Goal: Task Accomplishment & Management: Manage account settings

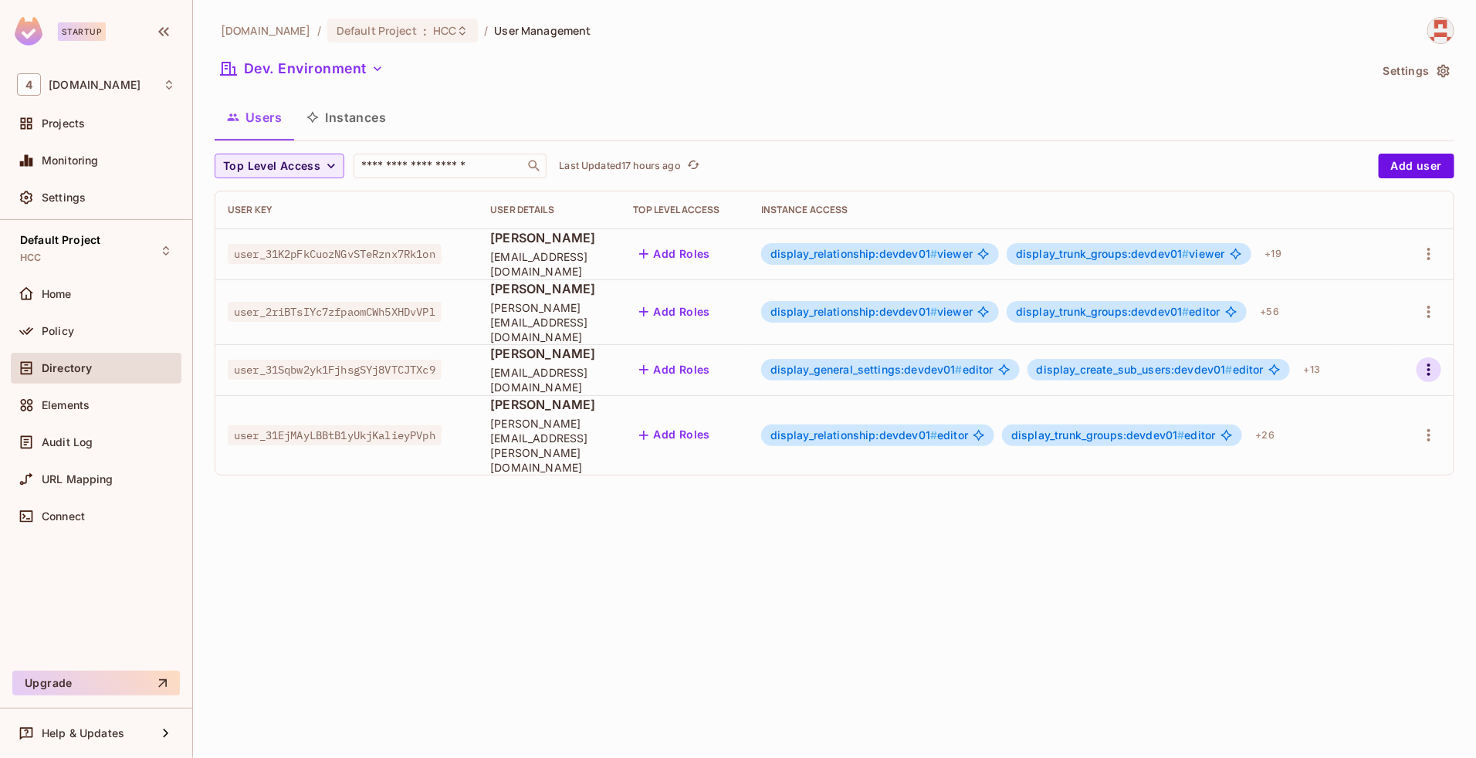
click at [1432, 361] on icon "button" at bounding box center [1429, 370] width 19 height 19
click at [1357, 384] on span "Edit" at bounding box center [1347, 392] width 30 height 25
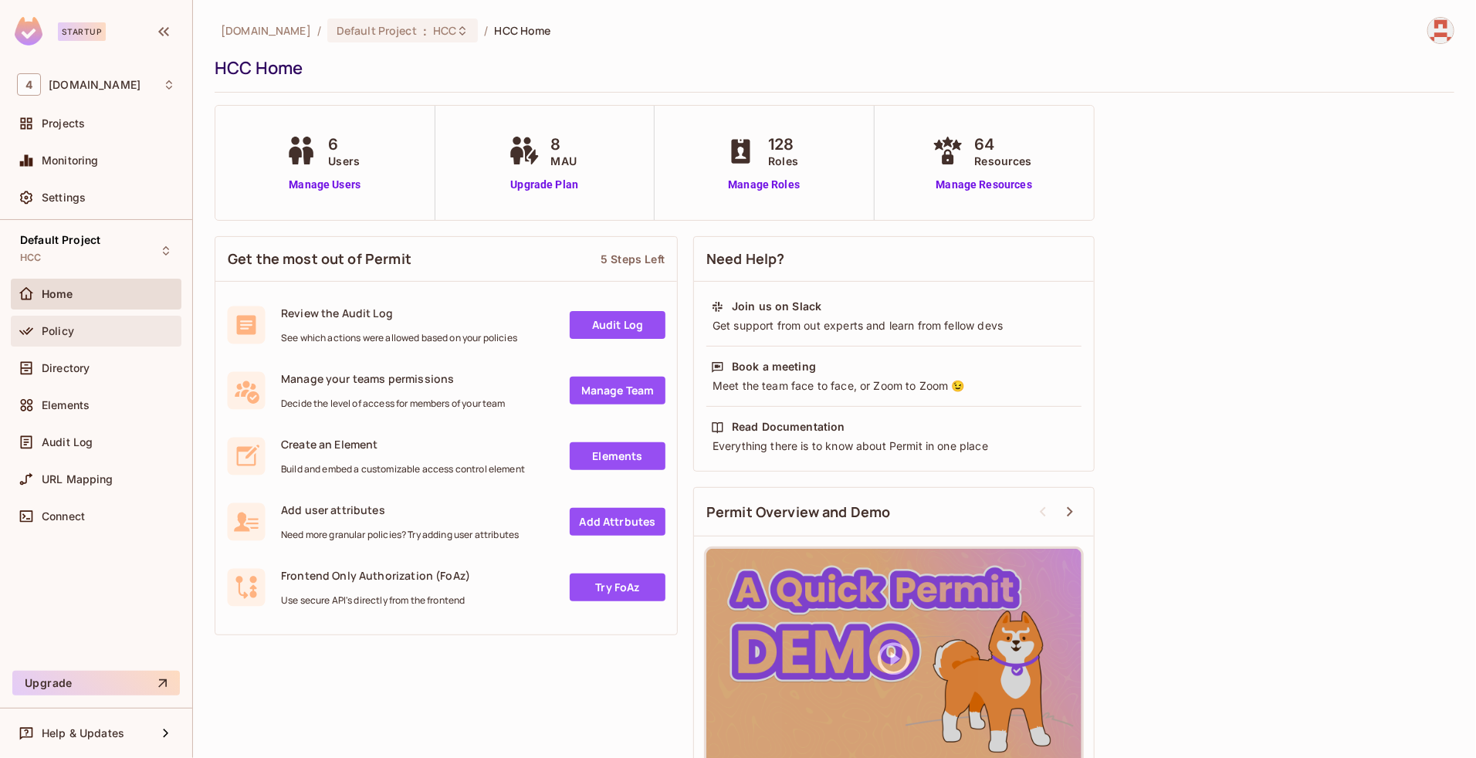
click at [86, 337] on div "Policy" at bounding box center [96, 331] width 158 height 19
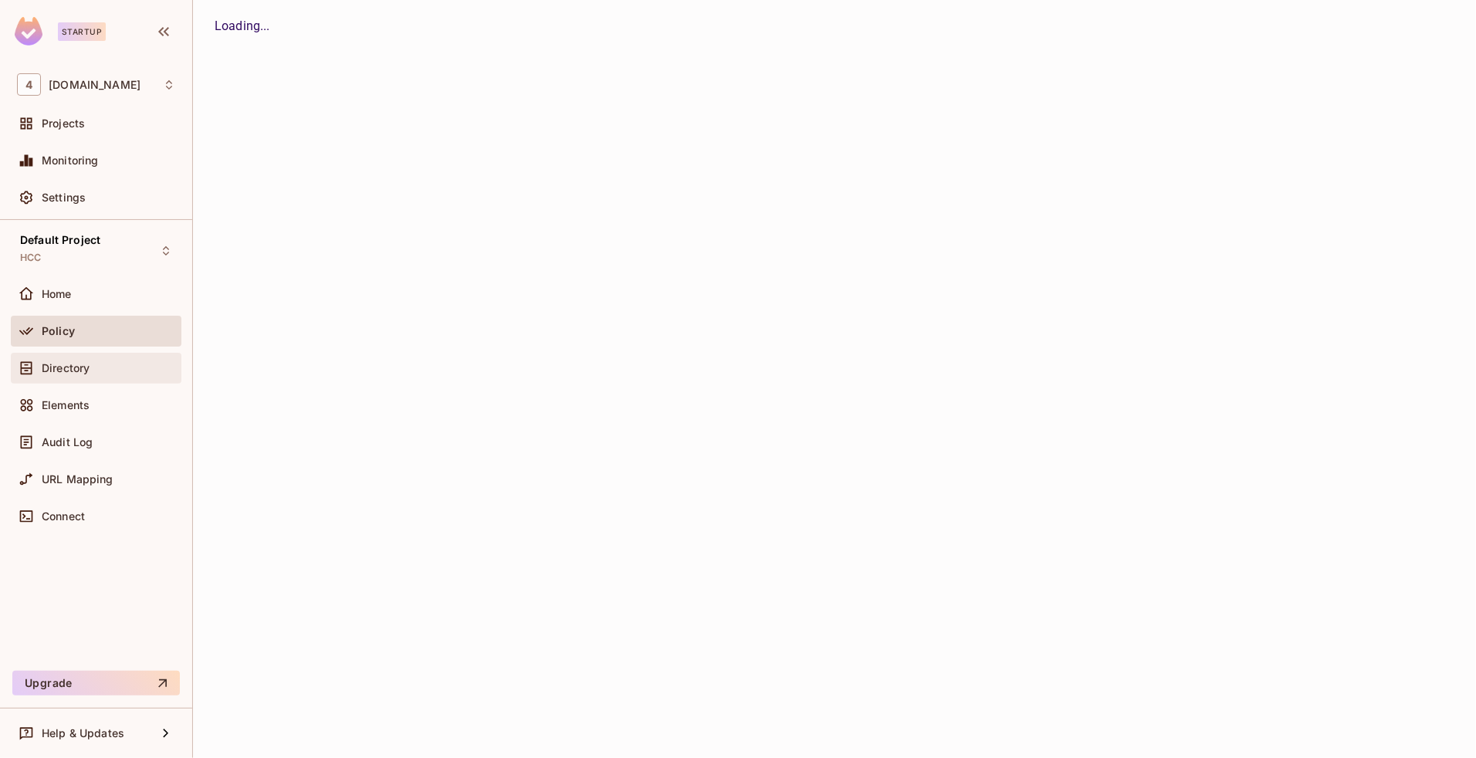
click at [96, 368] on div "Directory" at bounding box center [109, 368] width 134 height 12
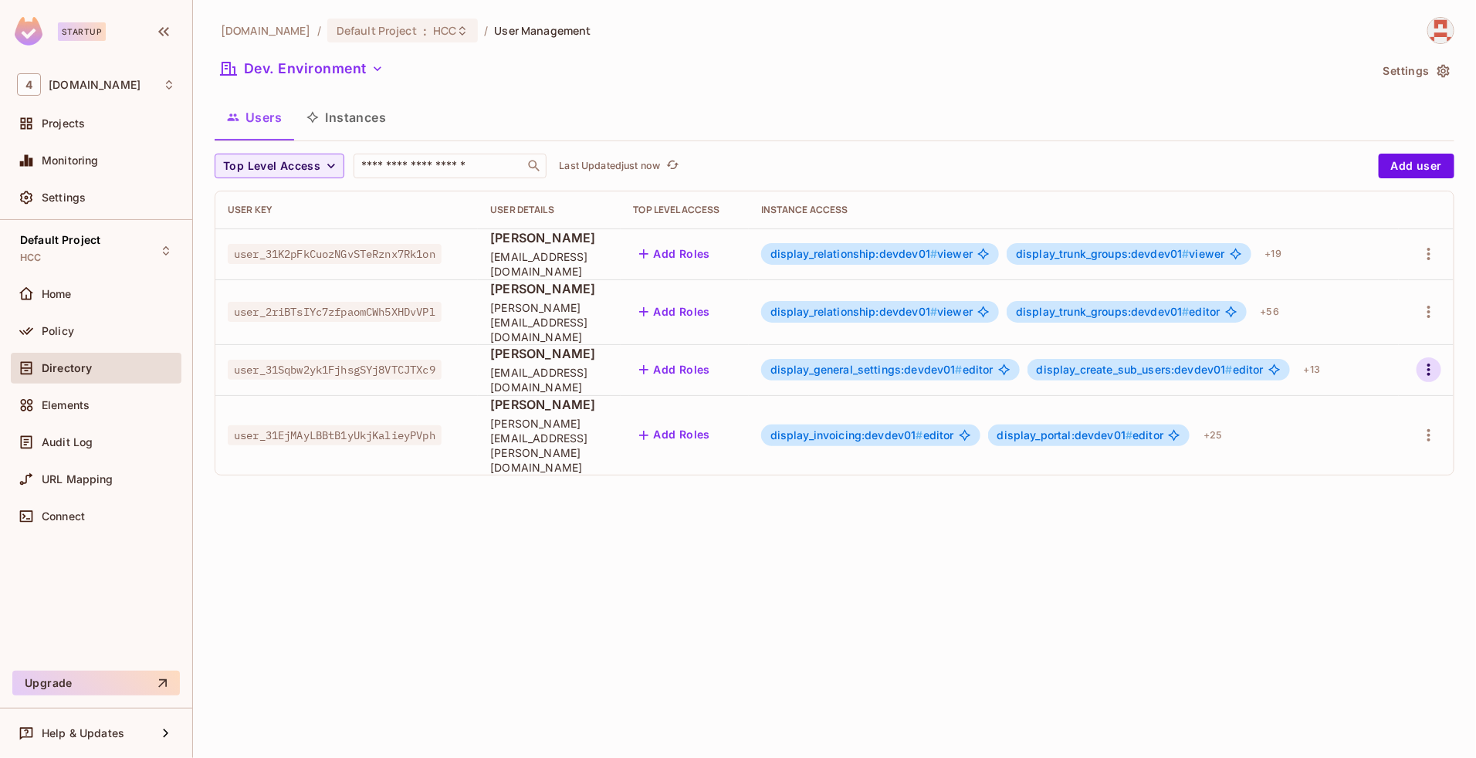
click at [1427, 361] on icon "button" at bounding box center [1429, 370] width 19 height 19
click at [1346, 381] on span "Edit" at bounding box center [1347, 392] width 30 height 25
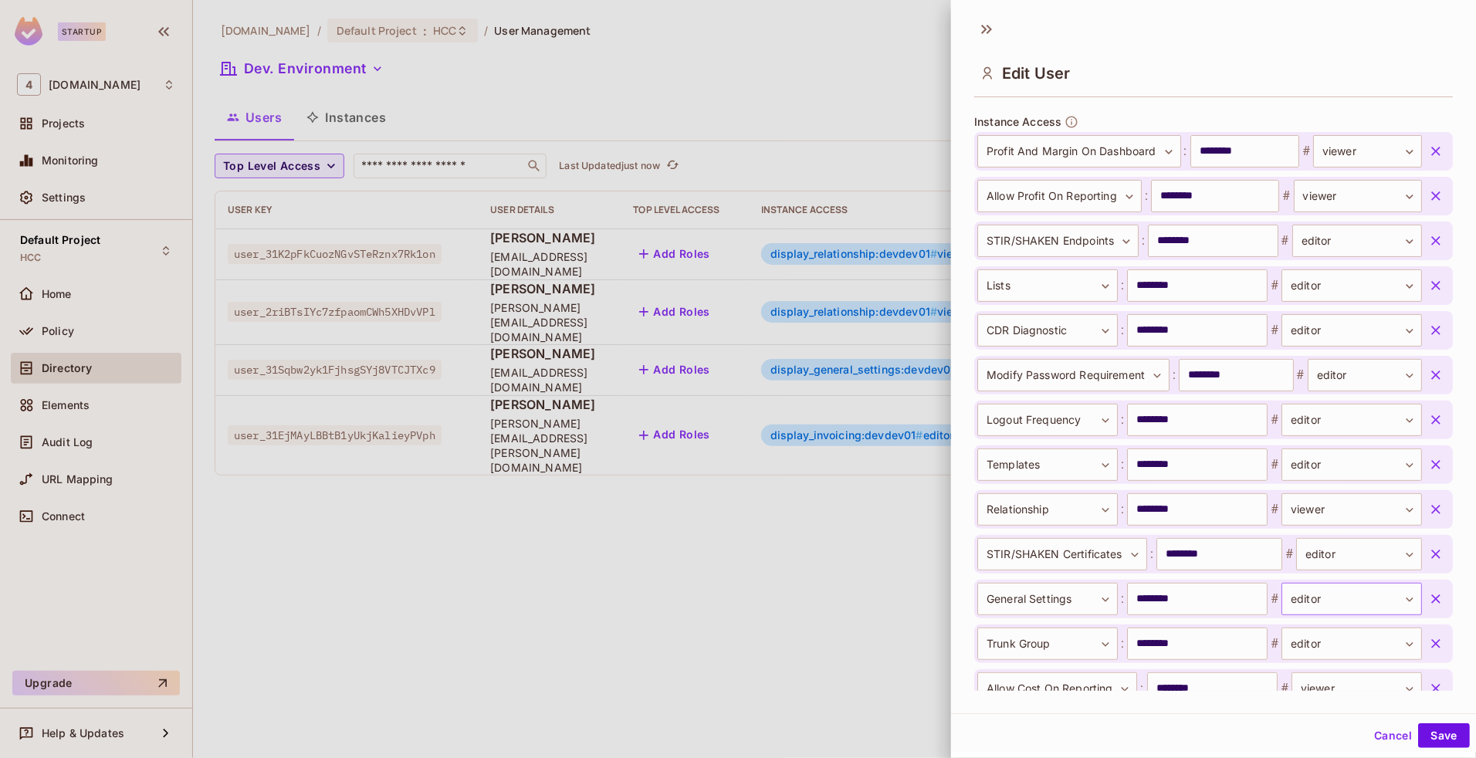
scroll to position [539, 0]
click at [1428, 160] on icon "button" at bounding box center [1435, 154] width 15 height 15
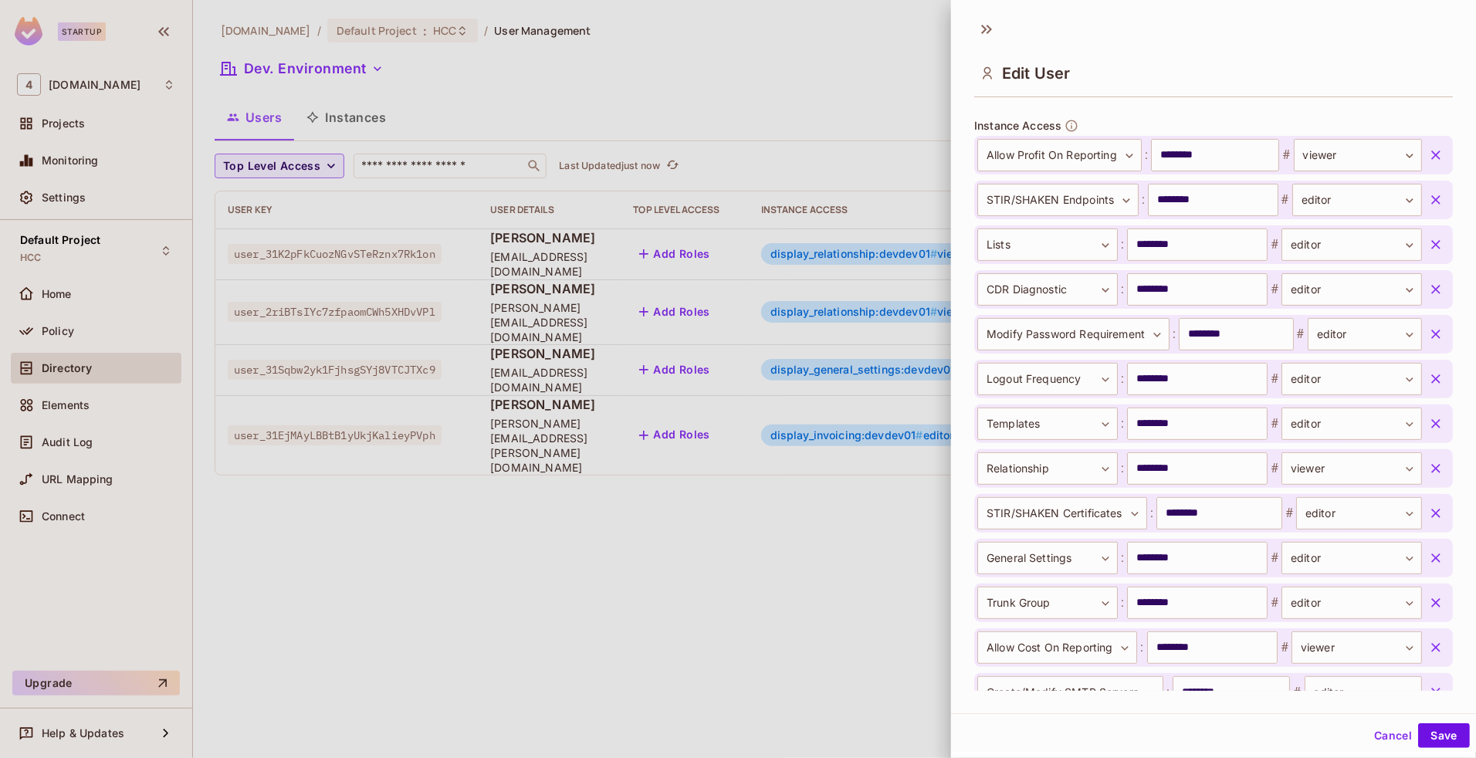
click at [1428, 160] on icon "button" at bounding box center [1435, 154] width 15 height 15
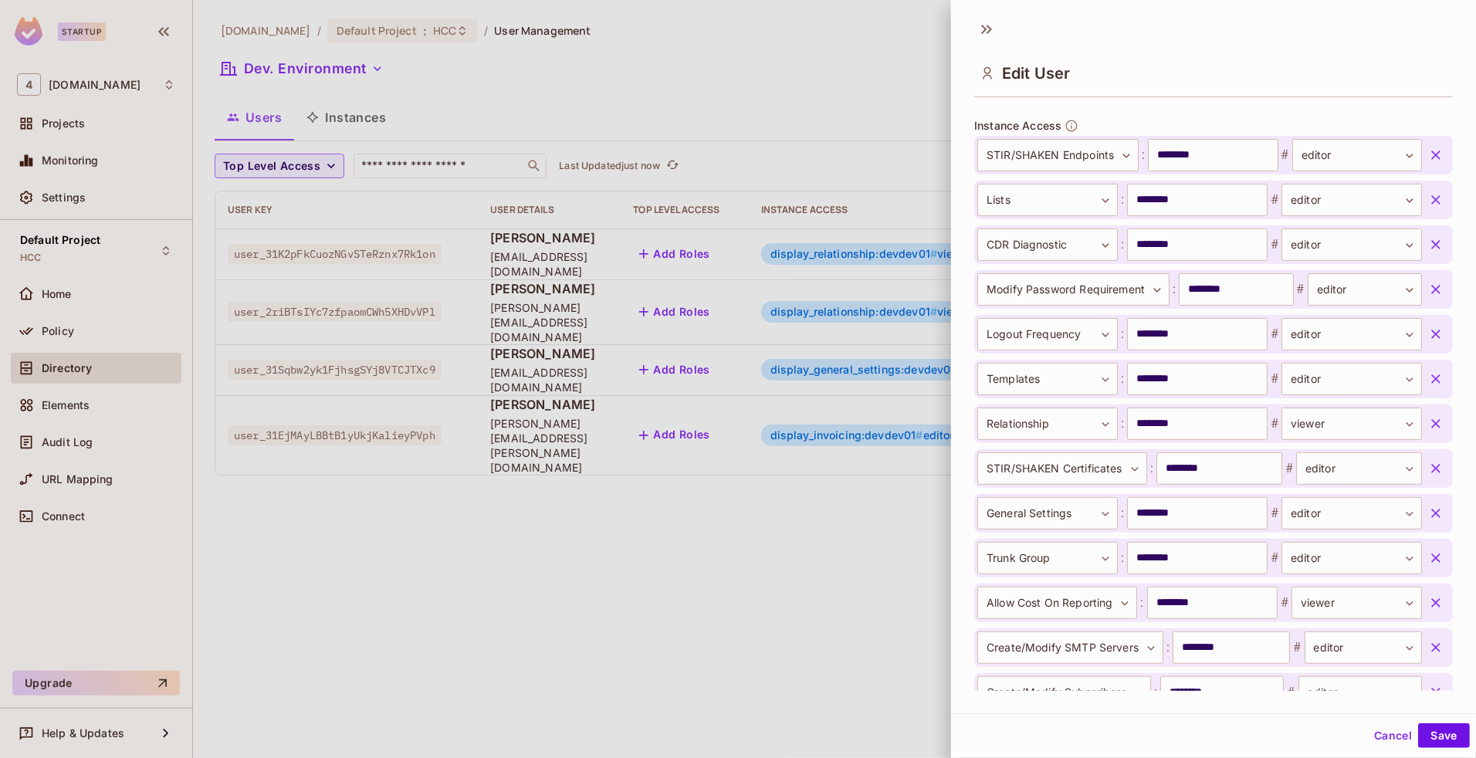
click at [1428, 465] on icon "button" at bounding box center [1435, 468] width 15 height 15
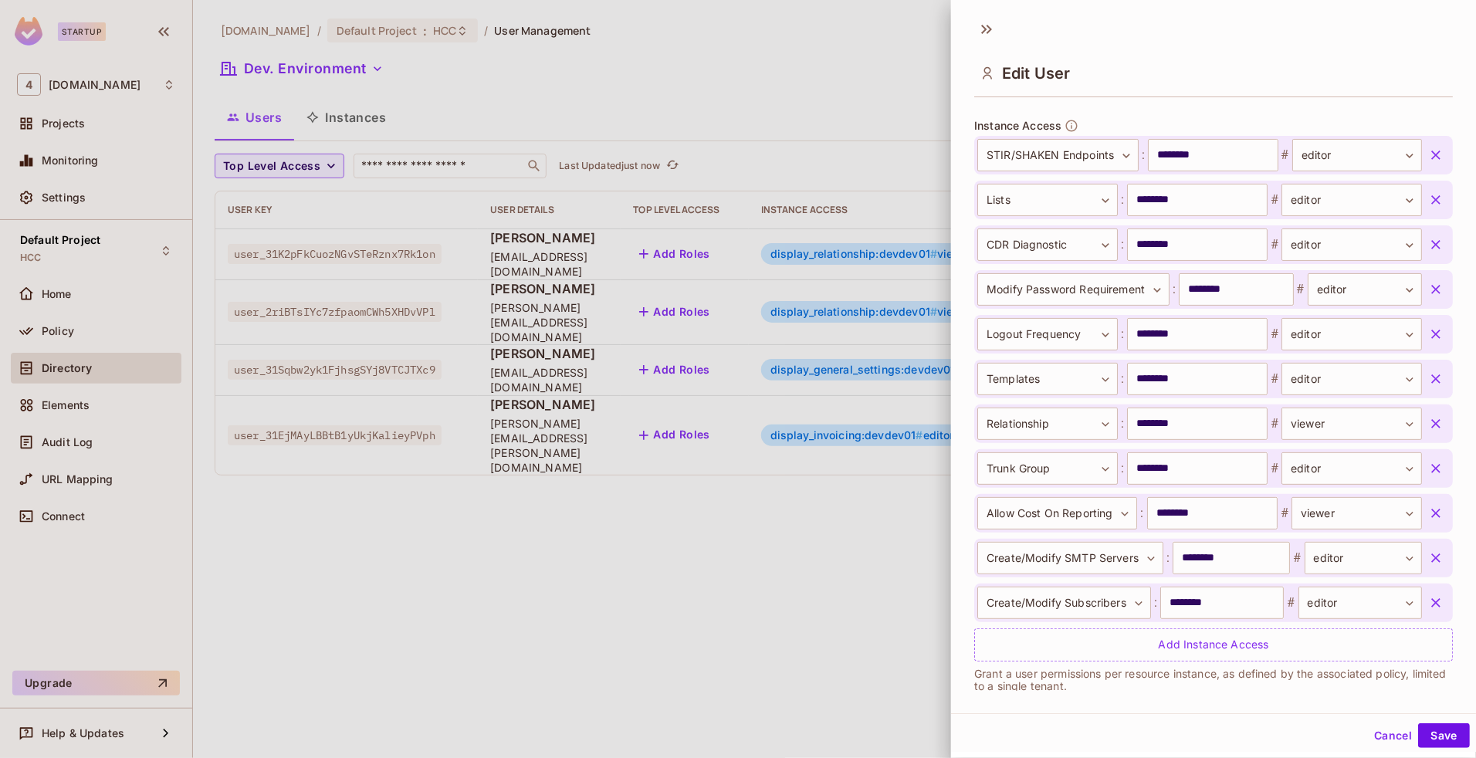
click at [1428, 465] on icon "button" at bounding box center [1435, 468] width 15 height 15
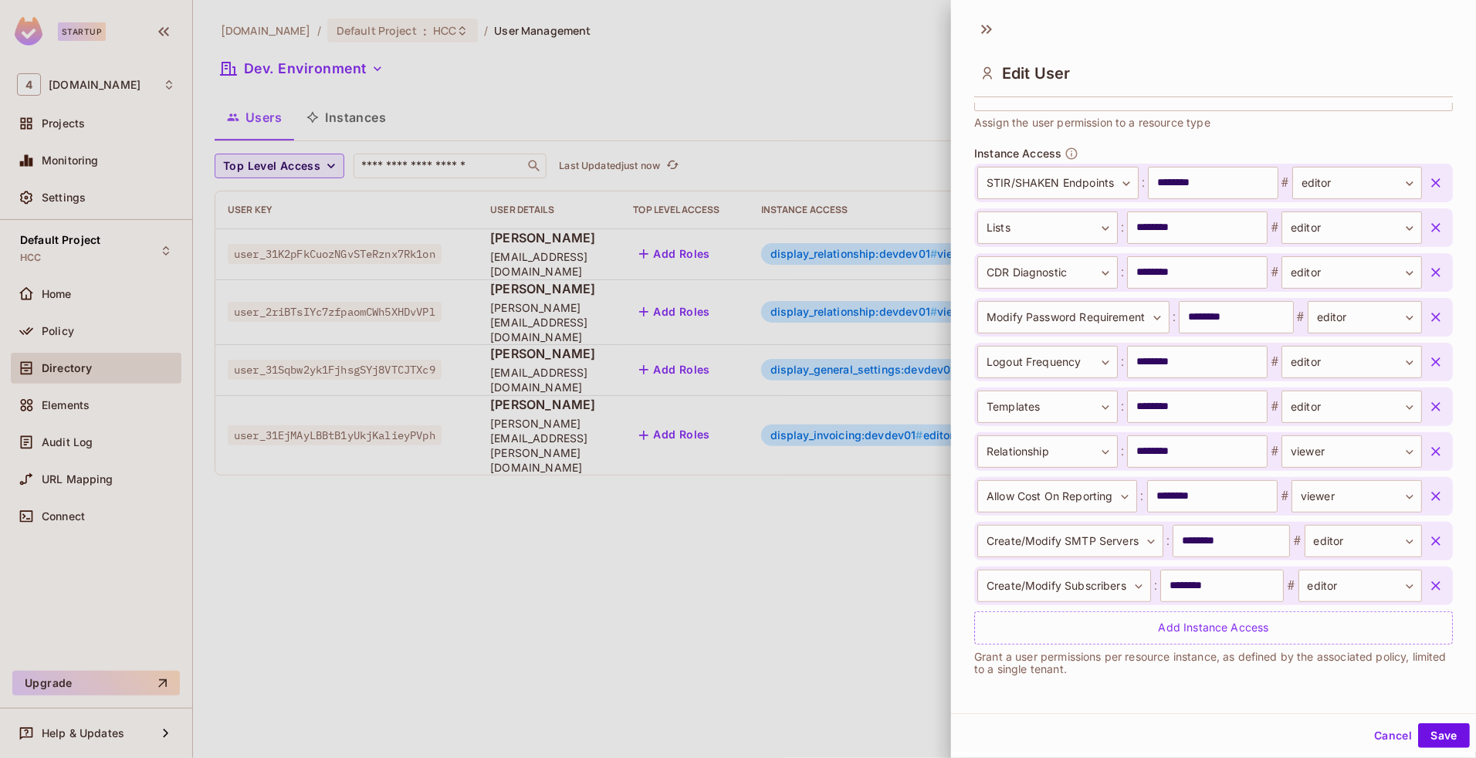
scroll to position [510, 0]
click at [1407, 465] on div "**********" at bounding box center [1213, 452] width 479 height 39
click at [1428, 500] on icon "button" at bounding box center [1435, 496] width 15 height 15
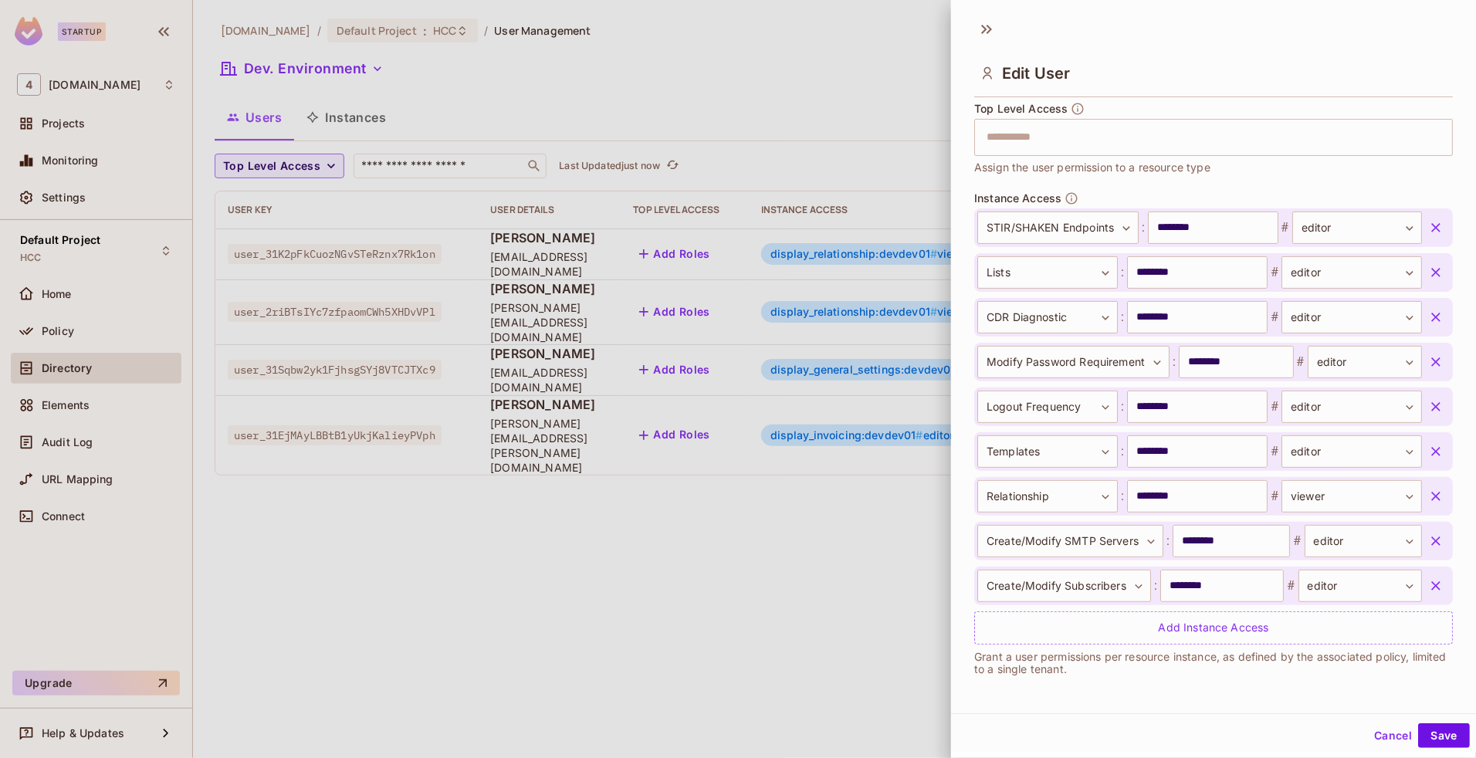
scroll to position [465, 0]
click at [1428, 538] on icon "button" at bounding box center [1435, 541] width 15 height 15
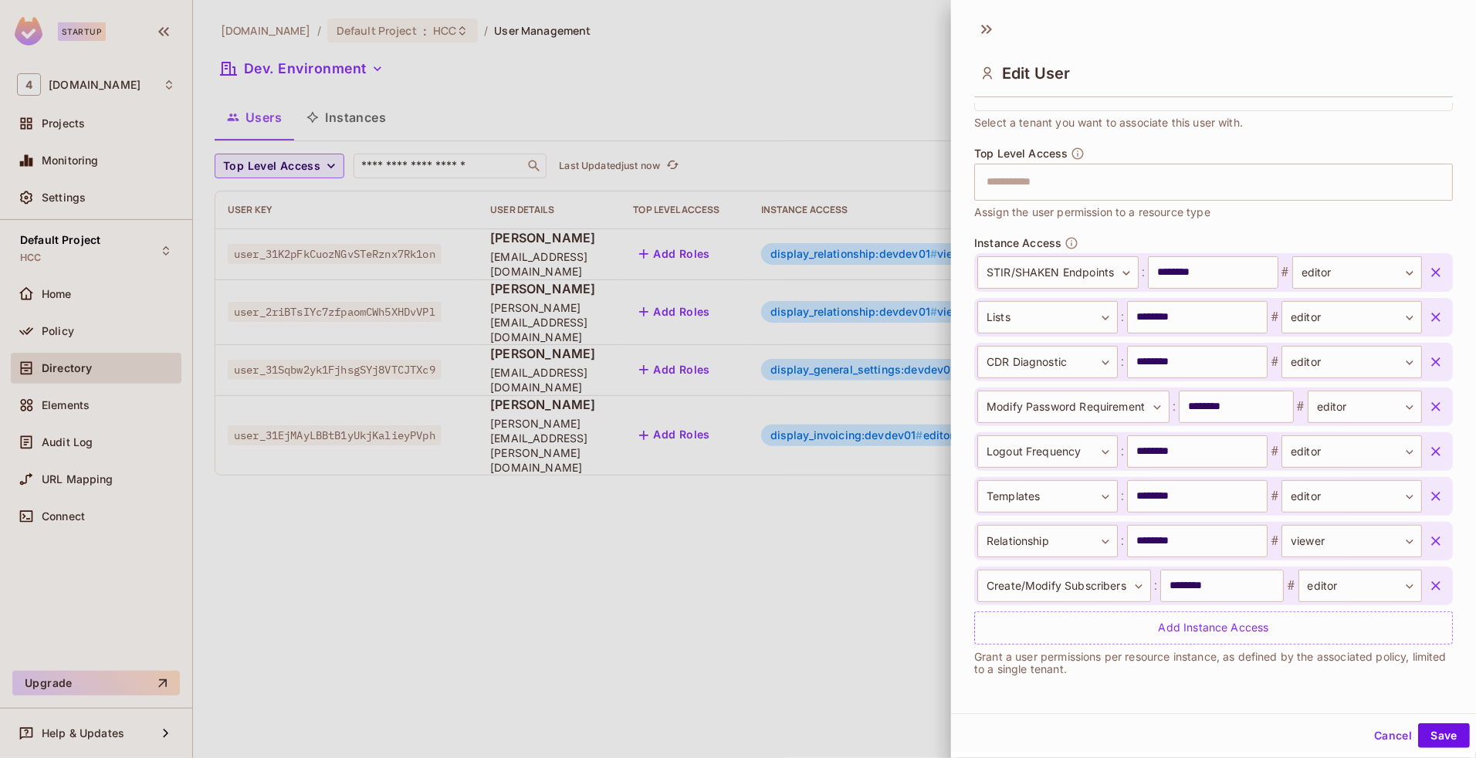
scroll to position [421, 0]
click at [1431, 587] on icon "button" at bounding box center [1435, 586] width 9 height 9
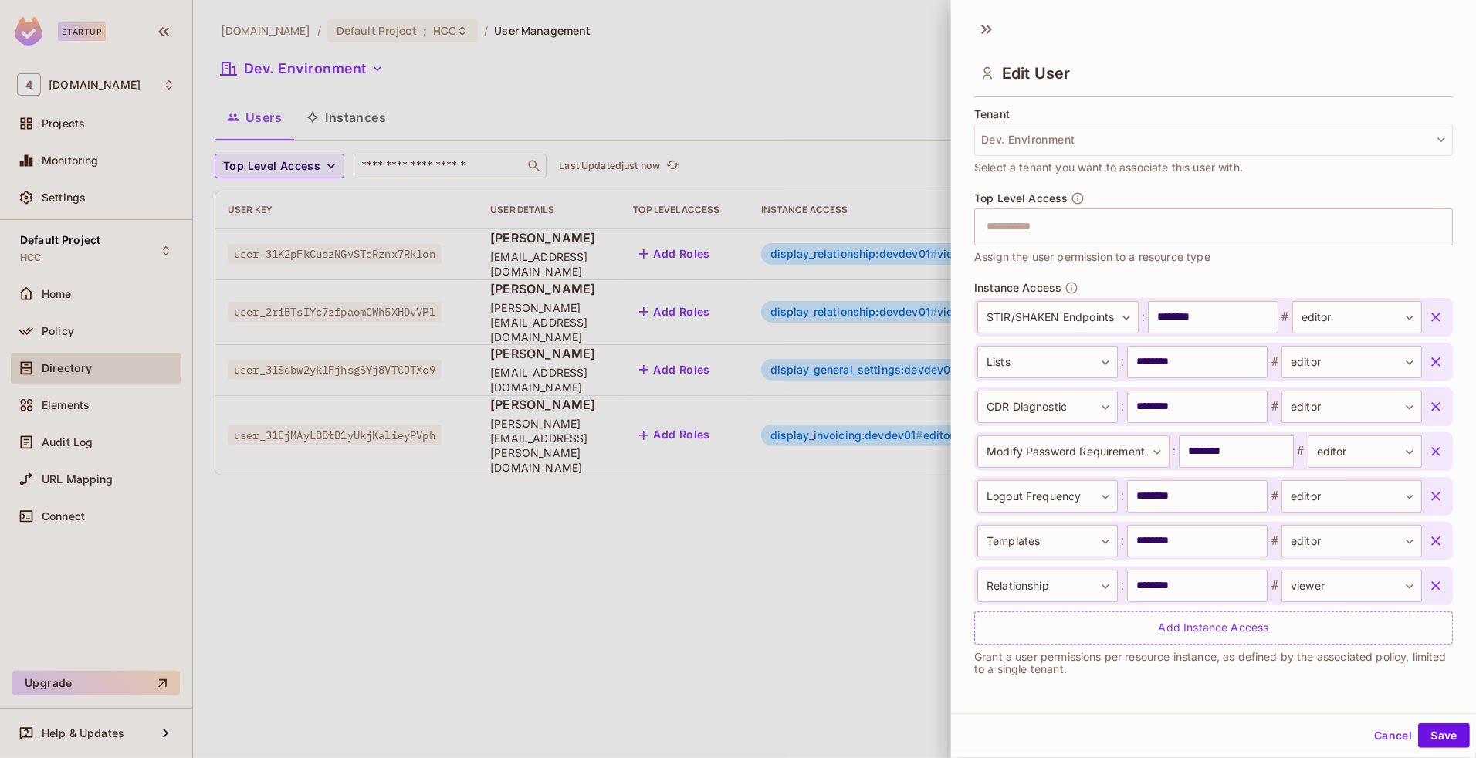
scroll to position [376, 0]
click at [1428, 538] on icon "button" at bounding box center [1435, 541] width 15 height 15
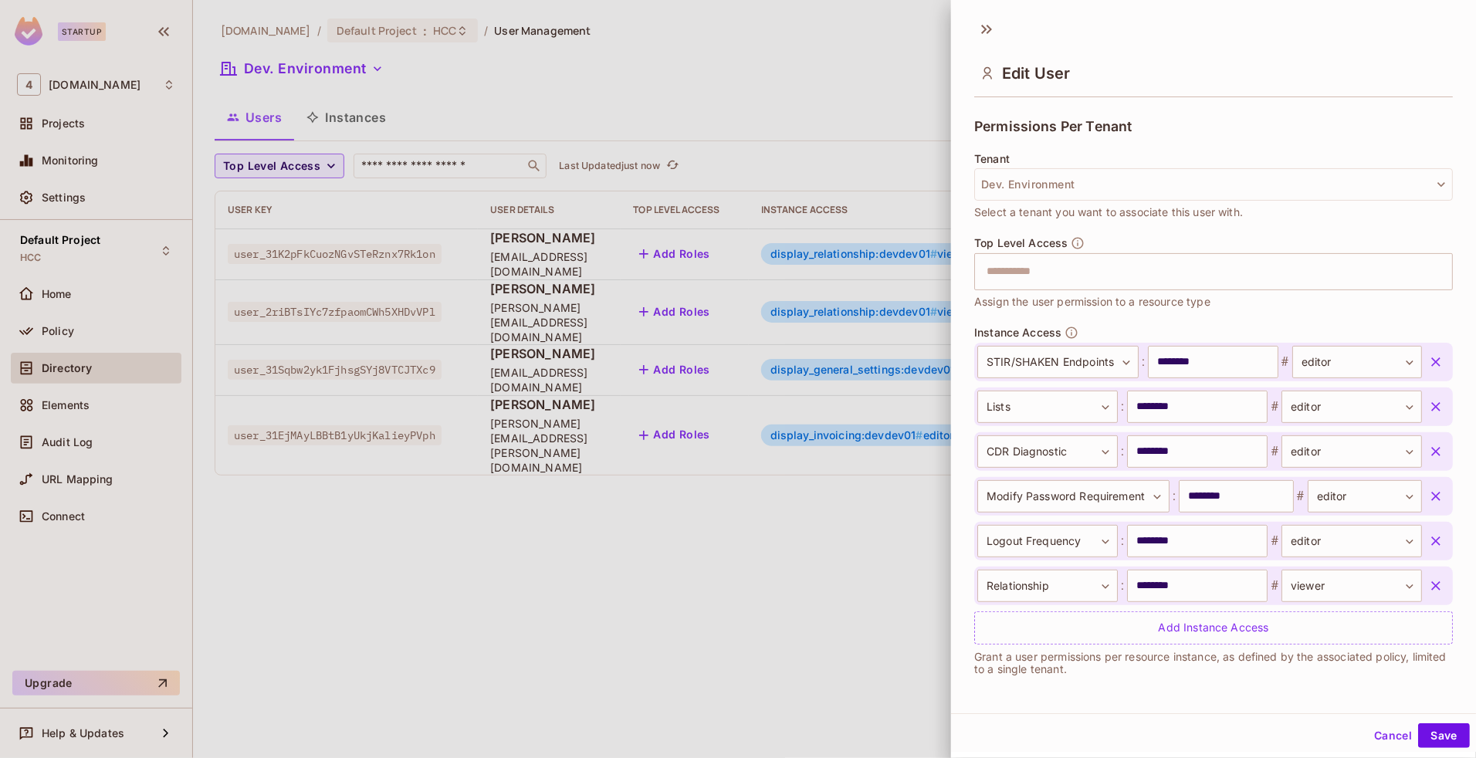
scroll to position [332, 0]
click at [1428, 540] on icon "button" at bounding box center [1435, 540] width 15 height 15
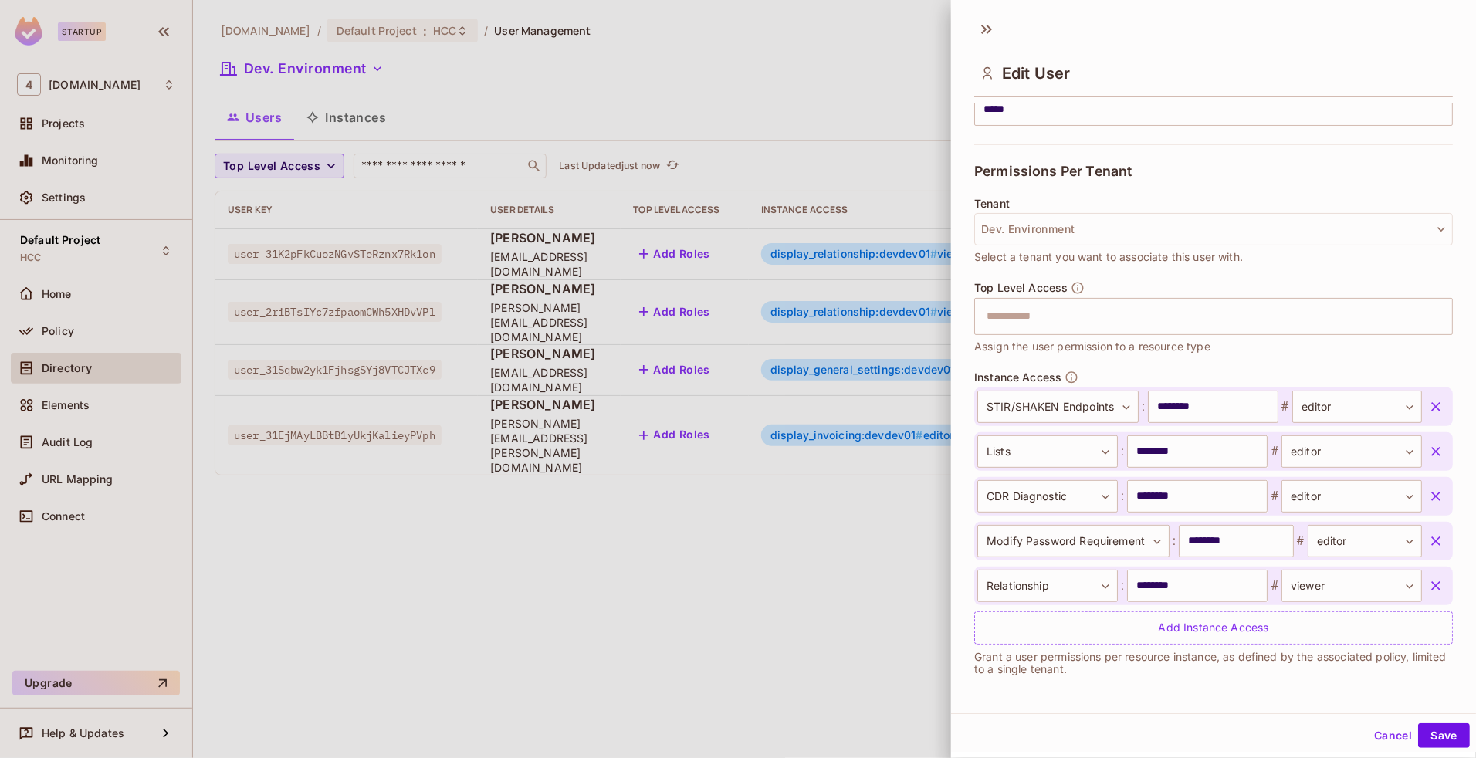
scroll to position [286, 0]
click at [1428, 542] on icon "button" at bounding box center [1435, 541] width 15 height 15
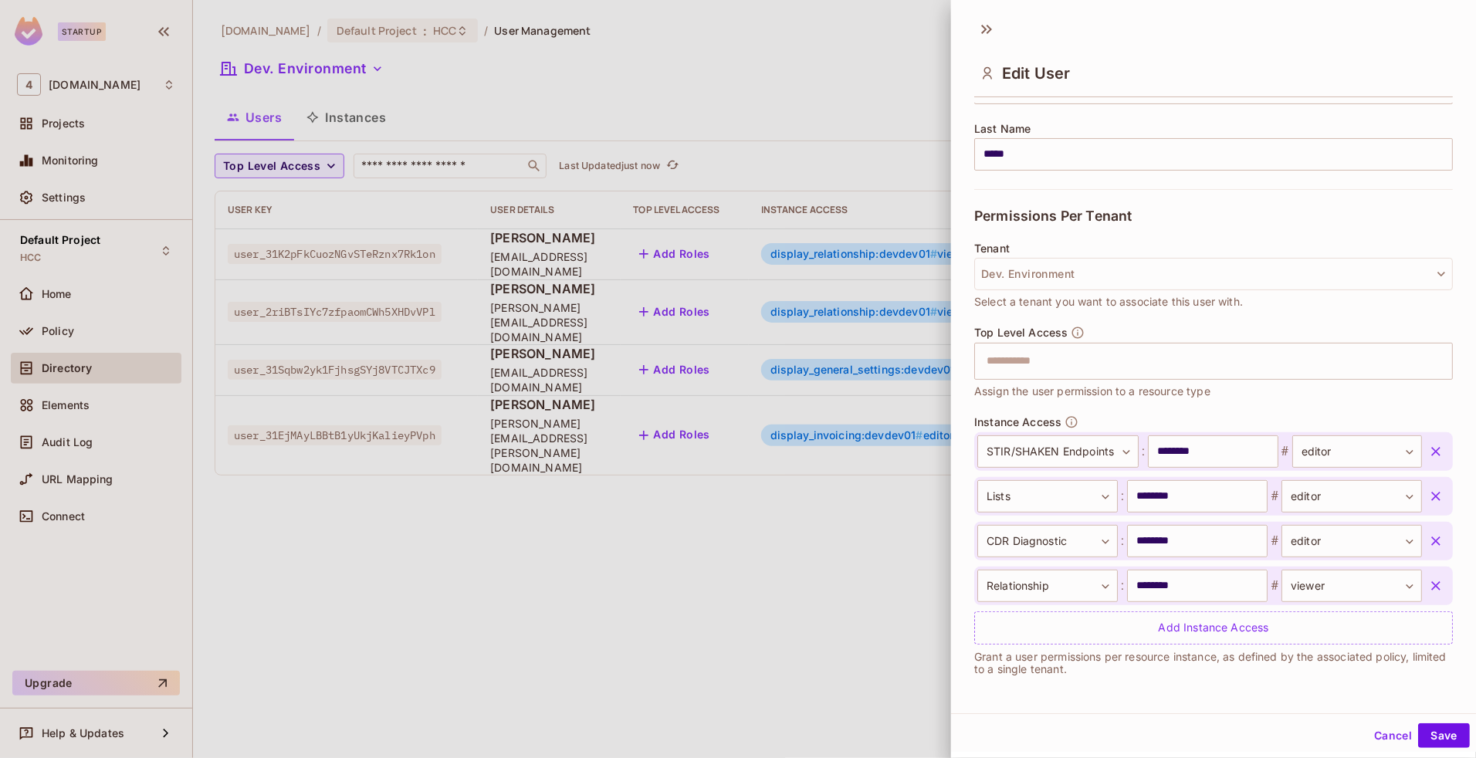
scroll to position [242, 0]
click at [1428, 542] on icon "button" at bounding box center [1435, 541] width 15 height 15
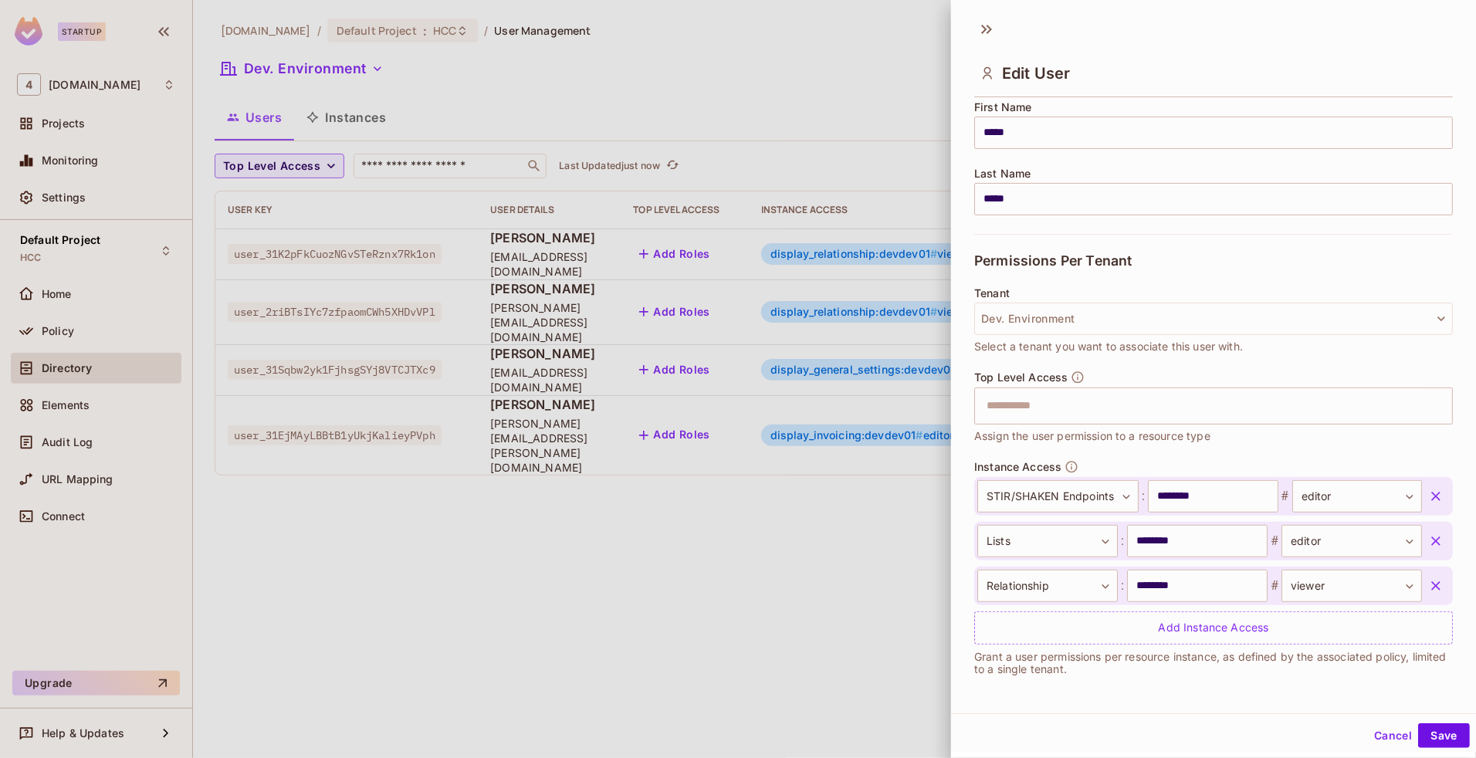
scroll to position [197, 0]
click at [1428, 542] on icon "button" at bounding box center [1435, 541] width 15 height 15
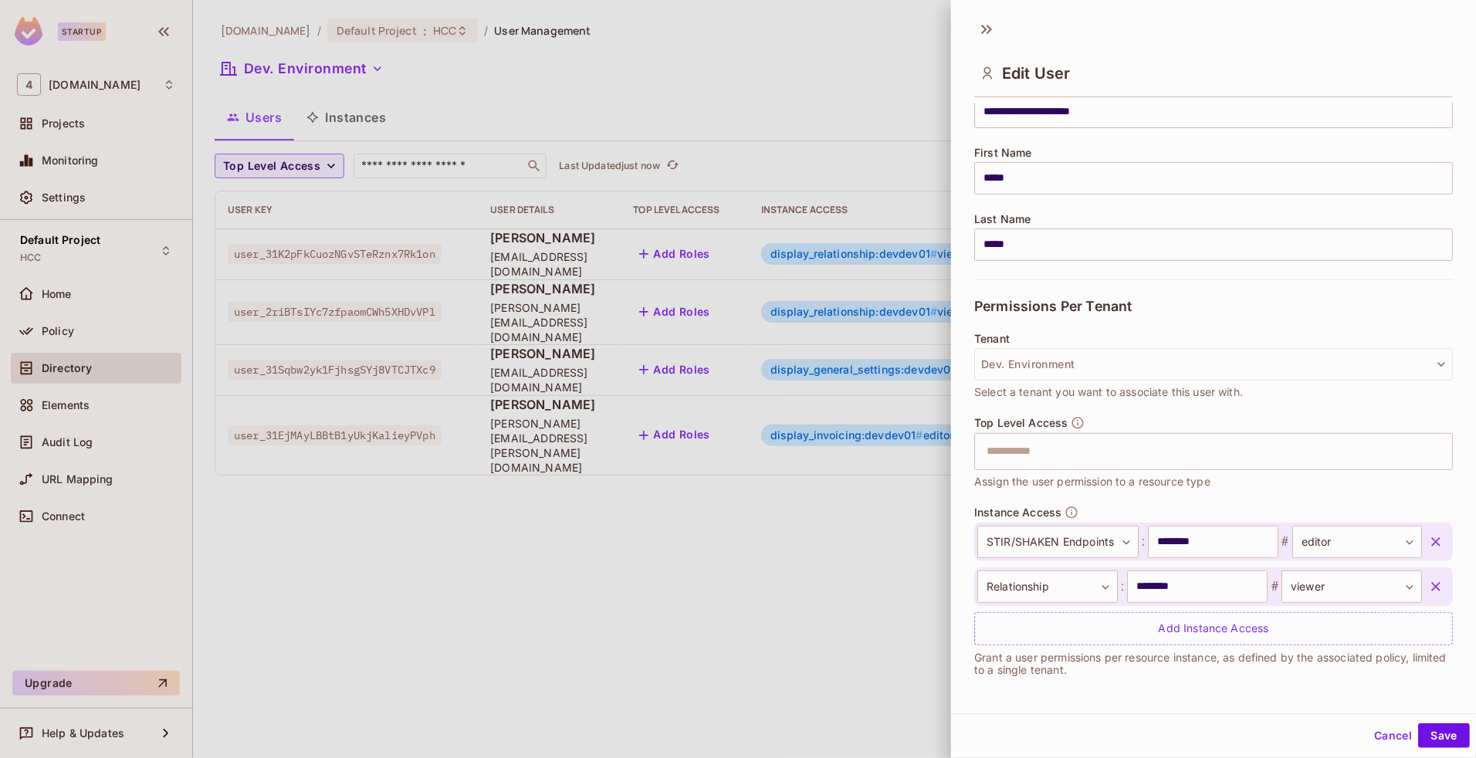
click at [1428, 542] on icon "button" at bounding box center [1435, 541] width 15 height 15
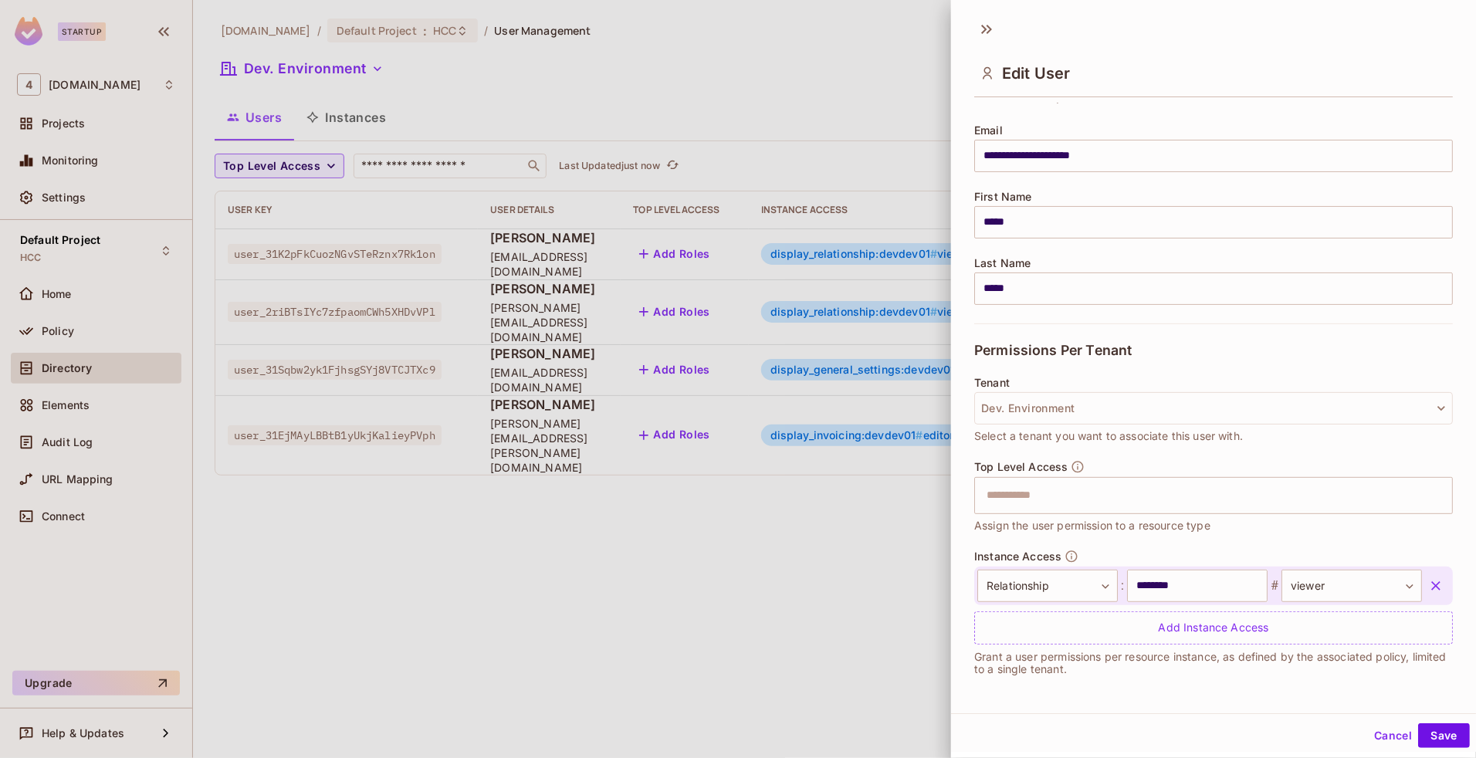
scroll to position [108, 0]
click at [1433, 736] on button "Save" at bounding box center [1444, 735] width 52 height 25
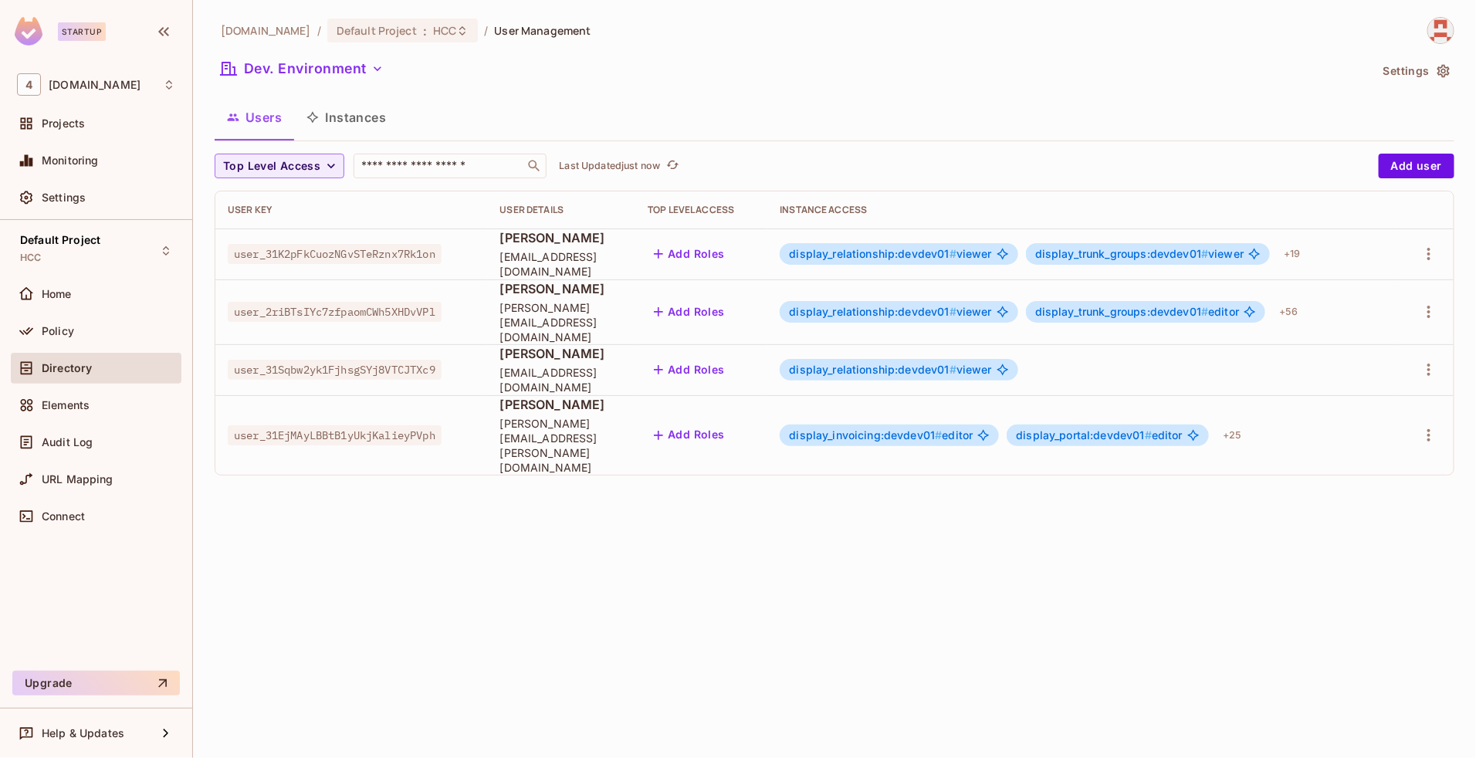
click at [877, 363] on span "display_relationship:devdev01 #" at bounding box center [873, 369] width 168 height 13
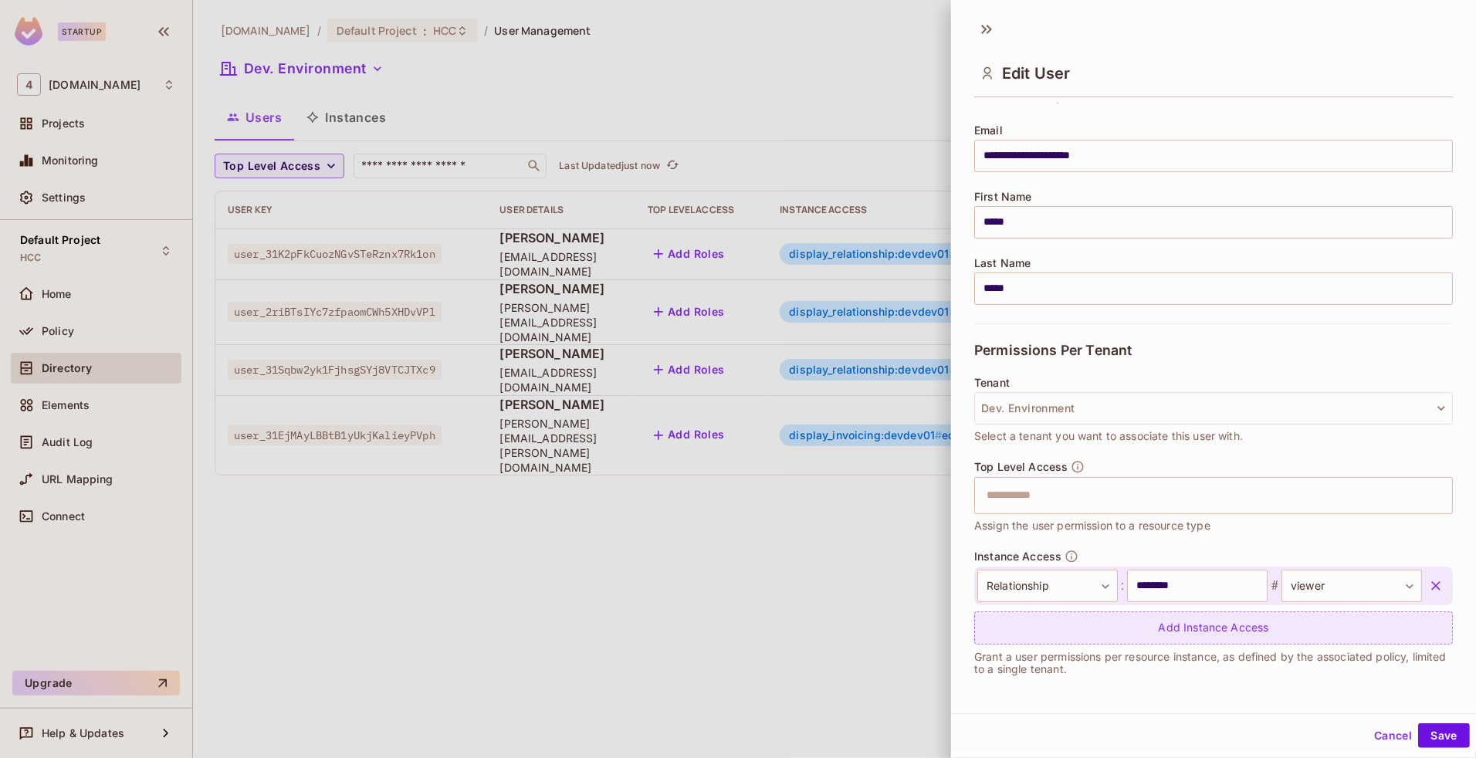
click at [1149, 633] on div "Add Instance Access" at bounding box center [1213, 627] width 479 height 33
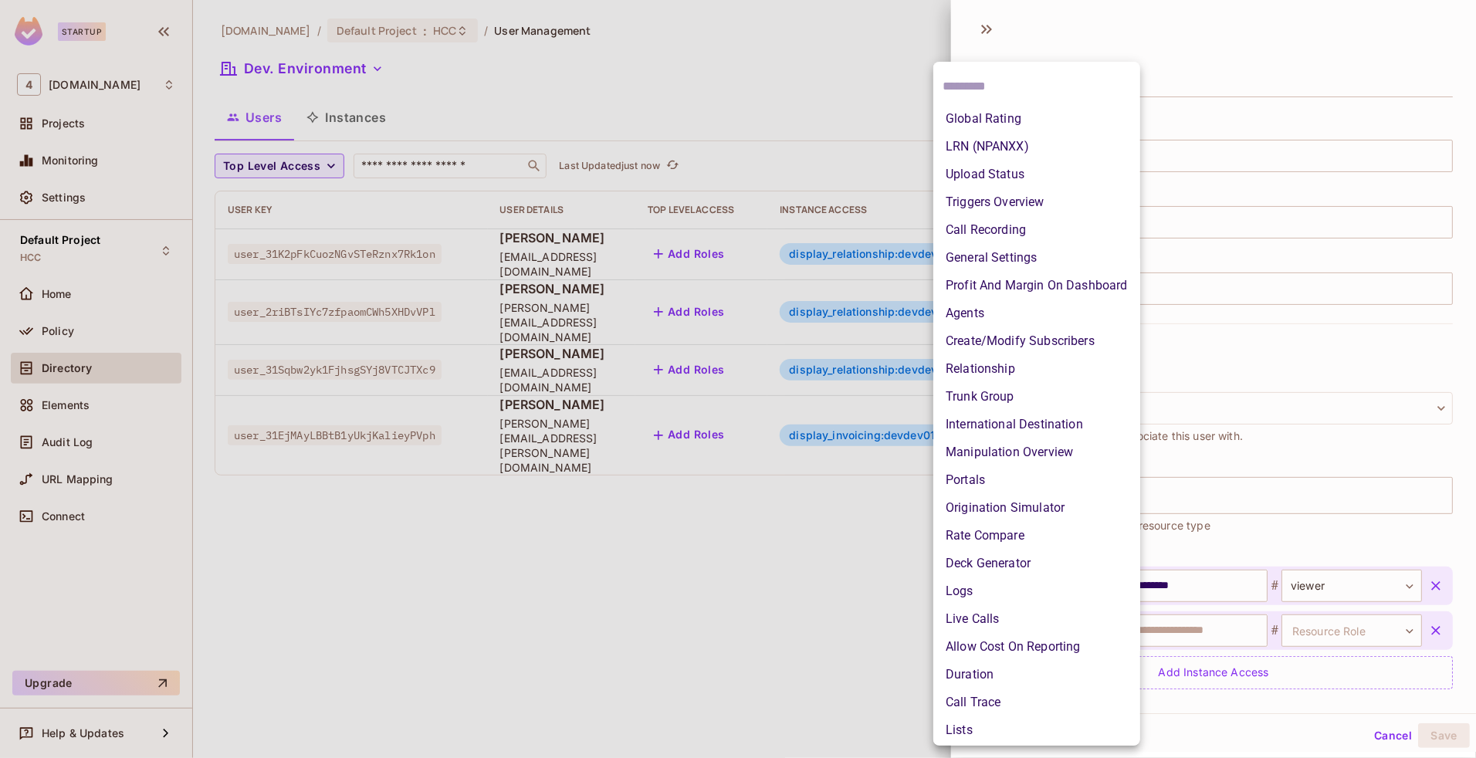
click at [1059, 630] on body "Startup 4 [DOMAIN_NAME] Projects Monitoring Settings Default Project HCC Home P…" at bounding box center [738, 379] width 1476 height 758
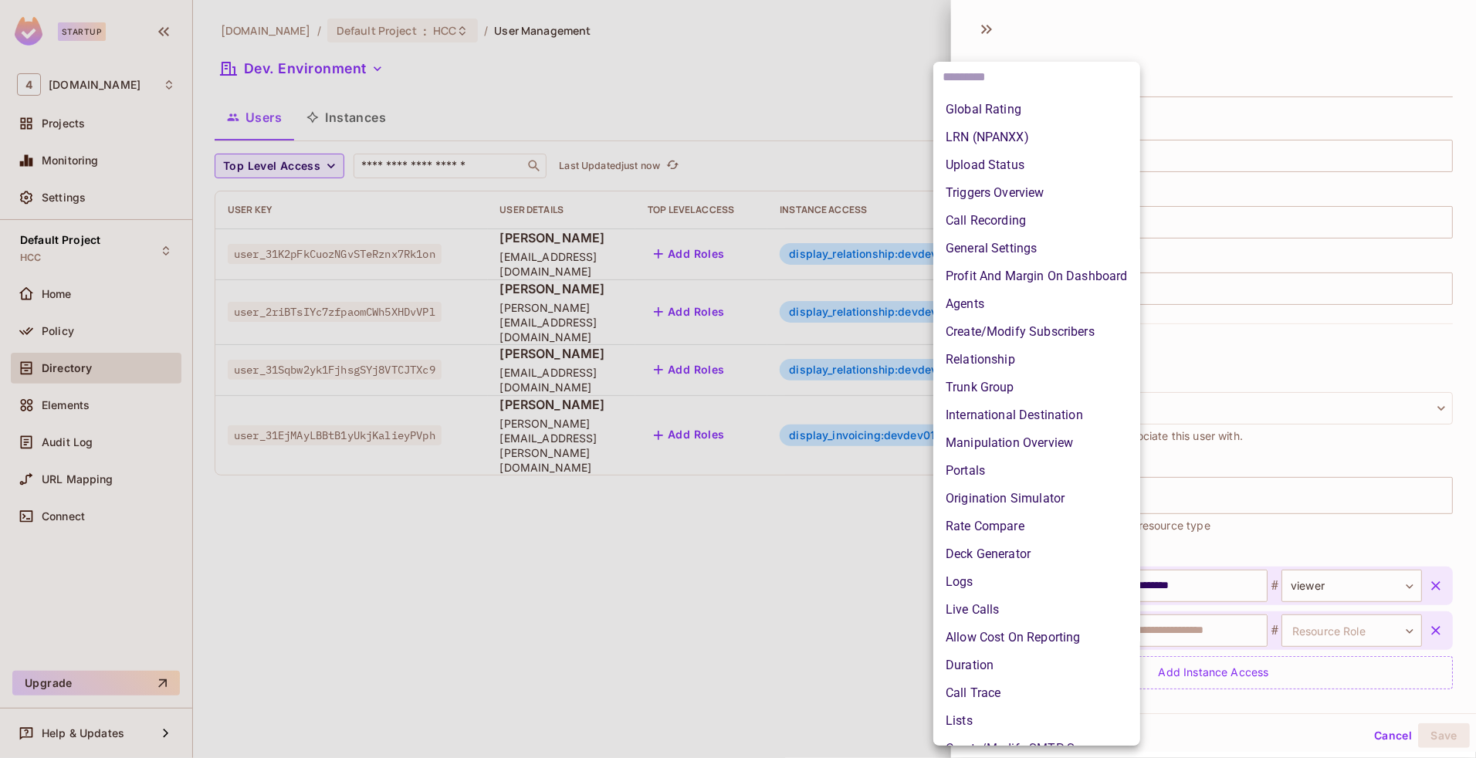
click at [981, 75] on input "text" at bounding box center [1037, 77] width 188 height 25
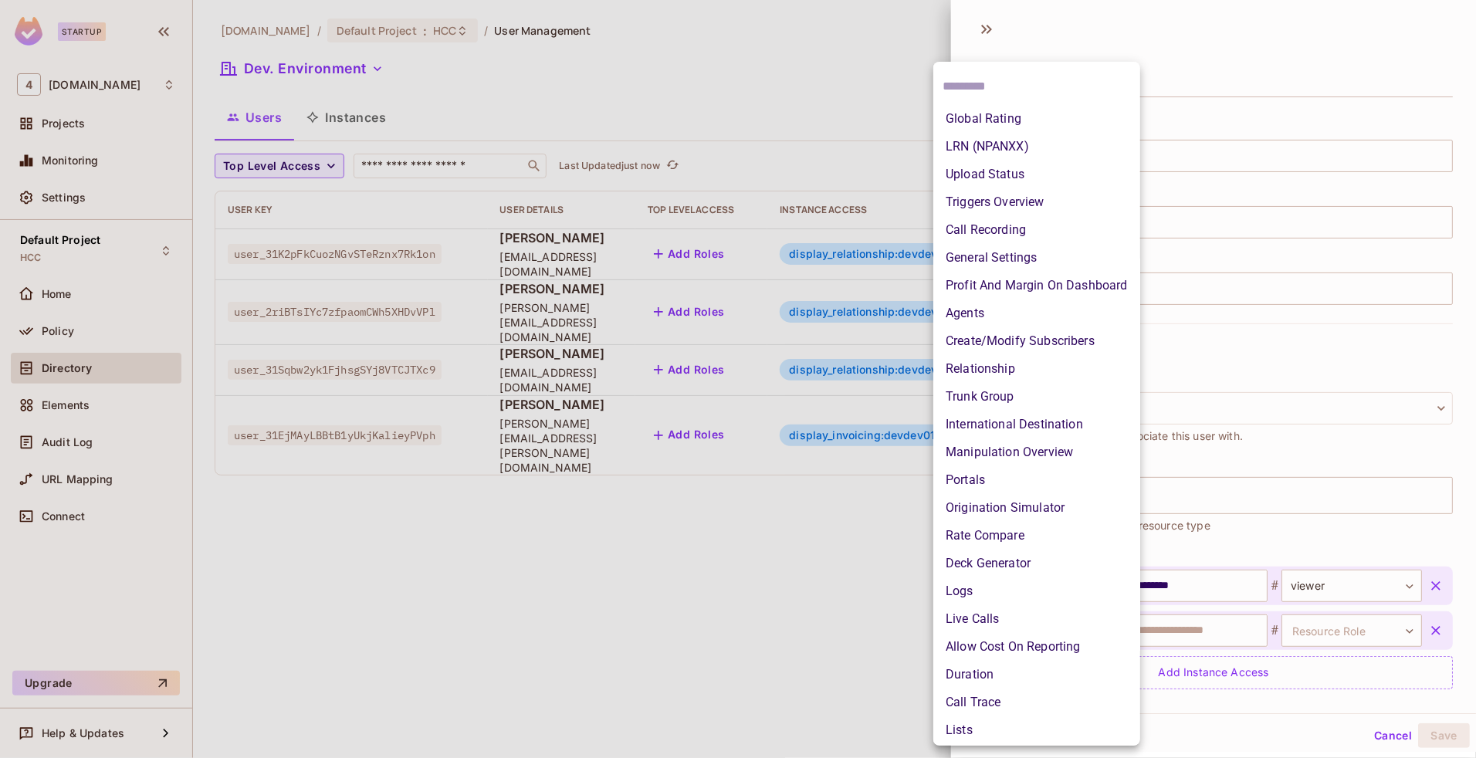
click at [1044, 638] on body "Startup 4 [DOMAIN_NAME] Projects Monitoring Settings Default Project HCC Home P…" at bounding box center [738, 379] width 1476 height 758
click at [727, 657] on div at bounding box center [738, 379] width 1476 height 758
click at [1067, 587] on body "Startup 4 [DOMAIN_NAME] Projects Monitoring Settings Default Project HCC Home P…" at bounding box center [738, 379] width 1476 height 758
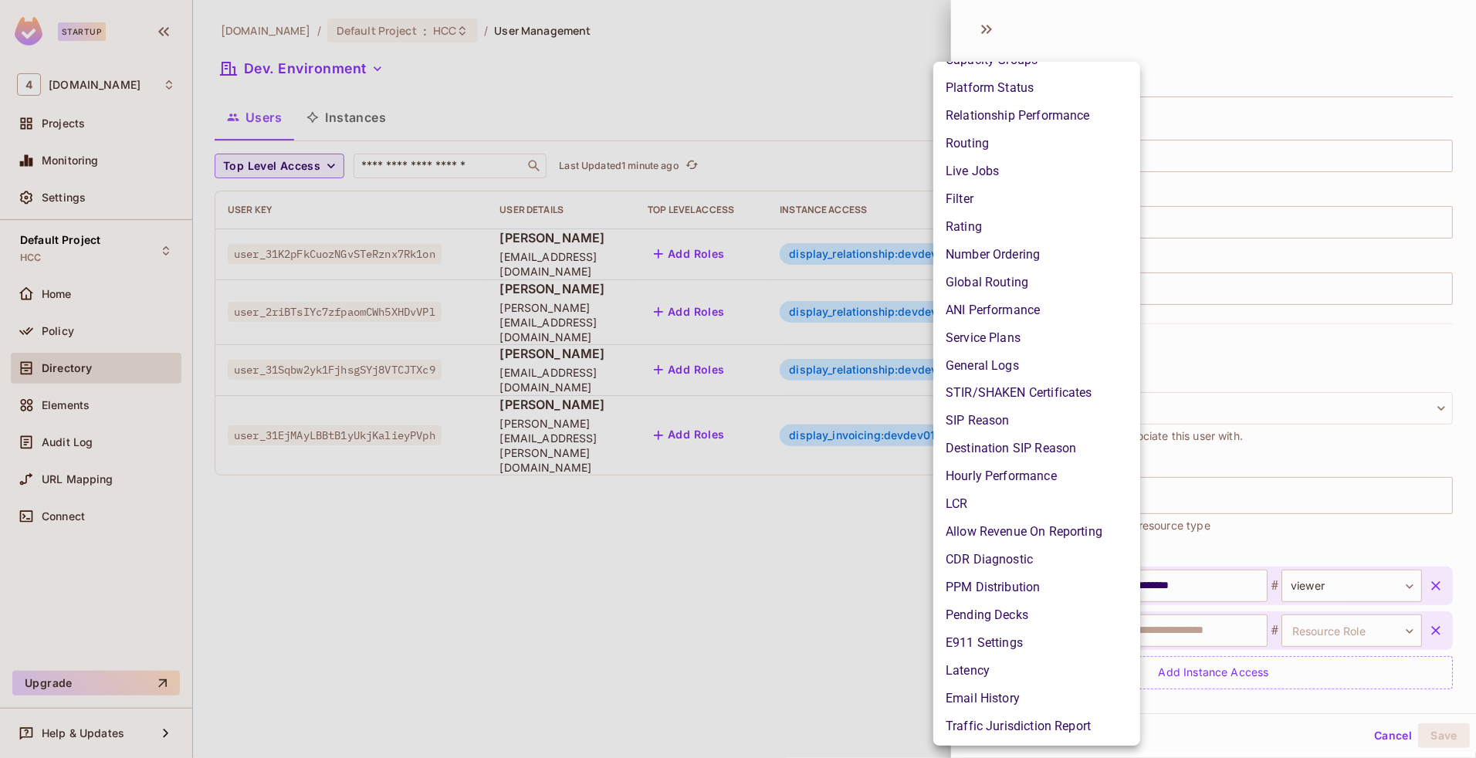
scroll to position [0, 0]
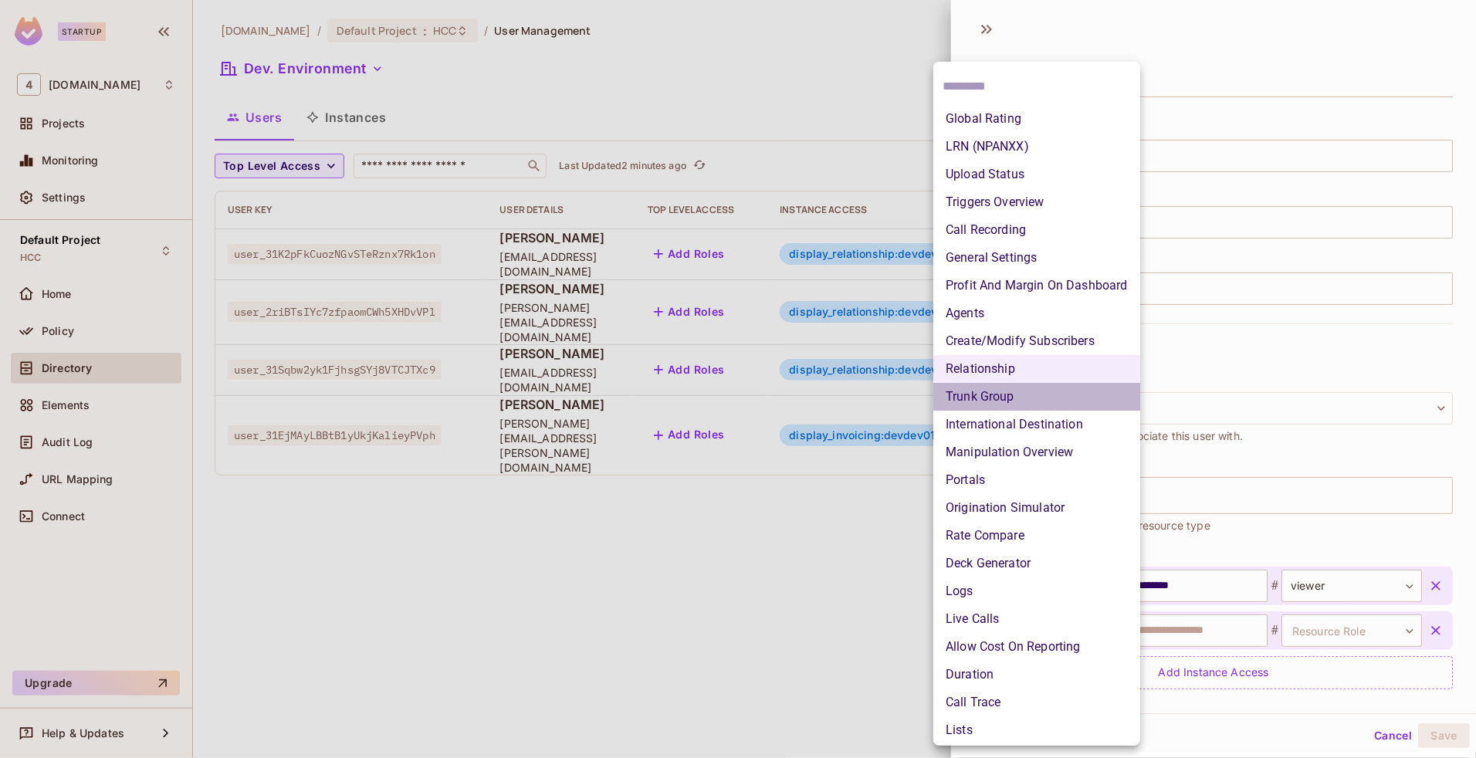
click at [988, 390] on li "Trunk Group" at bounding box center [1036, 397] width 207 height 28
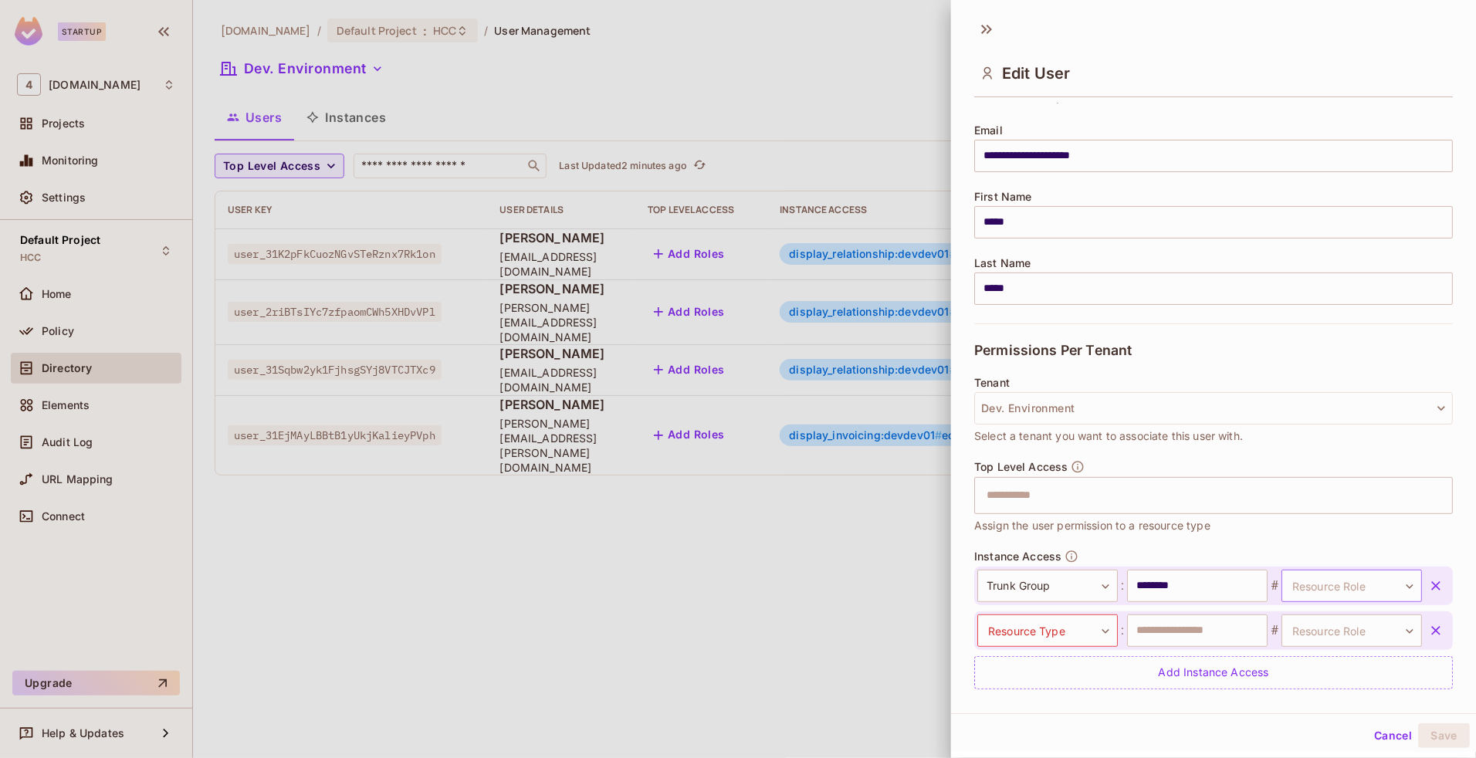
click at [1324, 591] on body "Startup 4 [DOMAIN_NAME] Projects Monitoring Settings Default Project HCC Home P…" at bounding box center [738, 379] width 1476 height 758
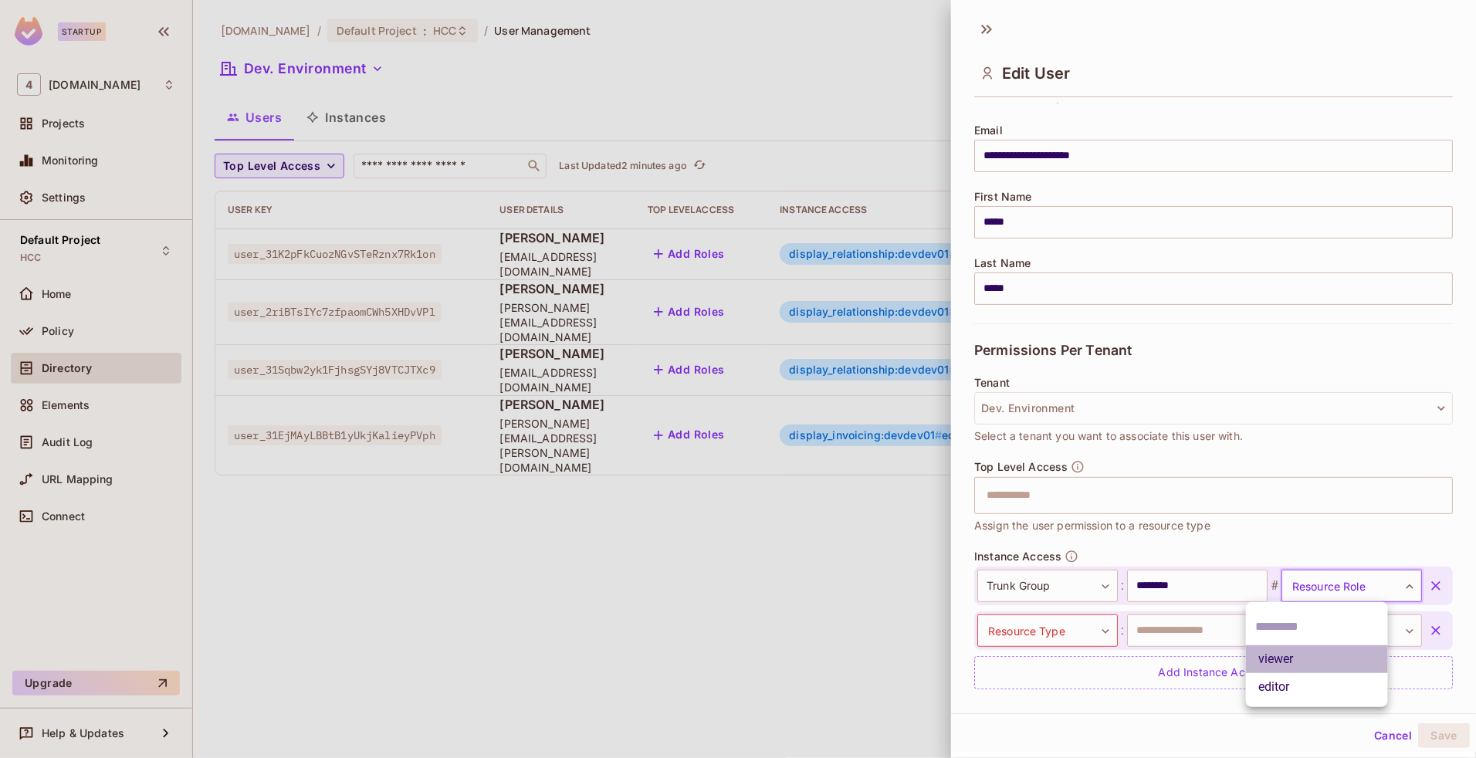
click at [1299, 657] on li "viewer" at bounding box center [1317, 659] width 142 height 28
type input "******"
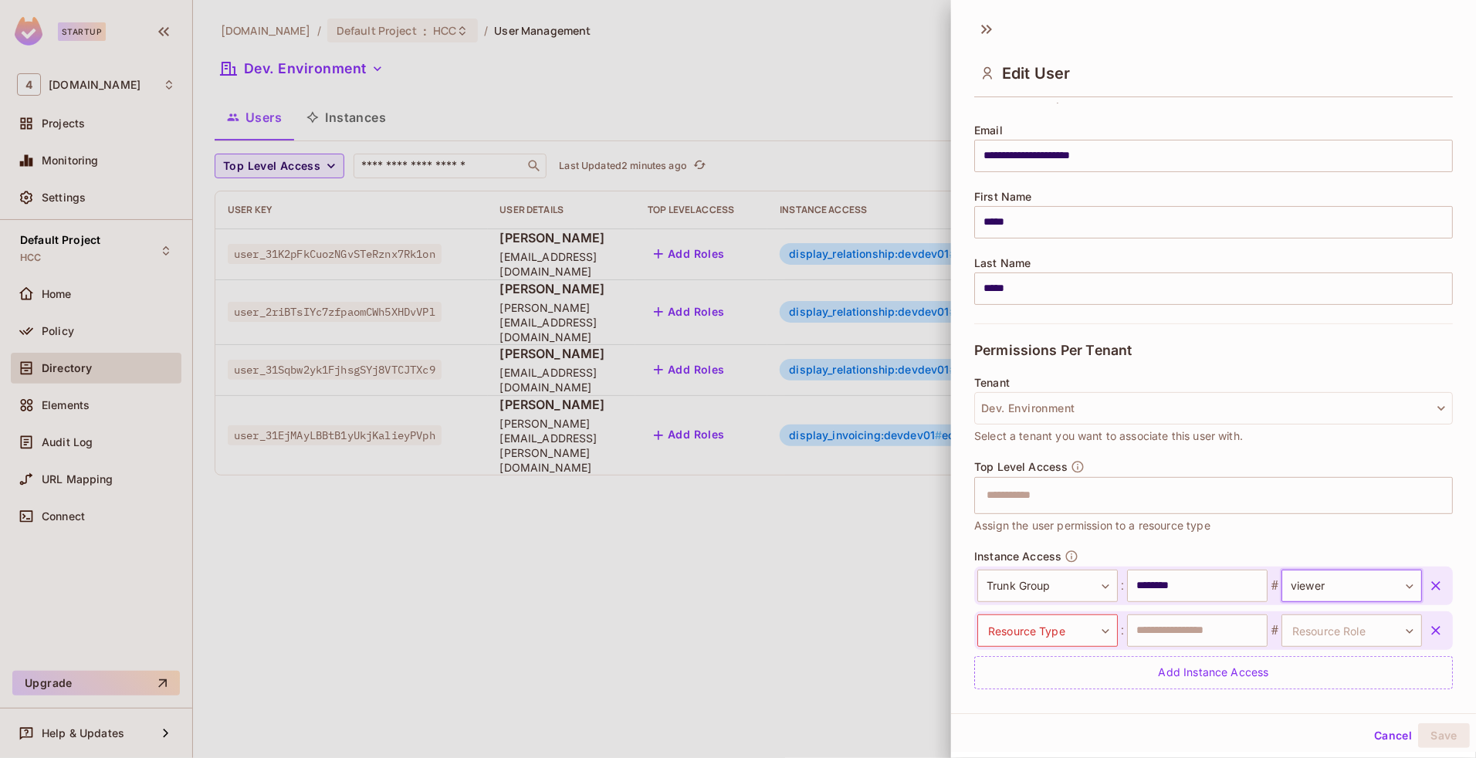
click at [1428, 633] on icon "button" at bounding box center [1435, 630] width 15 height 15
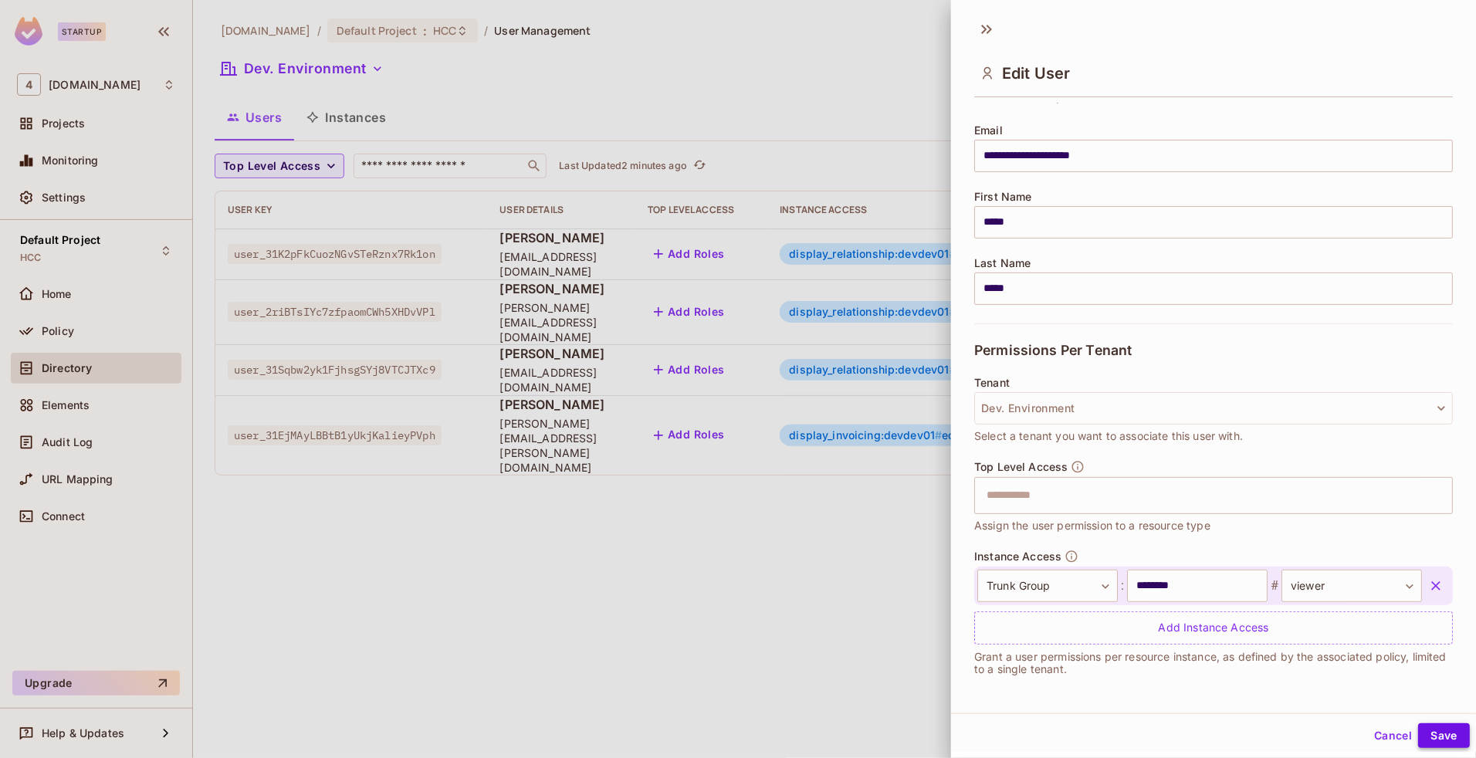
click at [1433, 737] on button "Save" at bounding box center [1444, 735] width 52 height 25
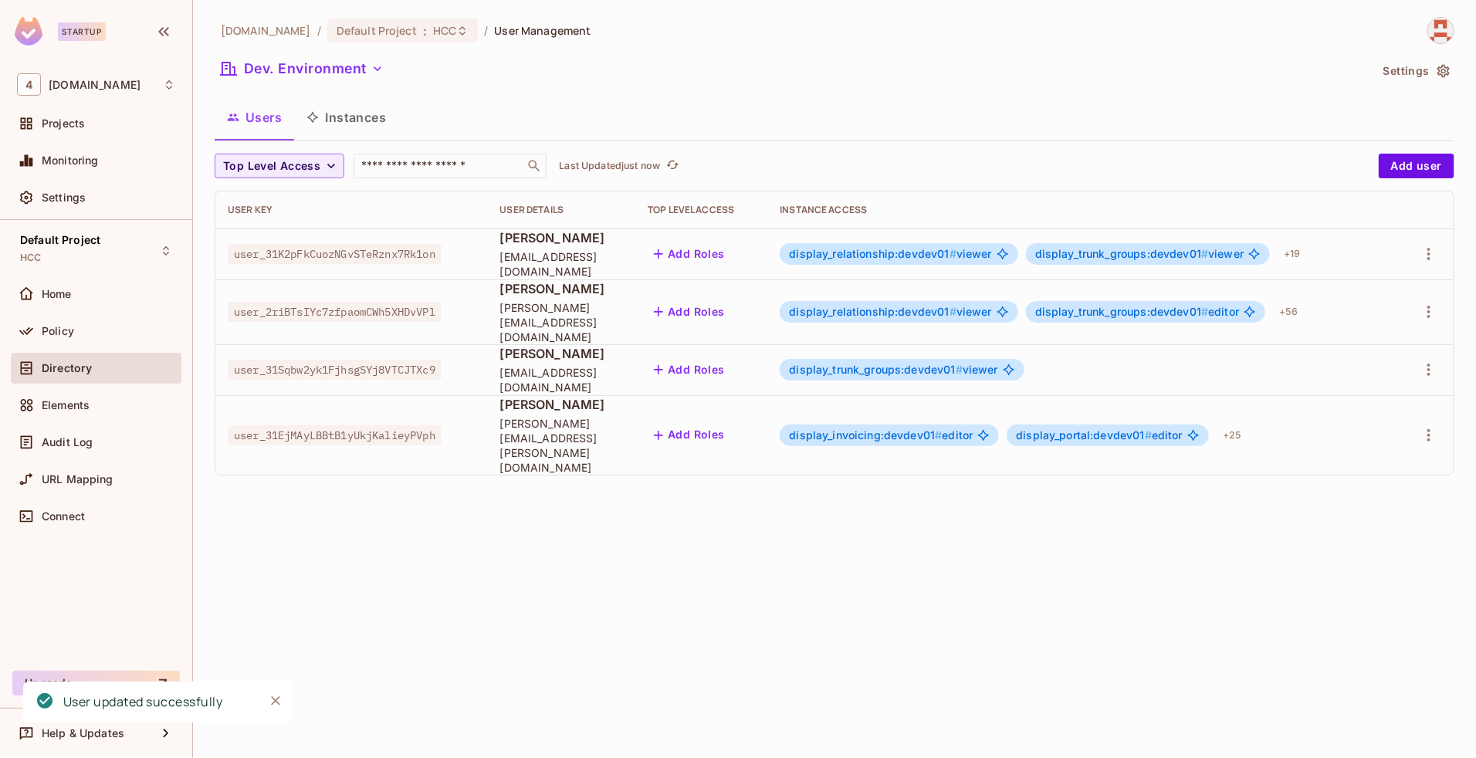
click at [878, 363] on span "display_trunk_groups:devdev01 #" at bounding box center [876, 369] width 174 height 13
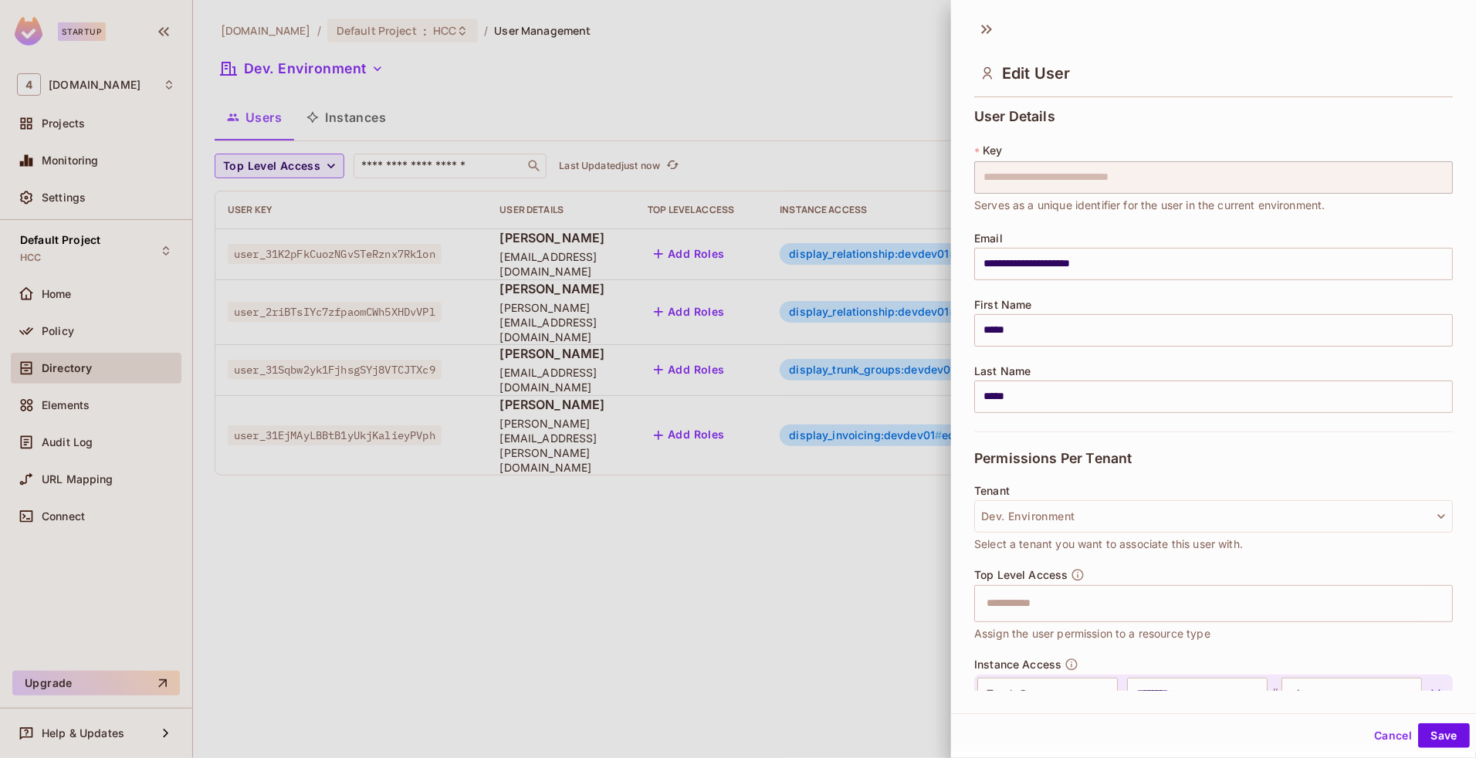
scroll to position [108, 0]
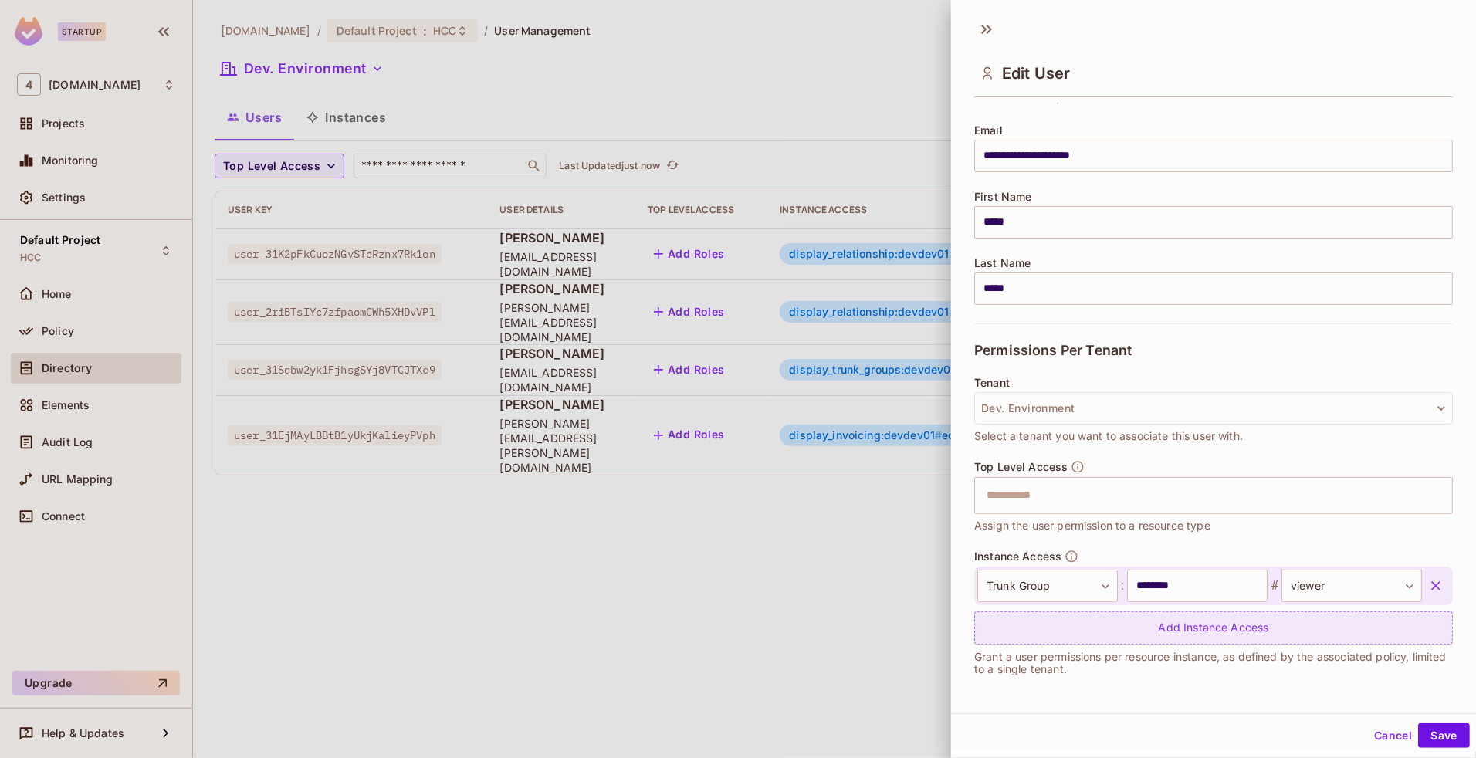
click at [1217, 630] on div "Add Instance Access" at bounding box center [1213, 627] width 479 height 33
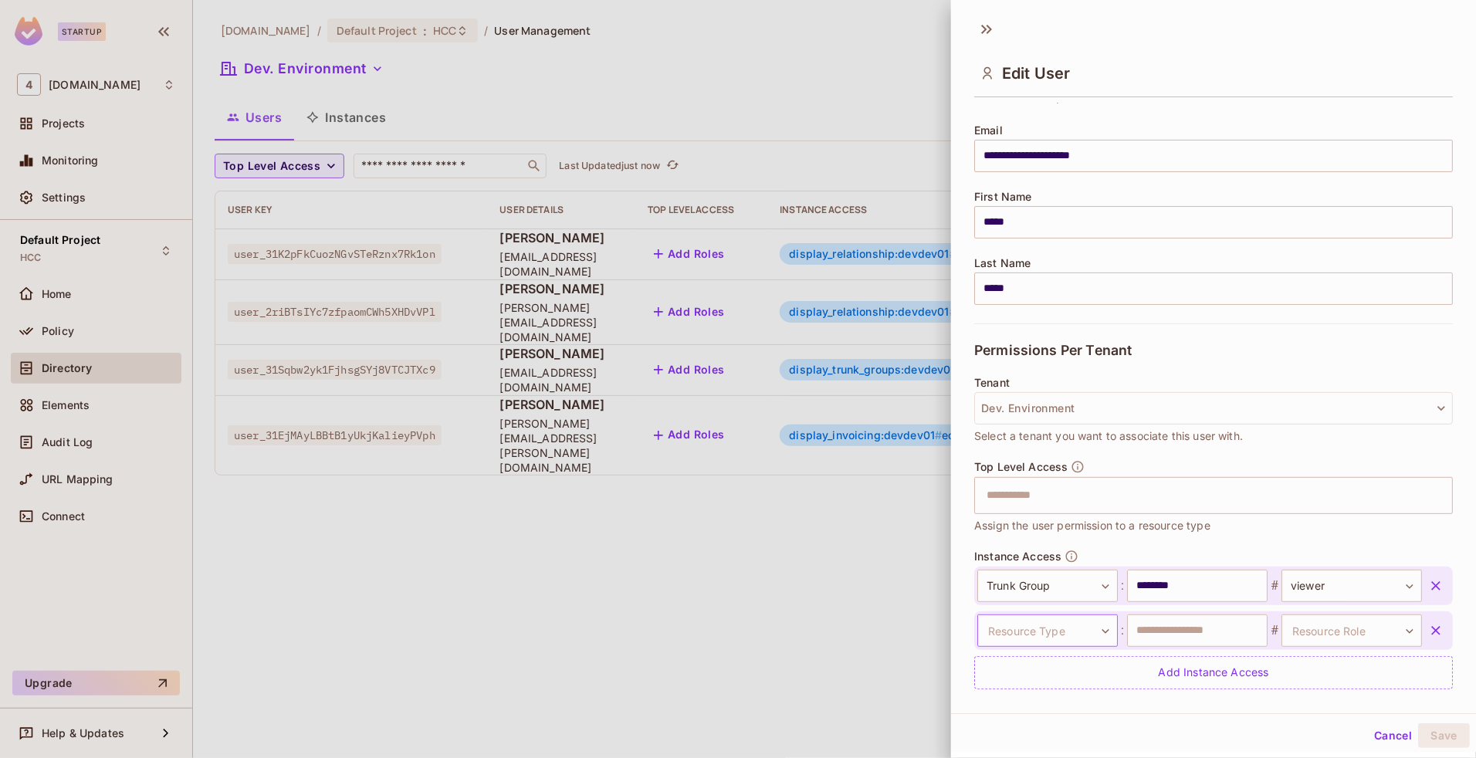
click at [1086, 626] on body "Startup 4 [DOMAIN_NAME] Projects Monitoring Settings Default Project HCC Home P…" at bounding box center [738, 379] width 1476 height 758
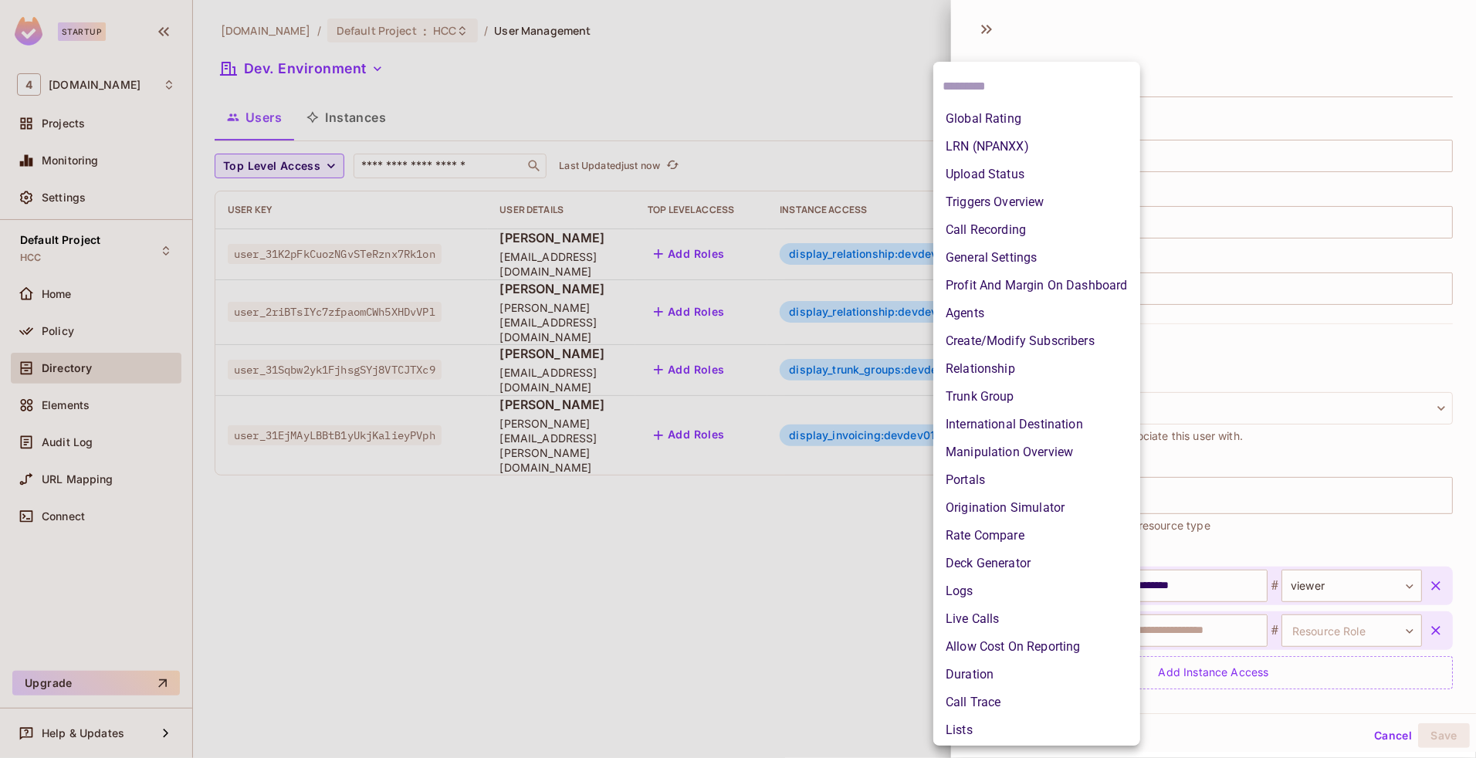
click at [1253, 529] on div at bounding box center [738, 379] width 1476 height 758
click at [1075, 635] on body "Startup 4 [DOMAIN_NAME] Projects Monitoring Settings Default Project HCC Home P…" at bounding box center [738, 379] width 1476 height 758
click at [1282, 530] on div at bounding box center [738, 379] width 1476 height 758
click at [1063, 629] on body "Startup 4 [DOMAIN_NAME] Projects Monitoring Settings Default Project HCC Home P…" at bounding box center [738, 379] width 1476 height 758
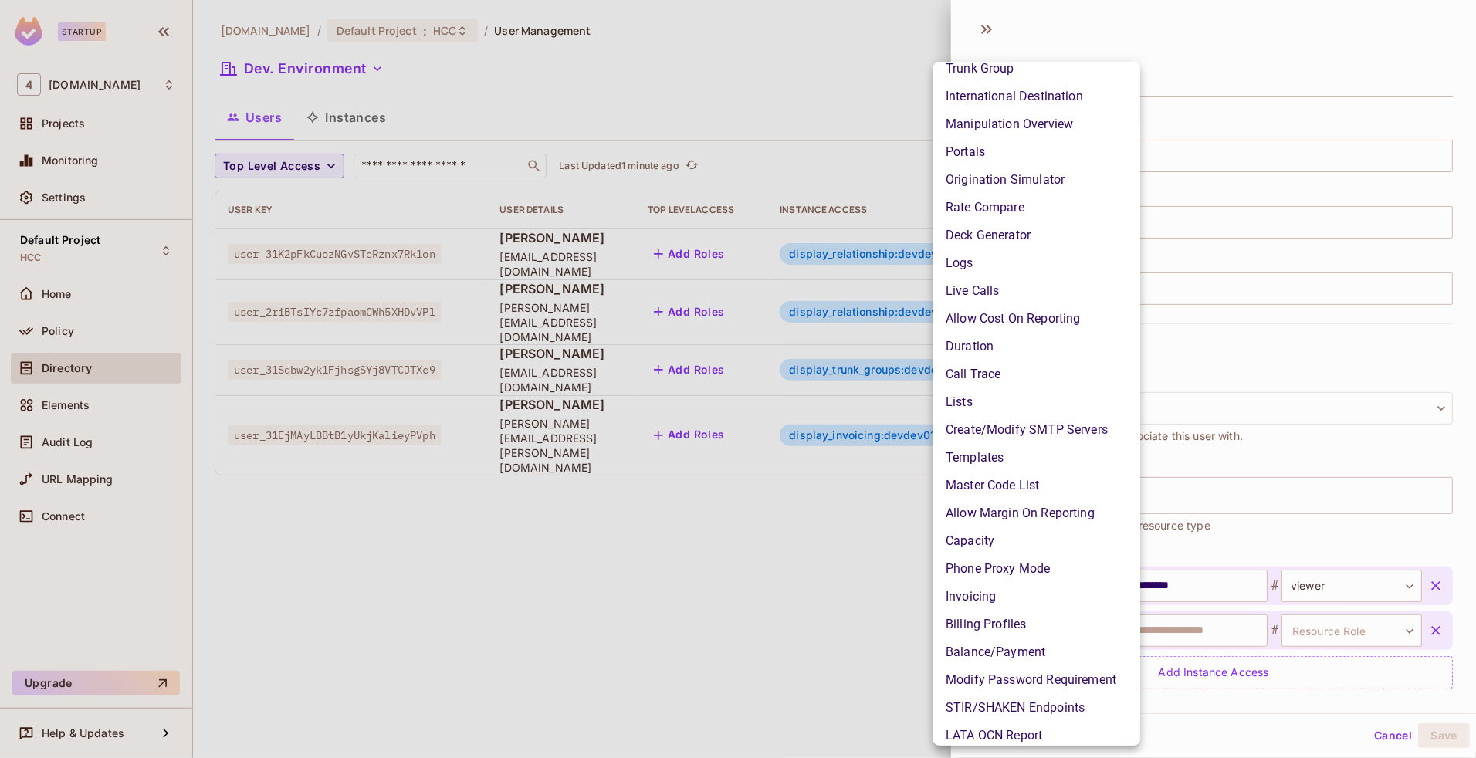
scroll to position [0, 0]
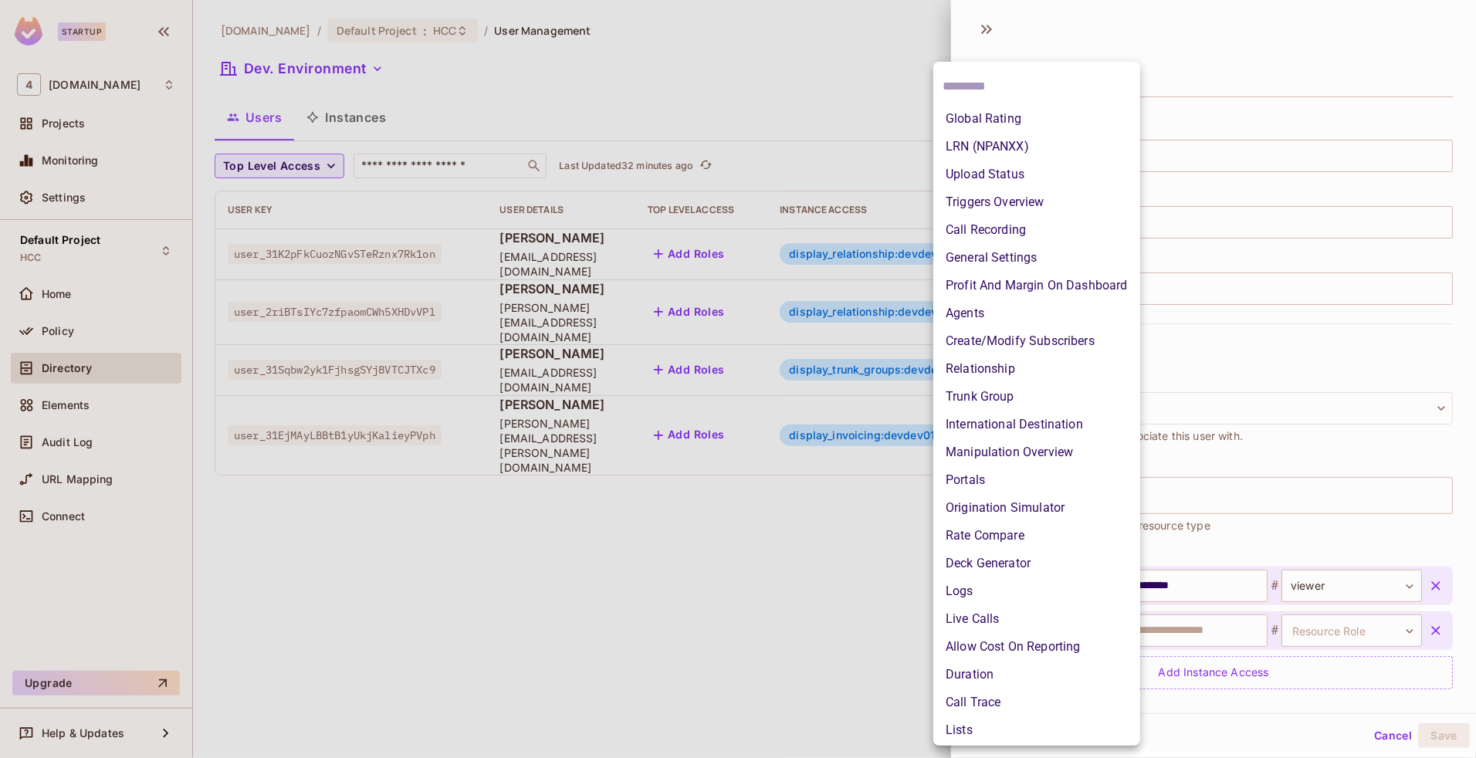
click at [687, 616] on div at bounding box center [738, 379] width 1476 height 758
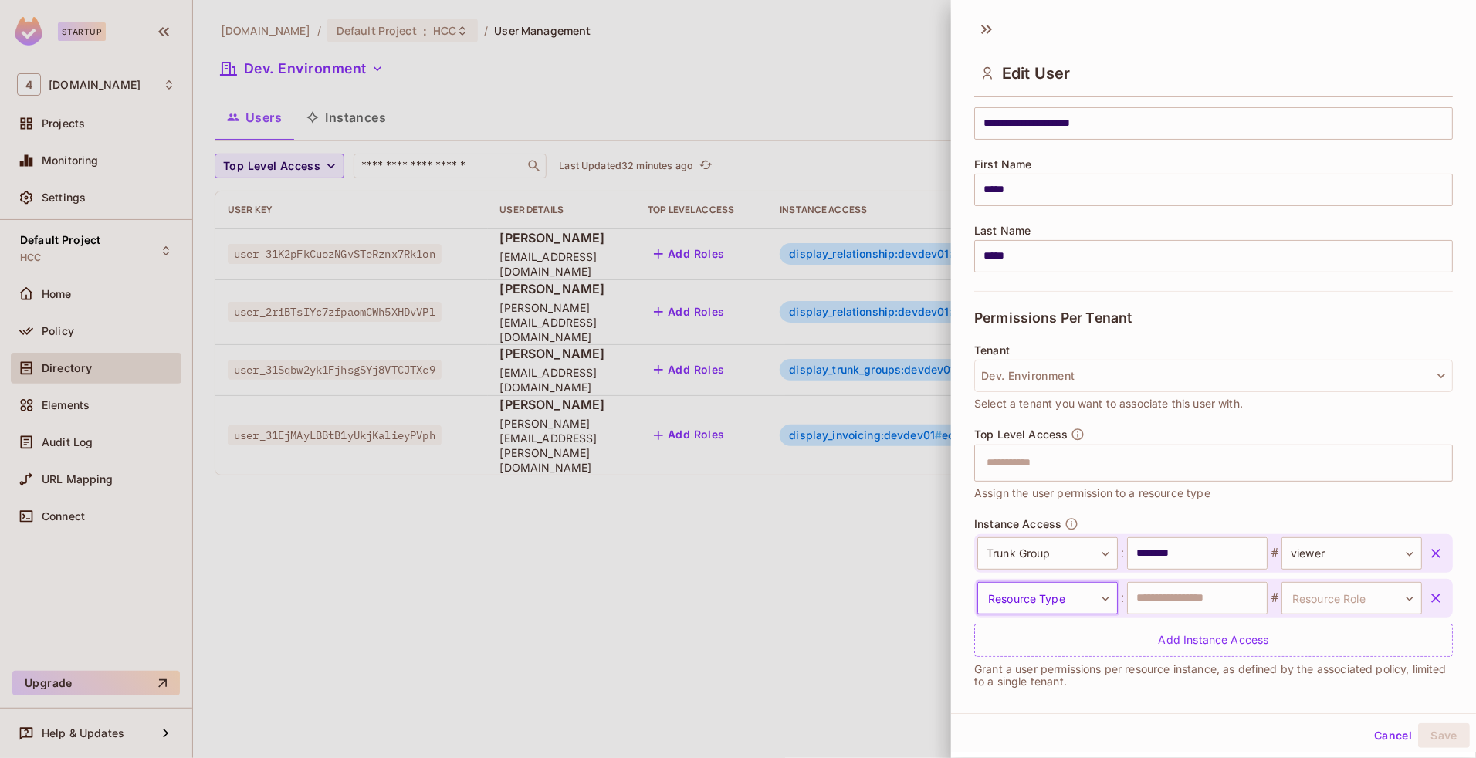
scroll to position [152, 0]
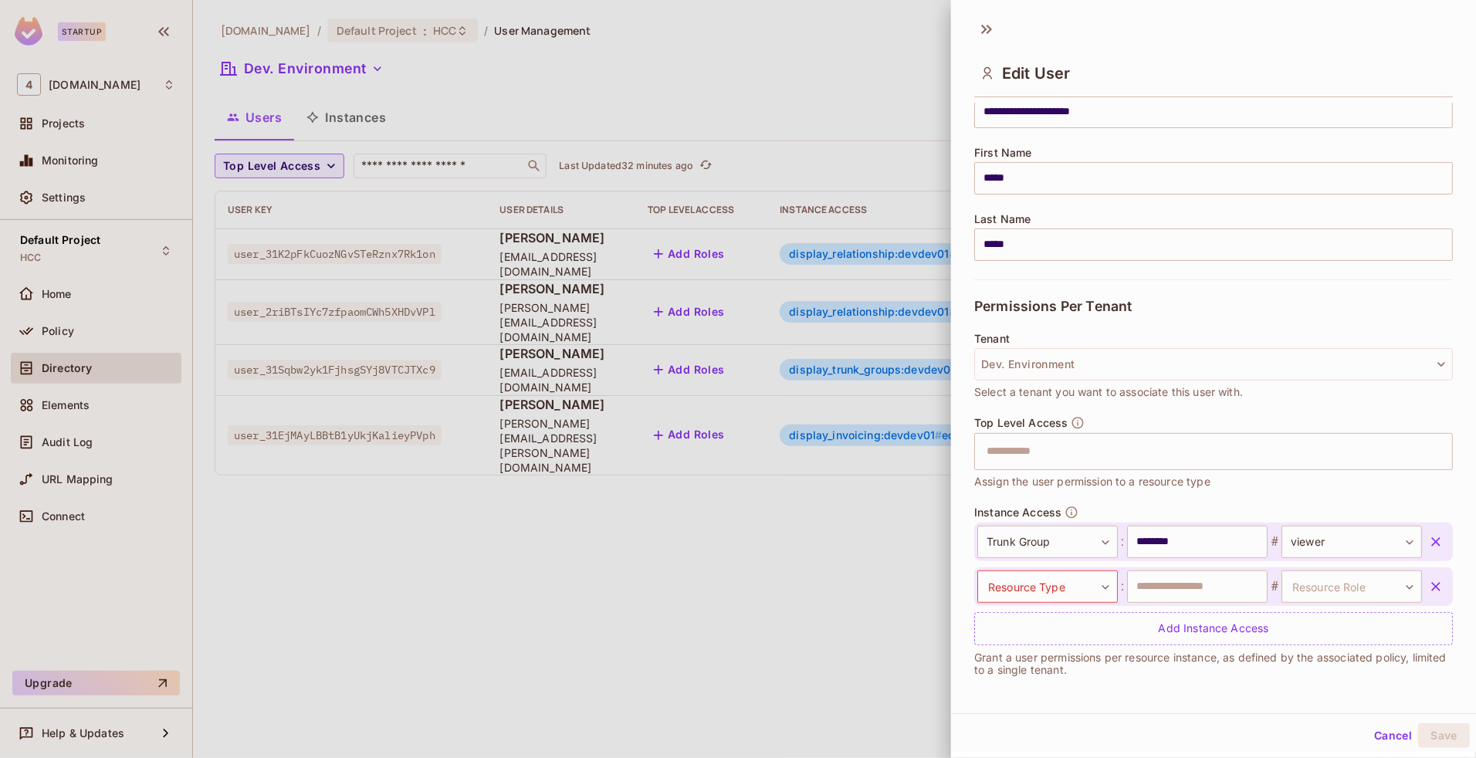
click at [1428, 588] on icon "button" at bounding box center [1435, 586] width 15 height 15
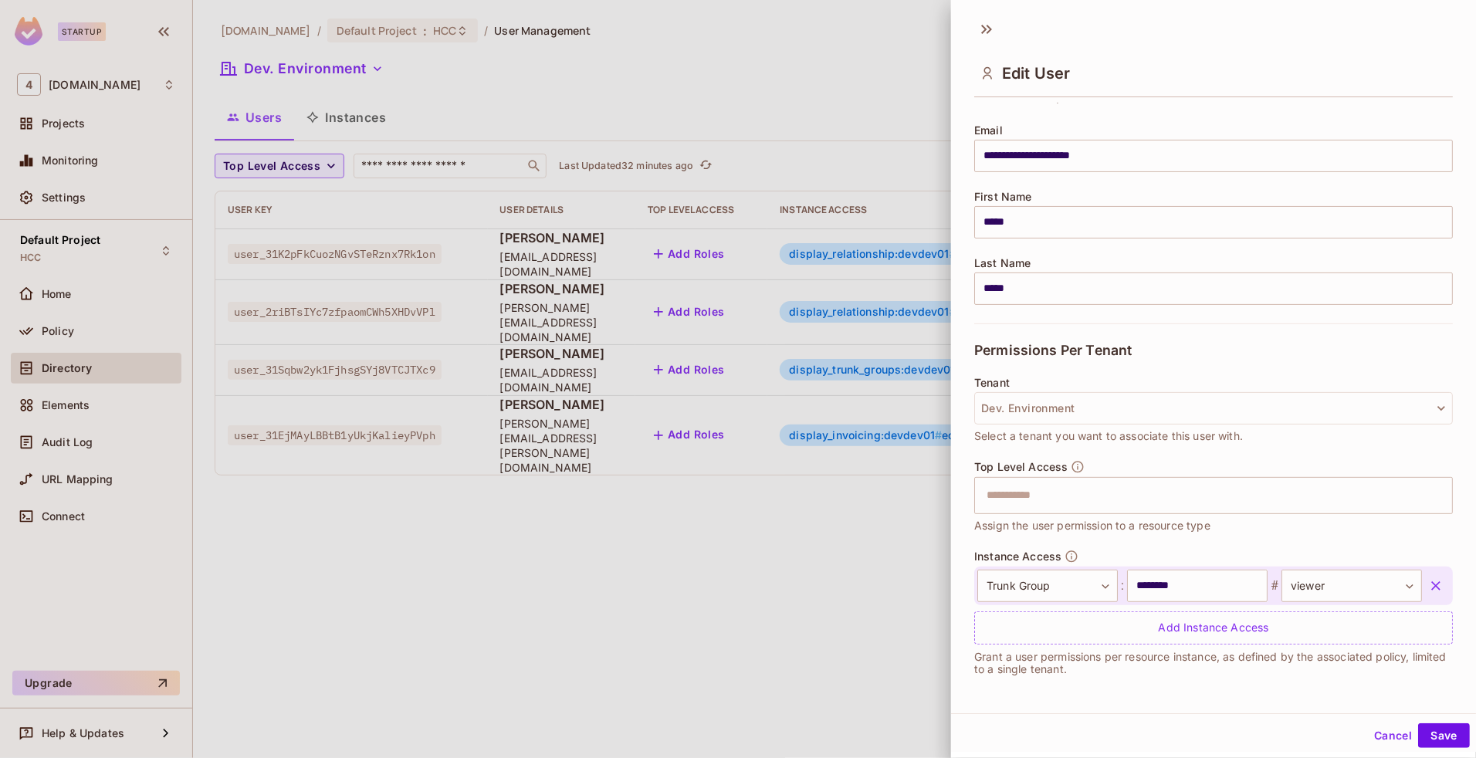
scroll to position [108, 0]
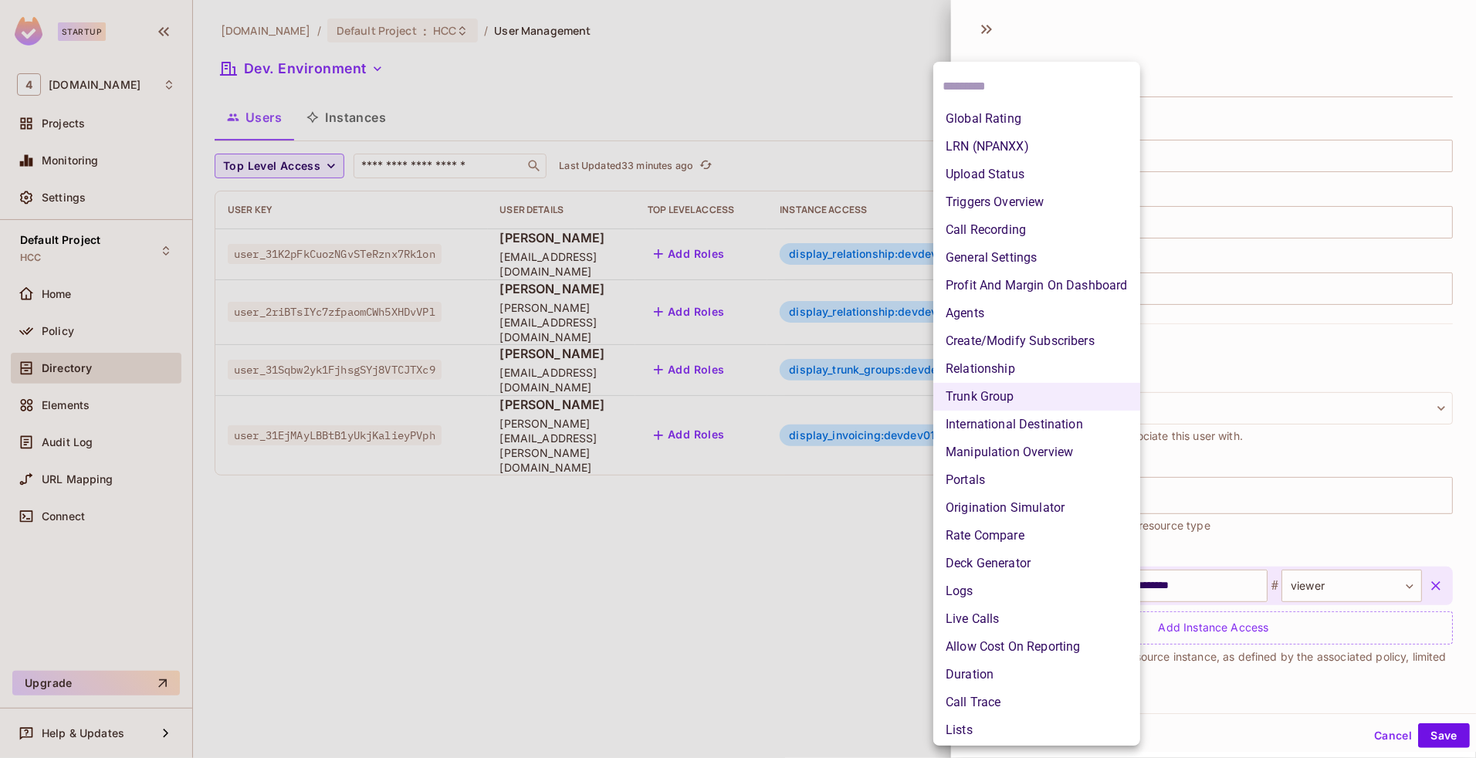
click at [1056, 585] on body "Startup 4 [DOMAIN_NAME] Projects Monitoring Settings Default Project HCC Home P…" at bounding box center [738, 379] width 1476 height 758
click at [1257, 701] on div at bounding box center [738, 379] width 1476 height 758
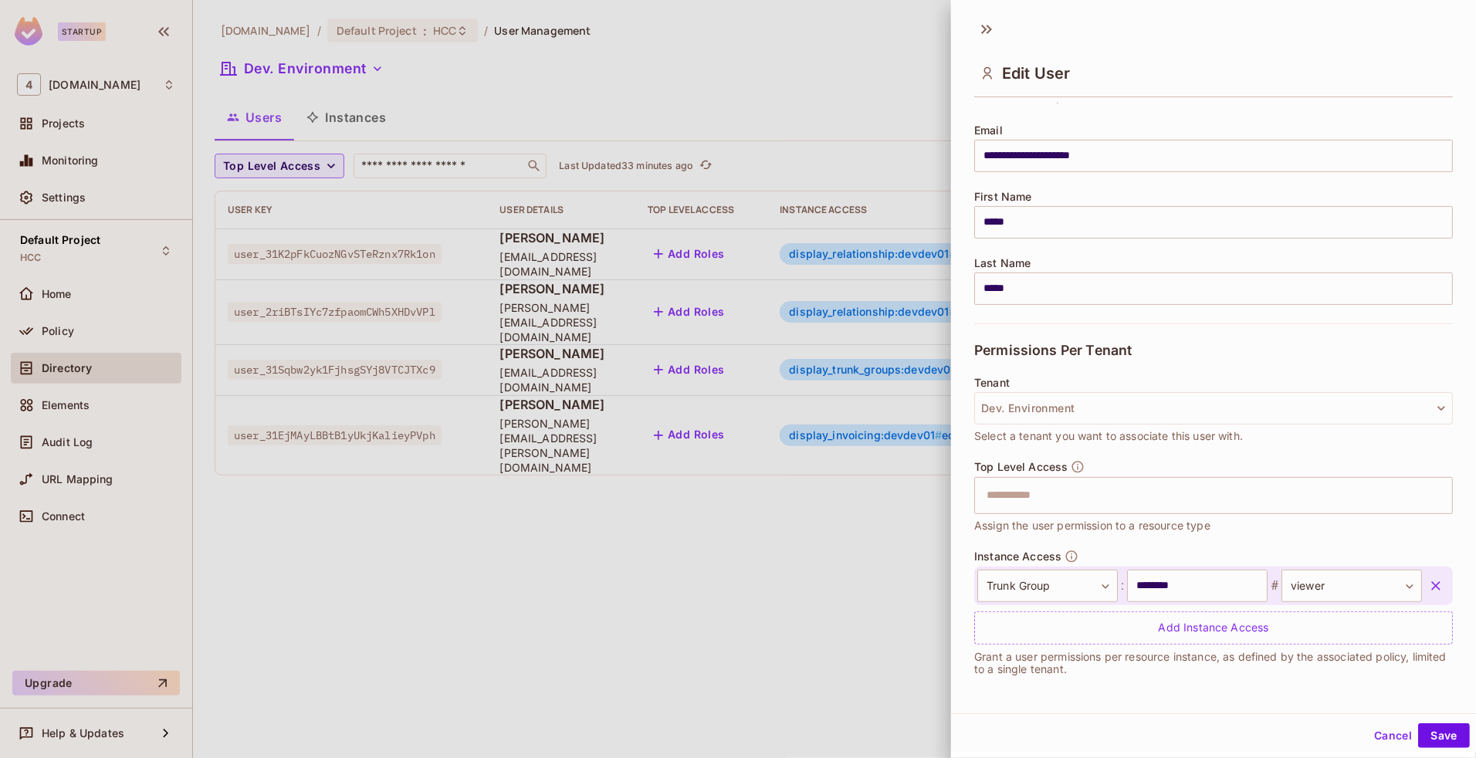
click at [820, 516] on div at bounding box center [738, 379] width 1476 height 758
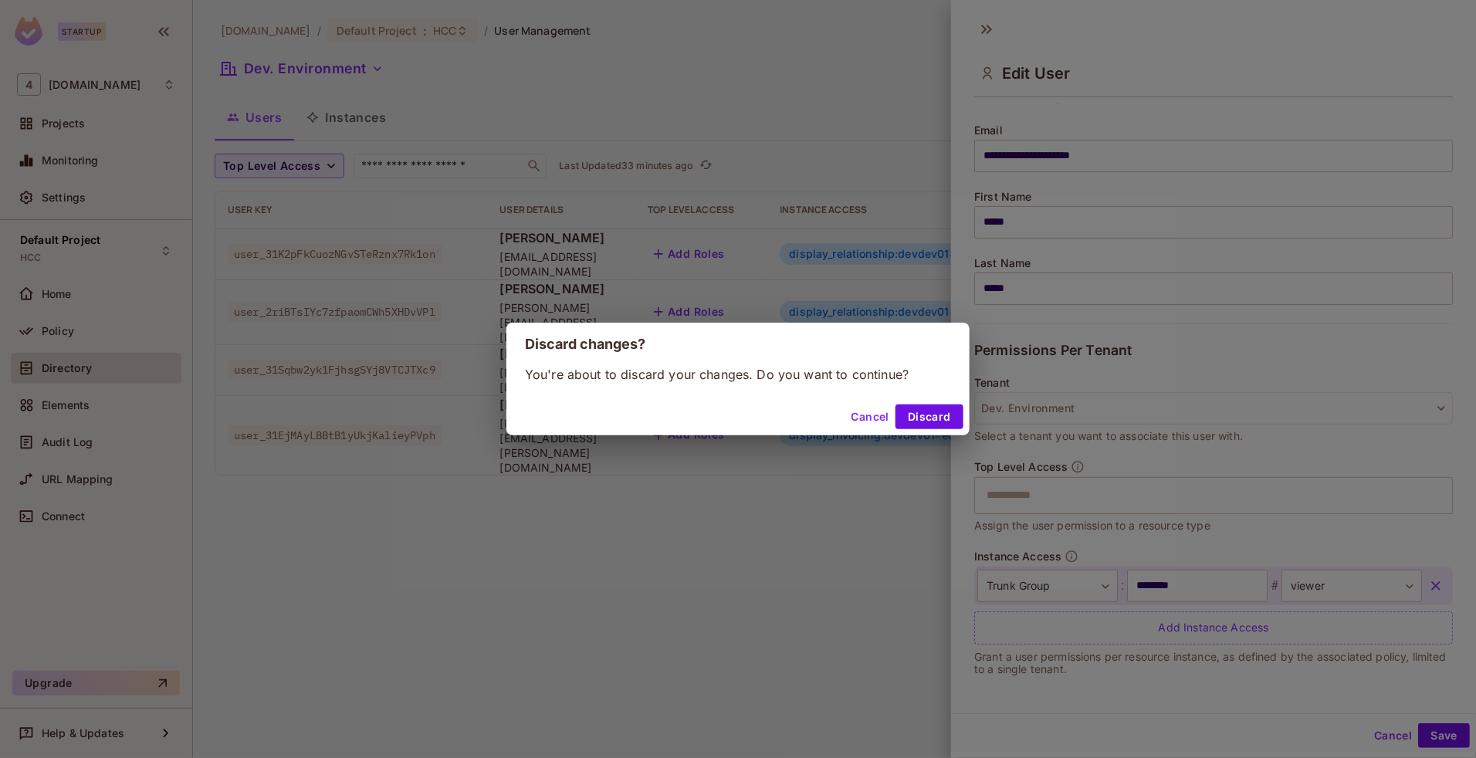
scroll to position [2, 0]
click at [925, 419] on button "Discard" at bounding box center [929, 417] width 68 height 25
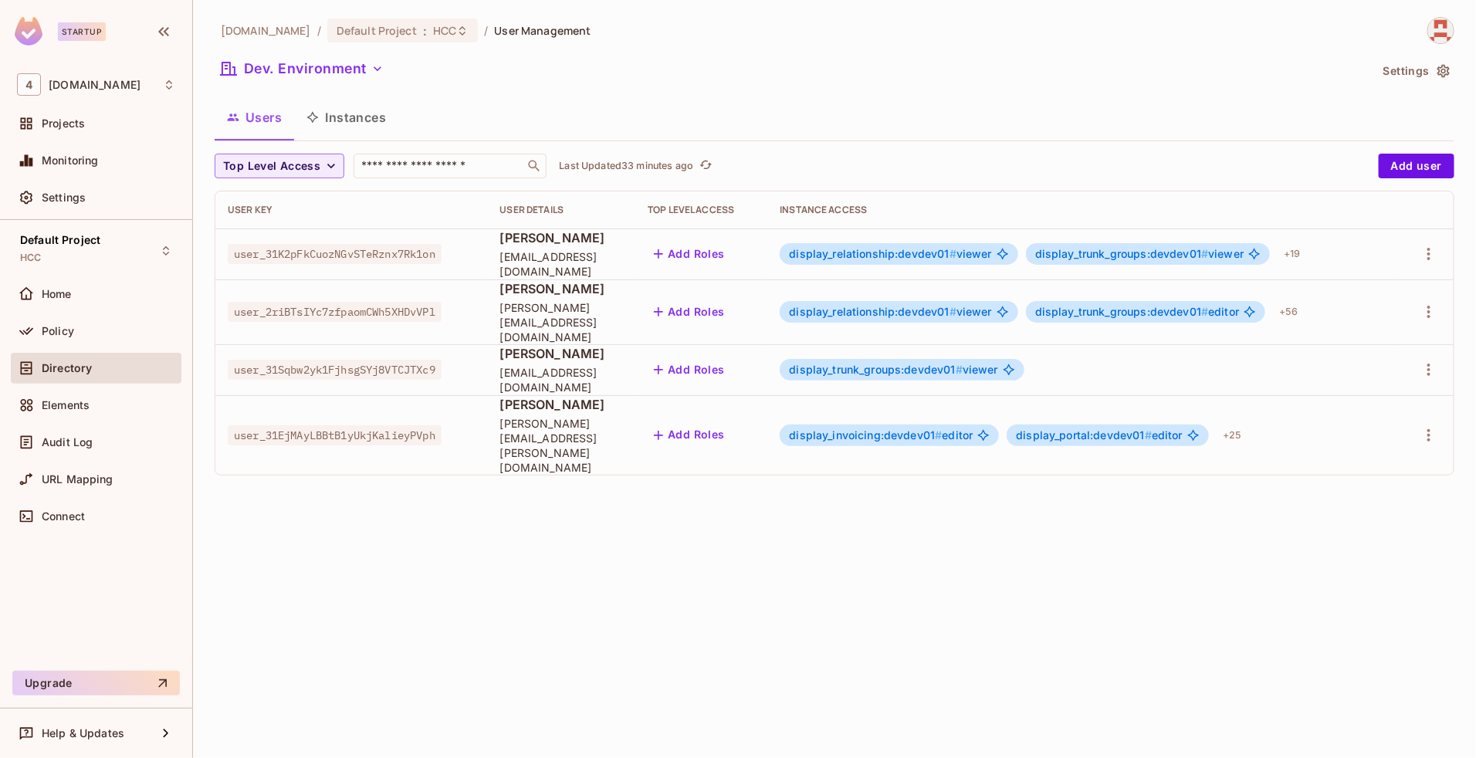
click at [925, 423] on div "display_invoicing:devdev01 # editor display_portal:devdev01 # editor + 25" at bounding box center [1082, 435] width 604 height 25
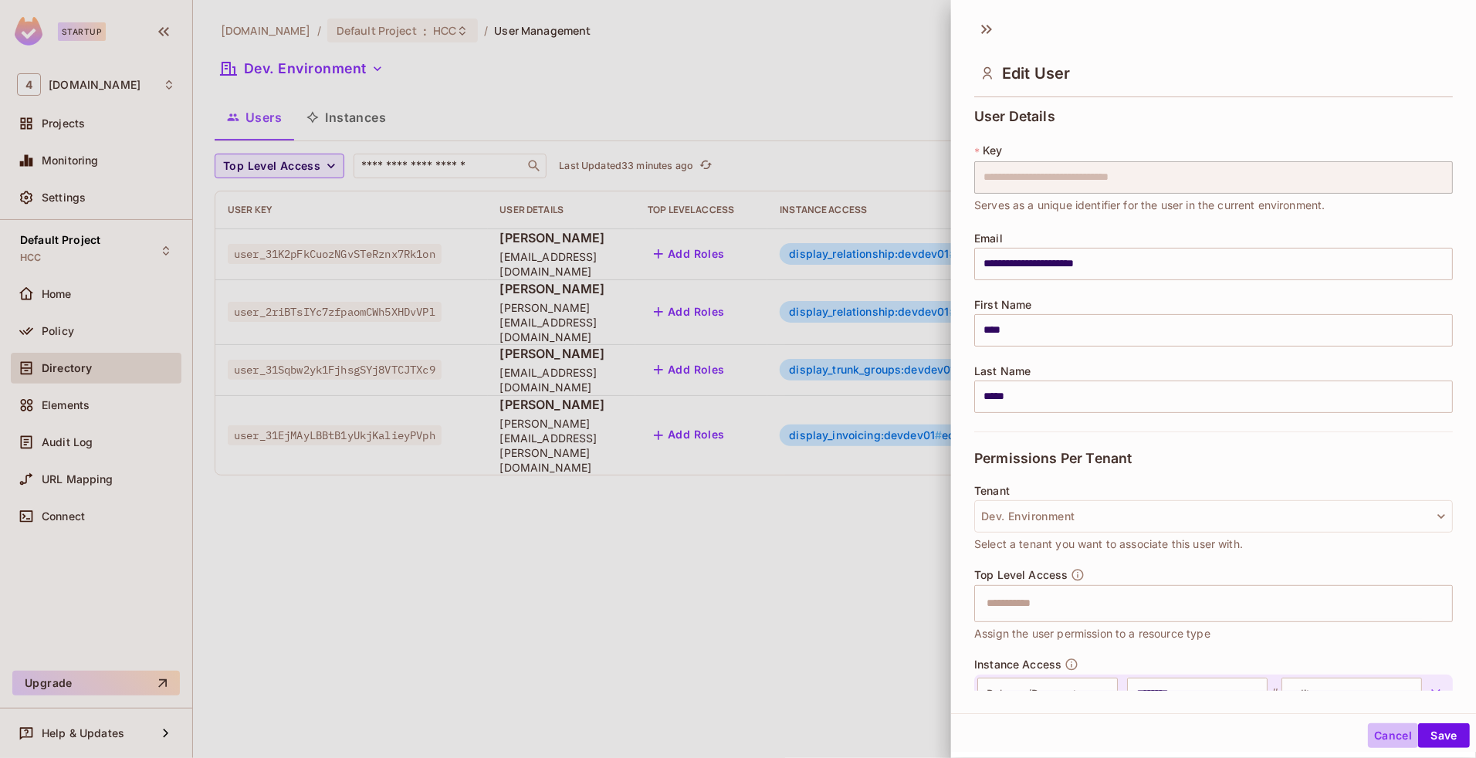
click at [1368, 727] on button "Cancel" at bounding box center [1393, 735] width 50 height 25
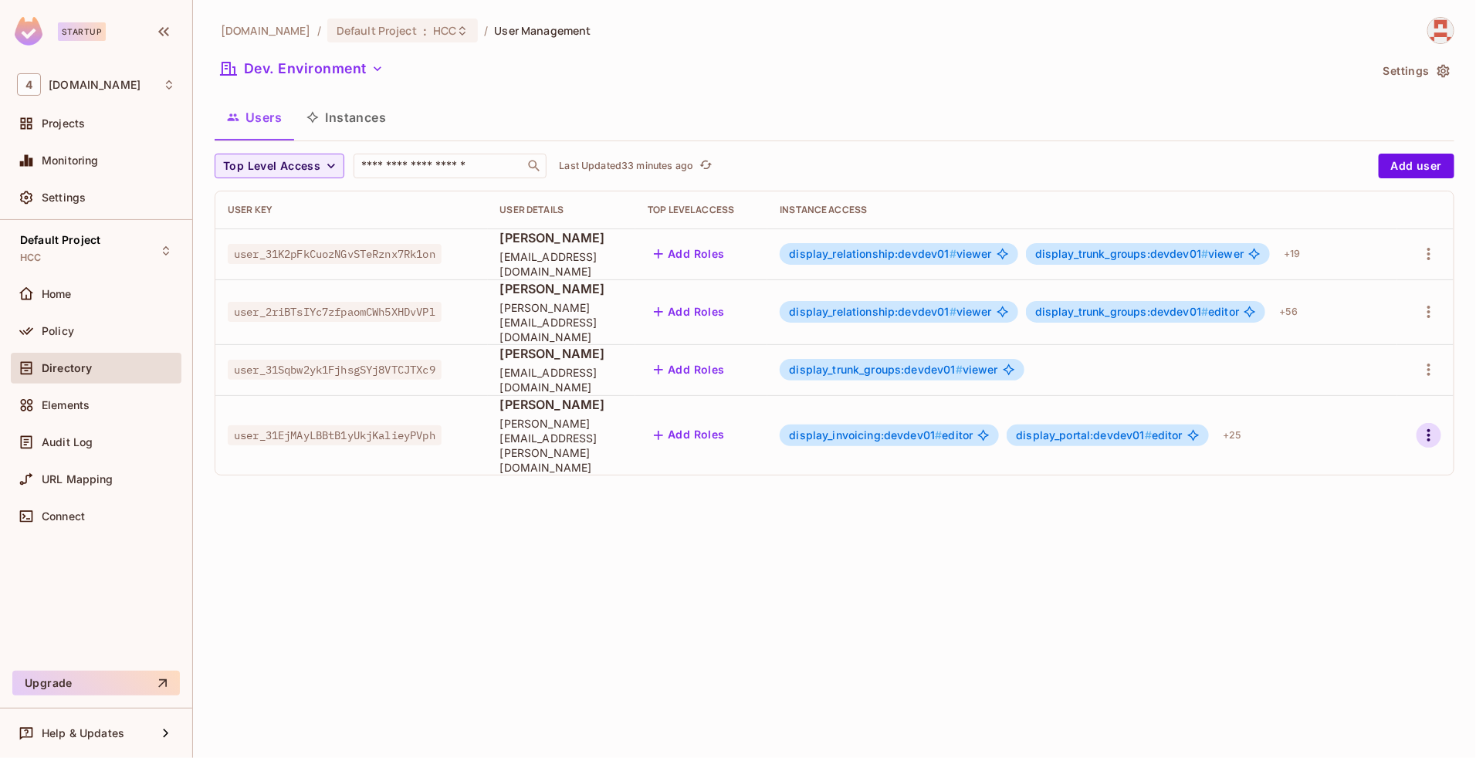
click at [1423, 426] on icon "button" at bounding box center [1429, 435] width 19 height 19
click at [1360, 441] on span "Edit" at bounding box center [1347, 443] width 30 height 25
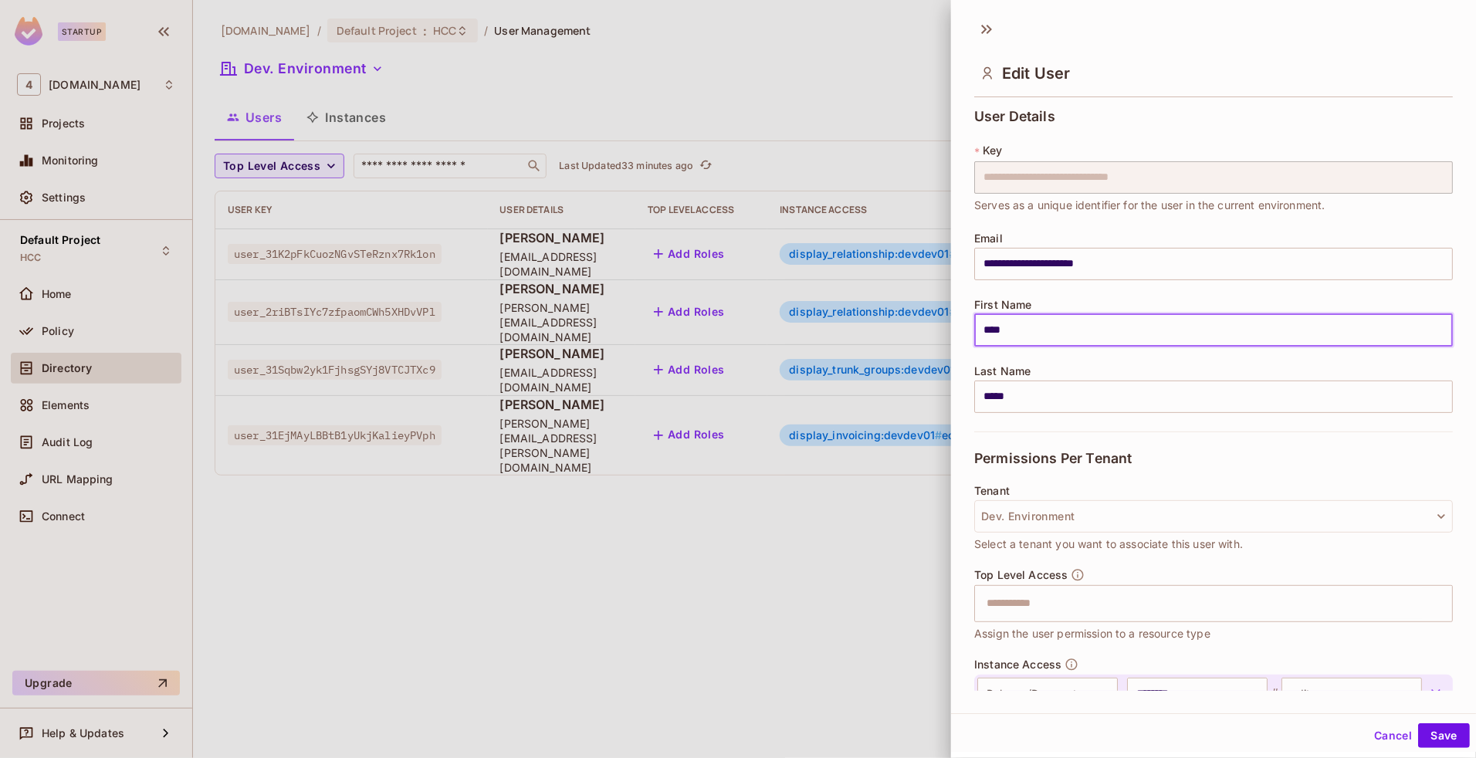
click at [992, 334] on input "****" at bounding box center [1213, 330] width 479 height 32
type input "*****"
click at [1427, 737] on button "Save" at bounding box center [1444, 735] width 52 height 25
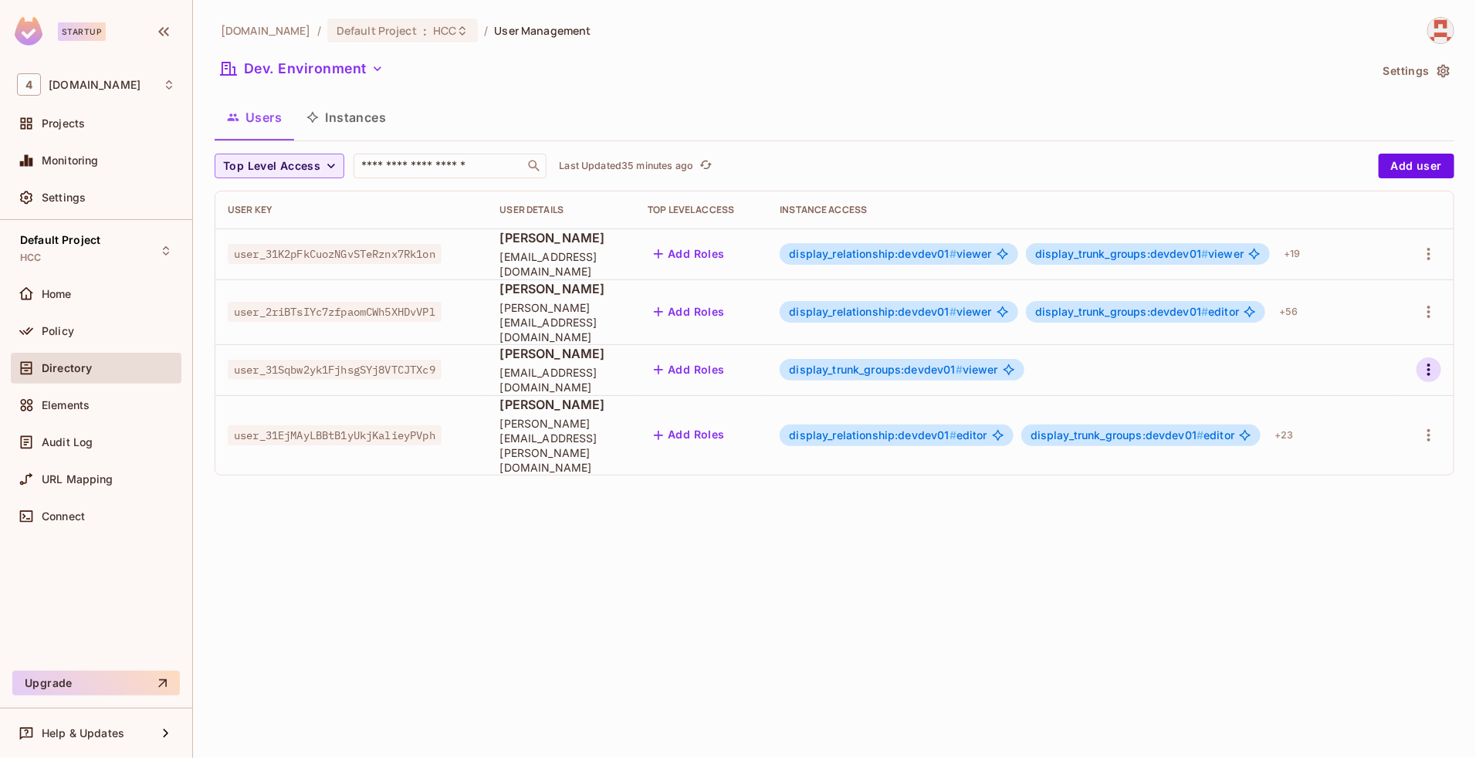
click at [1427, 361] on icon "button" at bounding box center [1429, 370] width 19 height 19
click at [828, 515] on div at bounding box center [738, 379] width 1476 height 758
click at [828, 515] on div "[DOMAIN_NAME] / Default Project : HCC / User Management Dev. Environment Settin…" at bounding box center [834, 379] width 1283 height 758
click at [530, 245] on span "[PERSON_NAME]" at bounding box center [562, 237] width 124 height 17
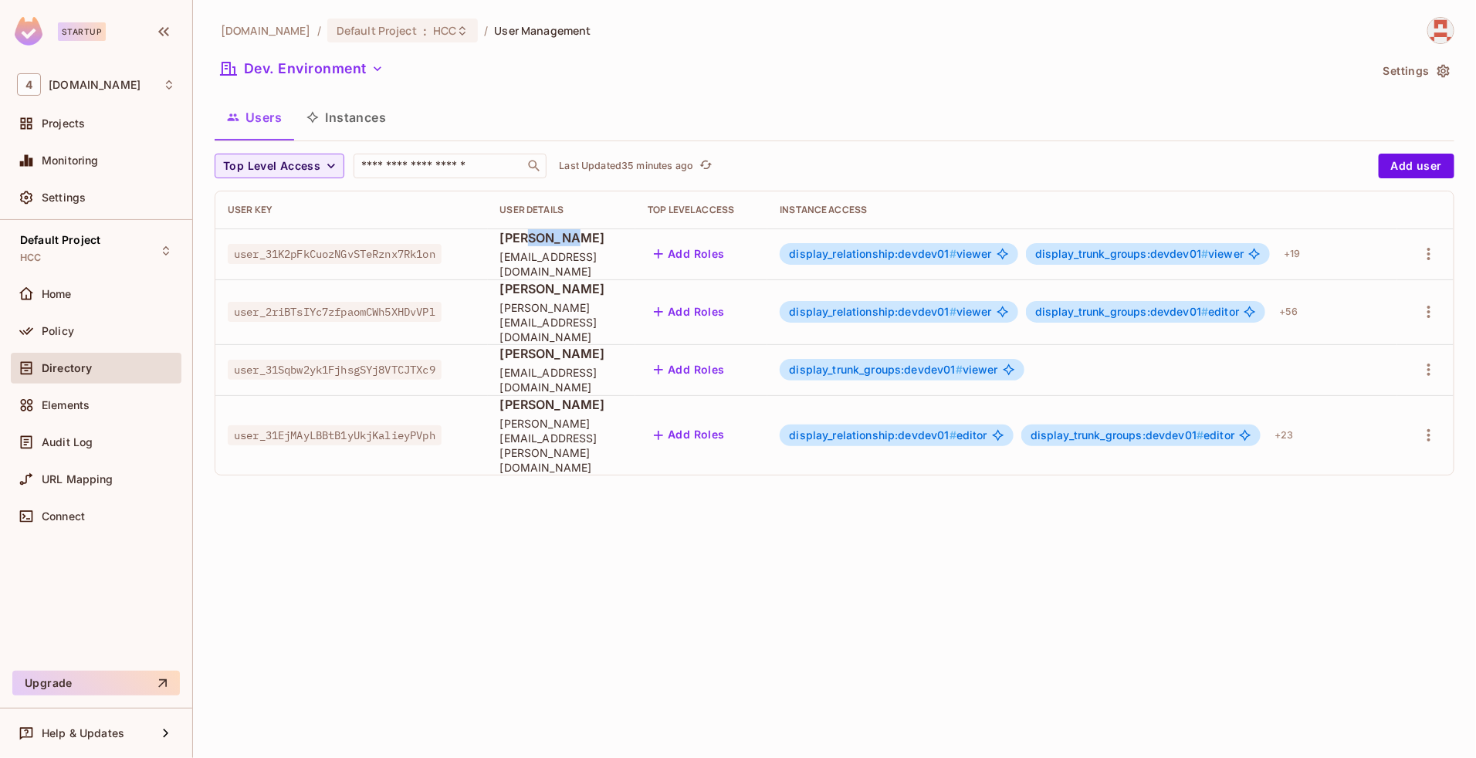
click at [530, 245] on span "[PERSON_NAME]" at bounding box center [562, 237] width 124 height 17
click at [546, 296] on span "[PERSON_NAME]" at bounding box center [562, 288] width 124 height 17
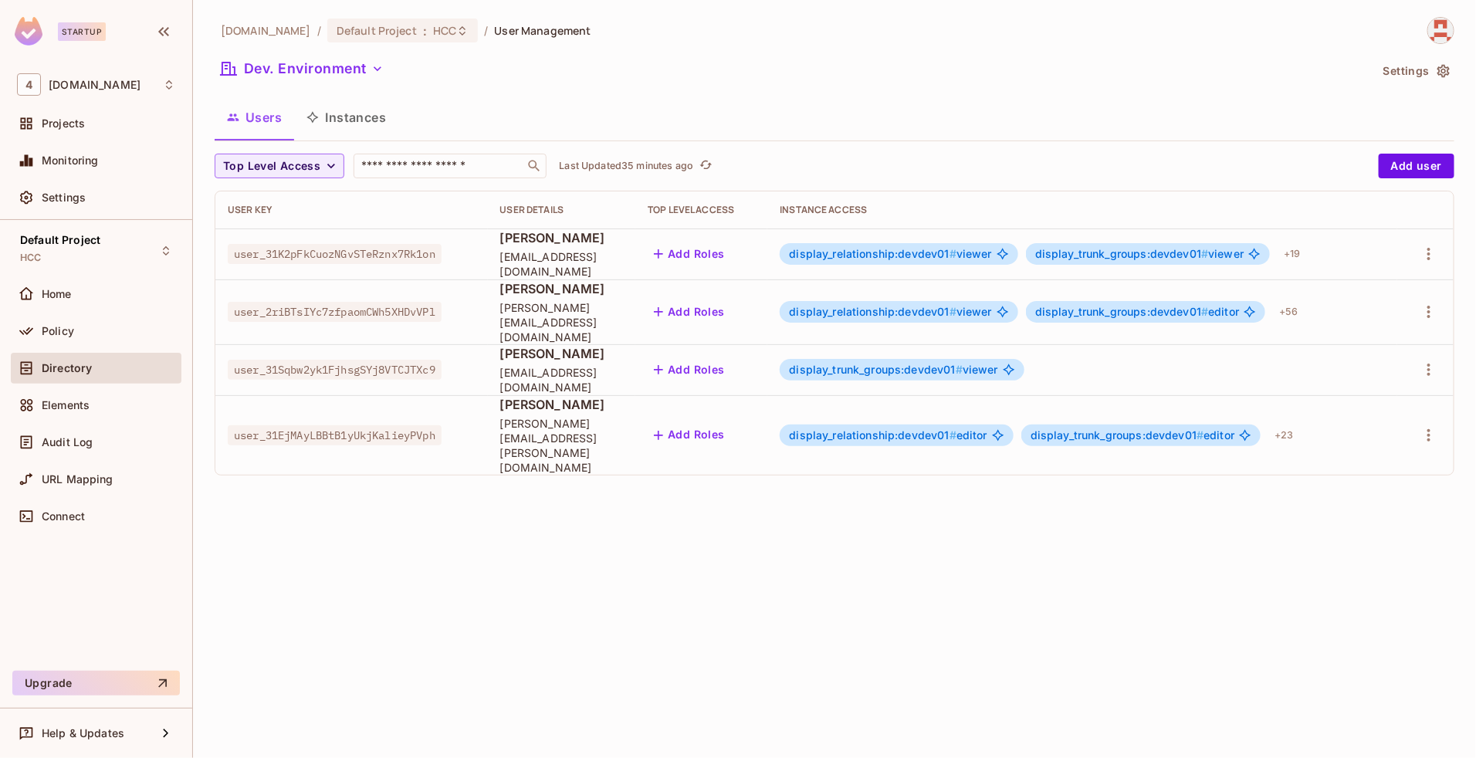
click at [556, 345] on span "[PERSON_NAME]" at bounding box center [562, 353] width 124 height 17
click at [623, 509] on div "[DOMAIN_NAME] / Default Project : HCC / User Management Dev. Environment Settin…" at bounding box center [834, 379] width 1283 height 758
click at [50, 337] on div "Policy" at bounding box center [96, 331] width 158 height 19
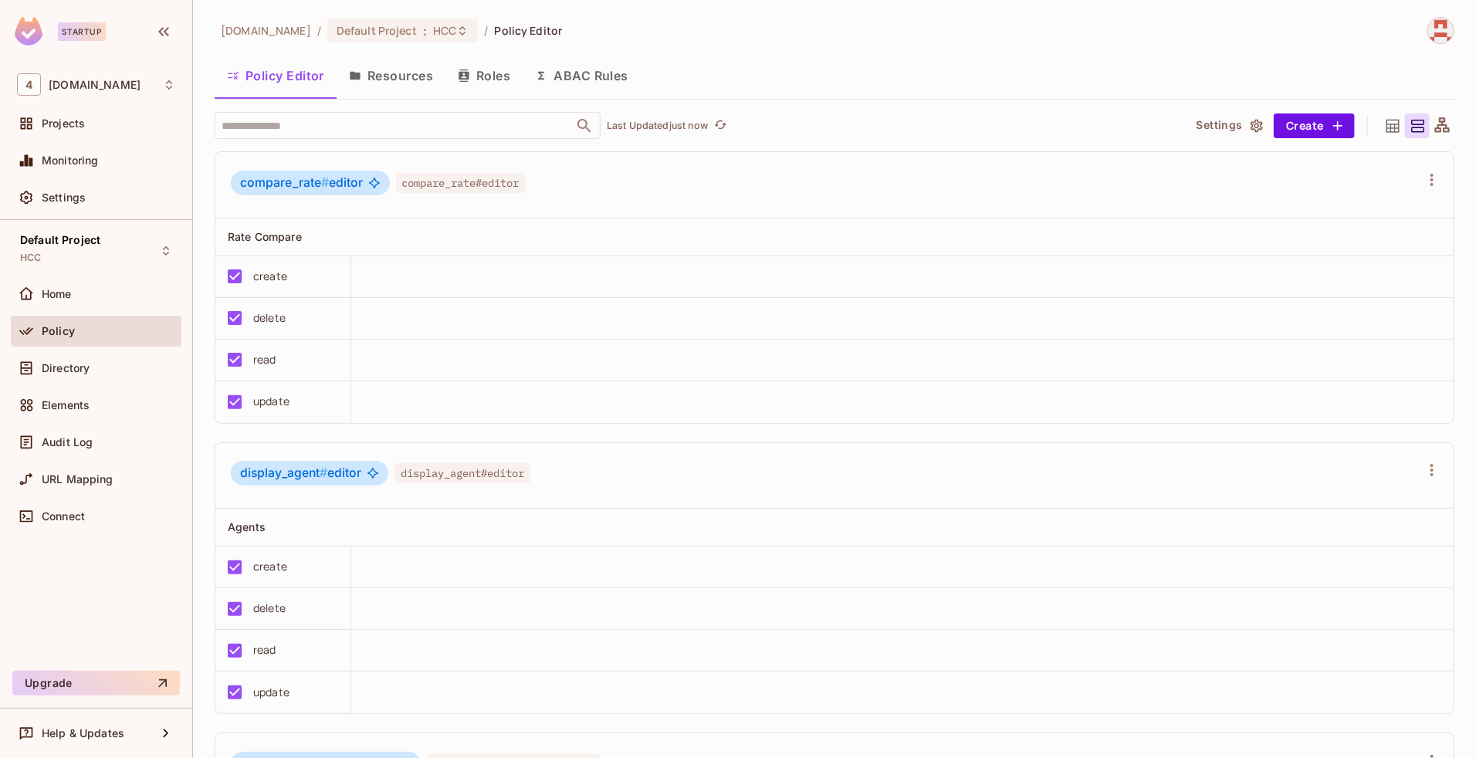
click at [399, 74] on button "Resources" at bounding box center [391, 75] width 109 height 39
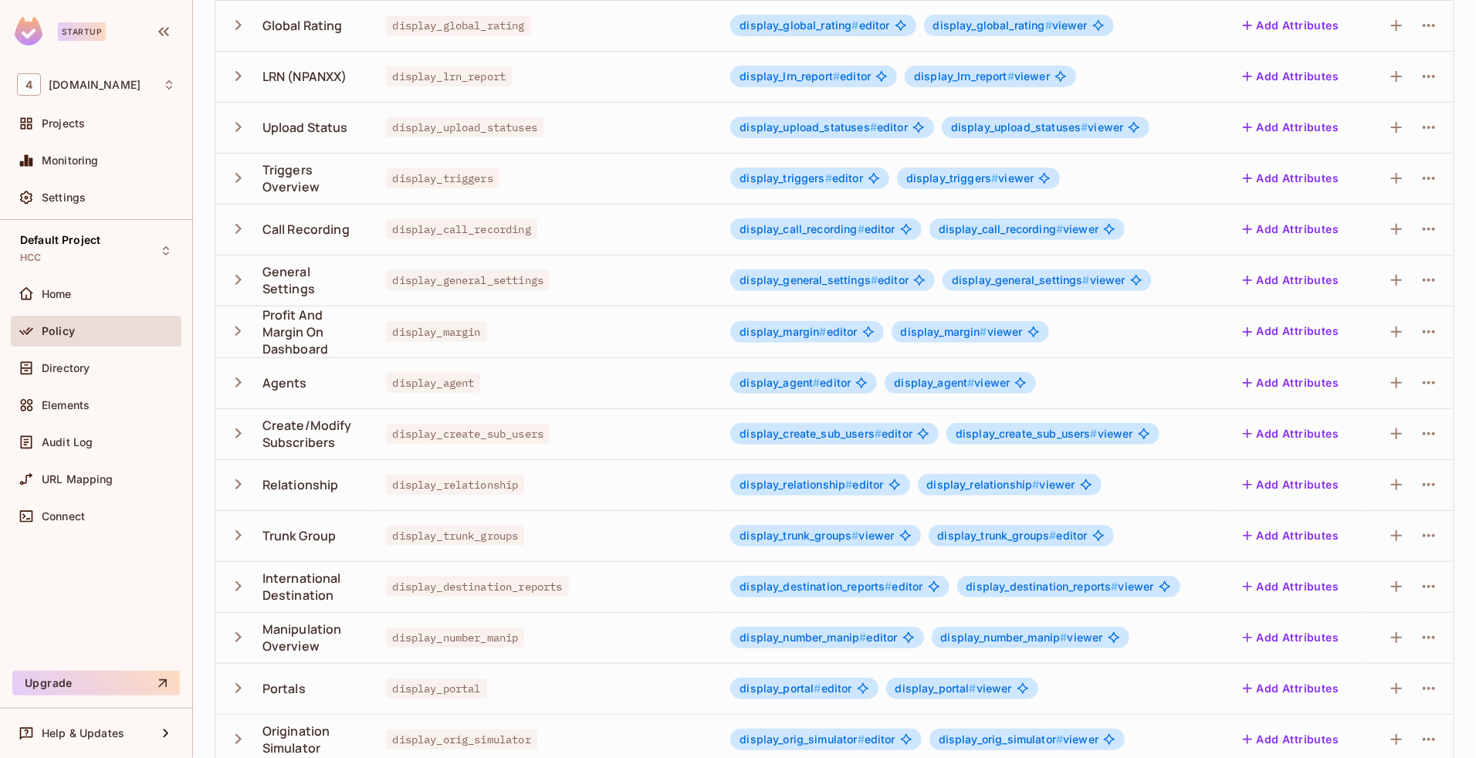
scroll to position [259, 0]
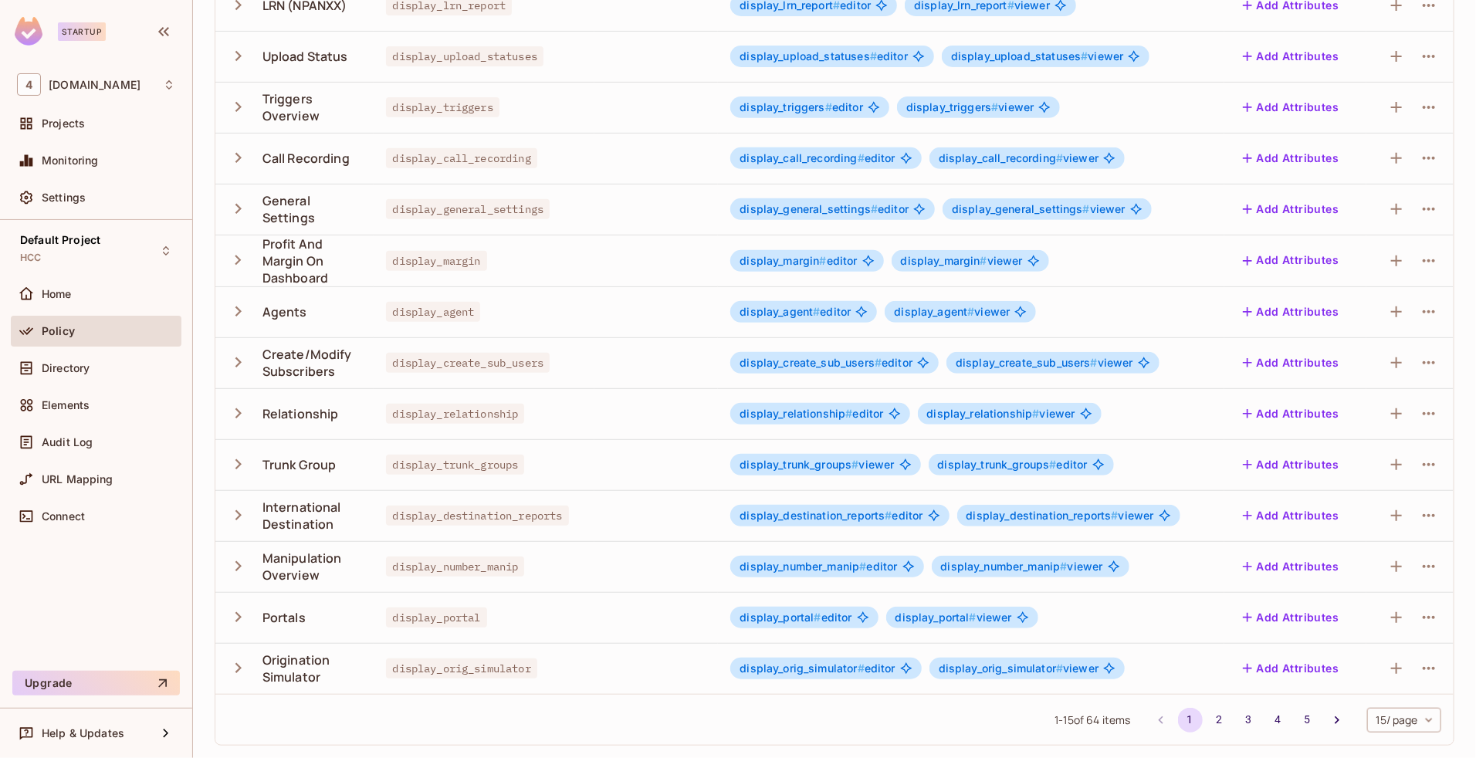
click at [233, 15] on icon "button" at bounding box center [238, 5] width 21 height 21
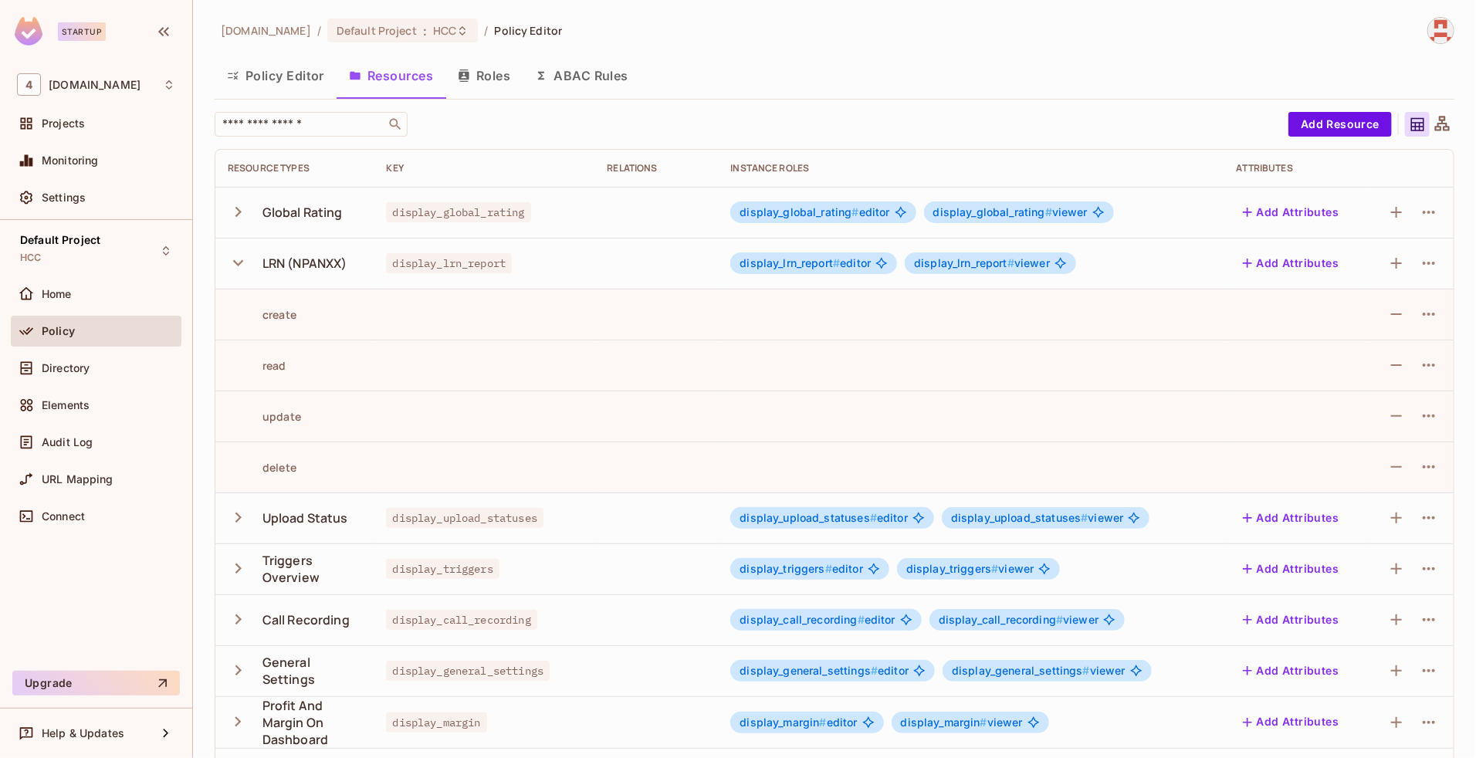
scroll to position [462, 0]
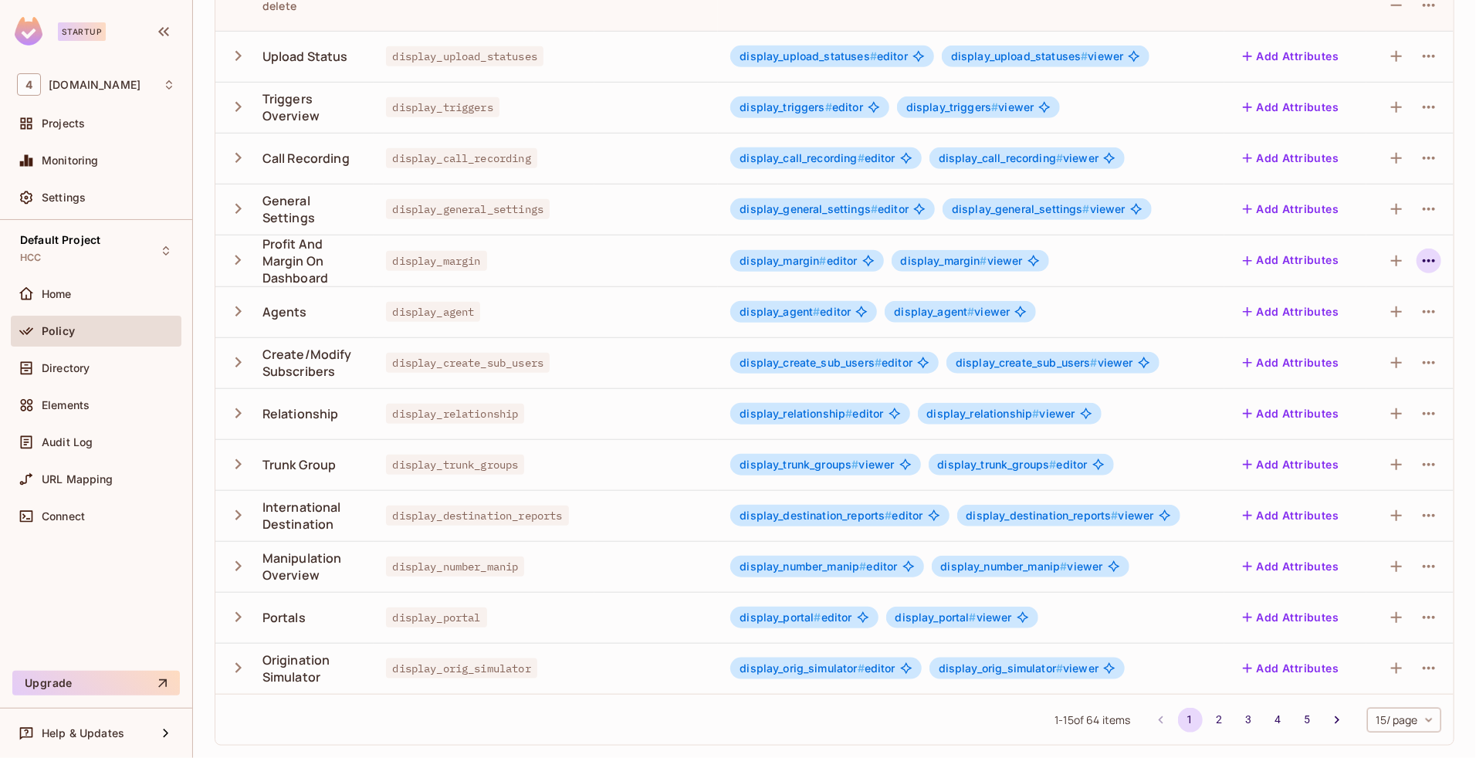
click at [1420, 263] on icon "button" at bounding box center [1429, 261] width 19 height 19
click at [1337, 328] on div "Edit Resource" at bounding box center [1348, 320] width 73 height 15
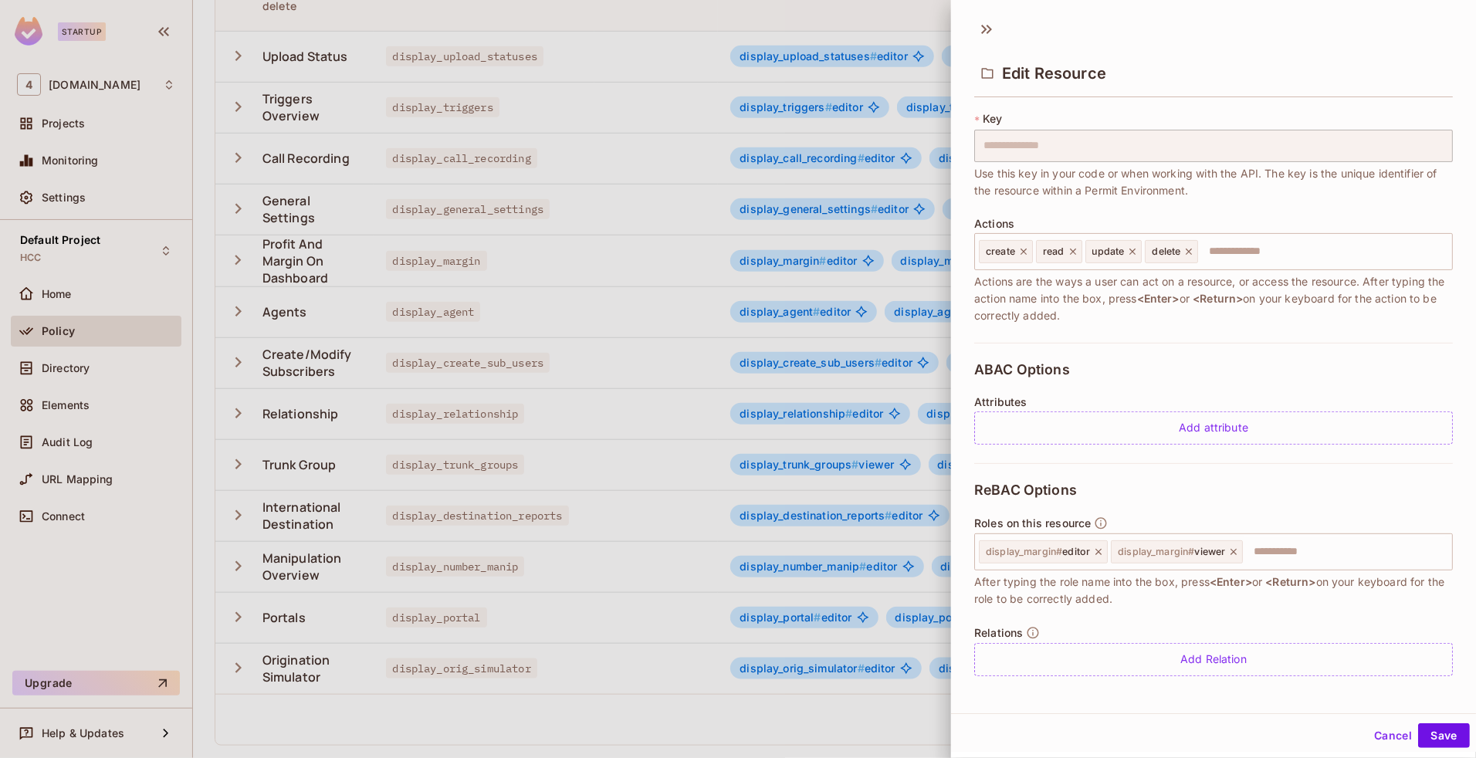
scroll to position [90, 0]
click at [1376, 738] on button "Cancel" at bounding box center [1393, 735] width 50 height 25
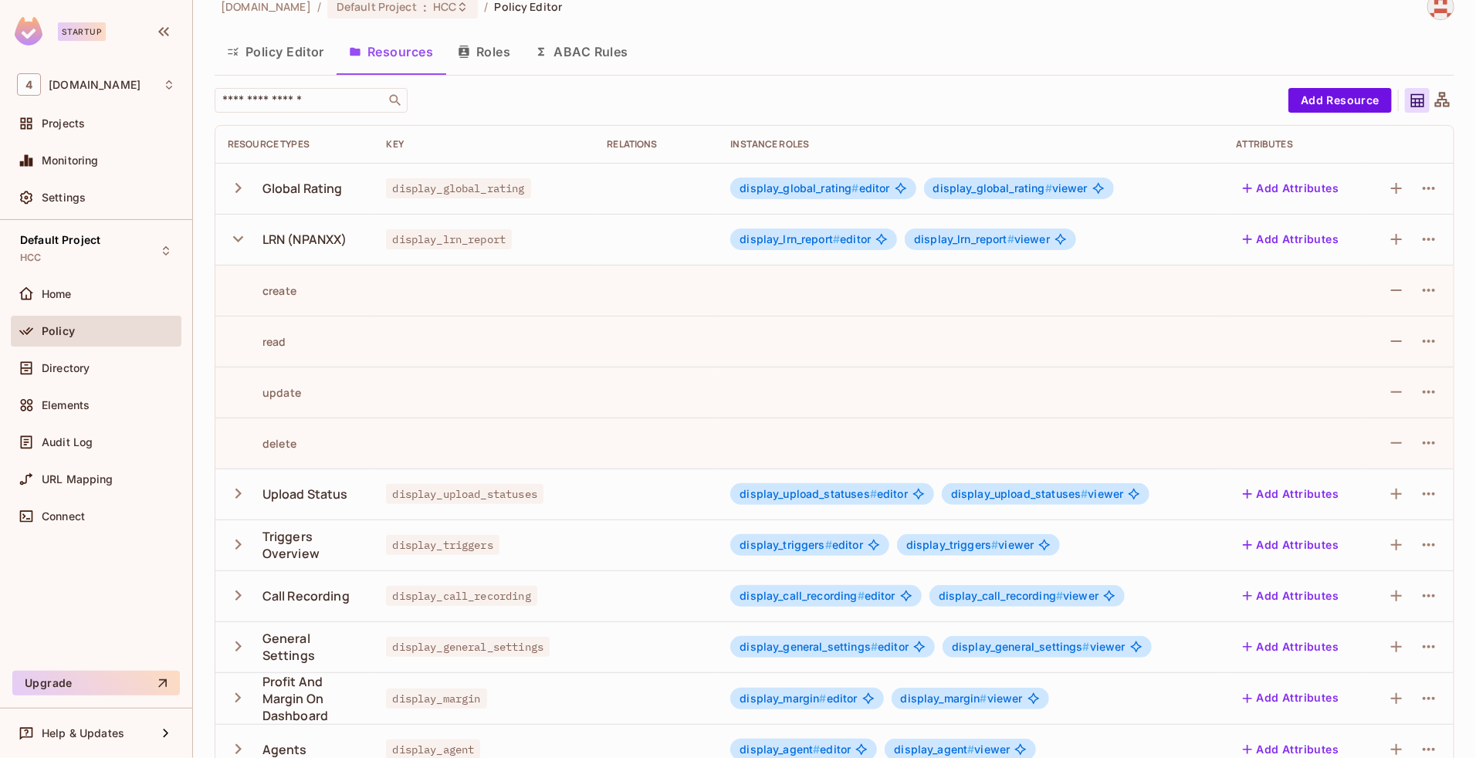
scroll to position [0, 0]
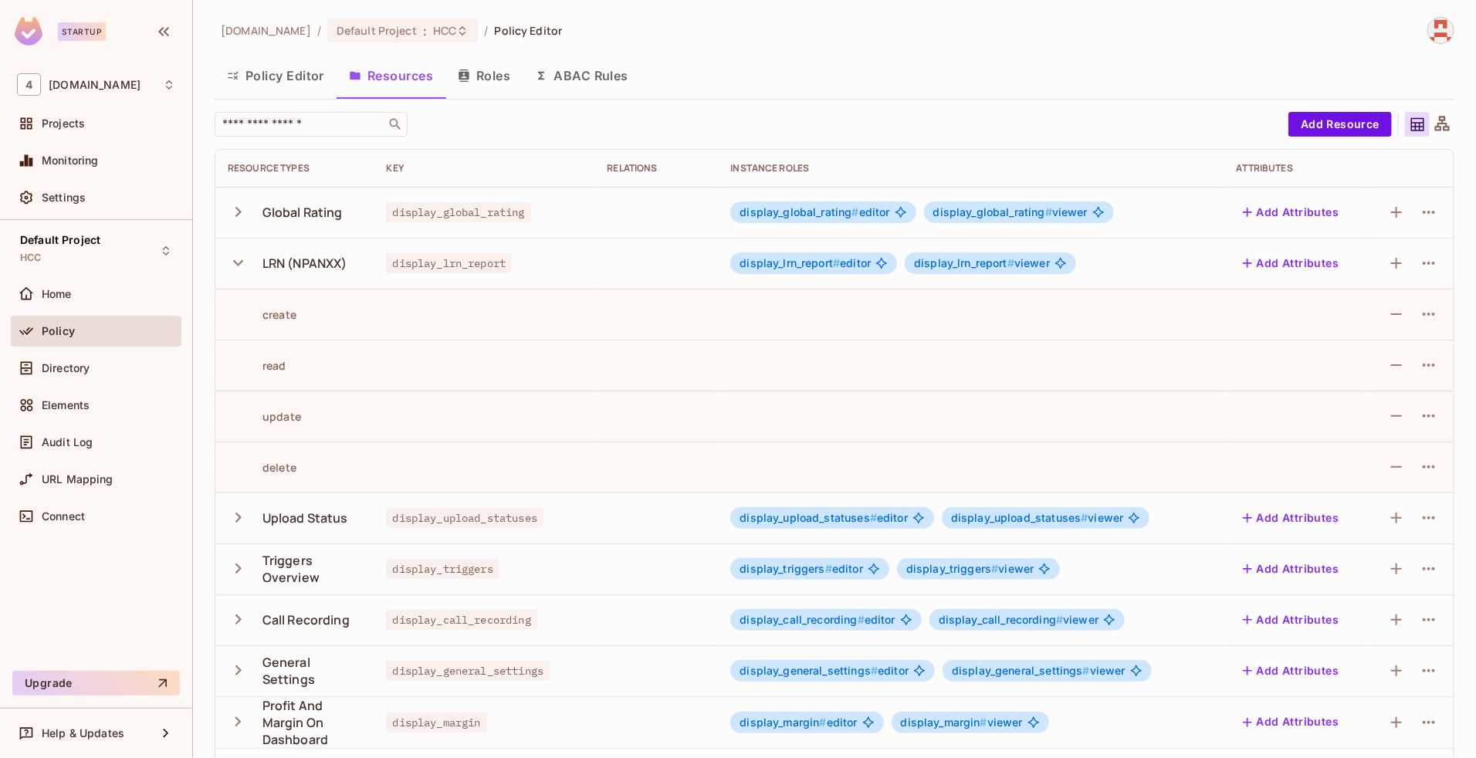
click at [232, 263] on icon "button" at bounding box center [238, 262] width 21 height 21
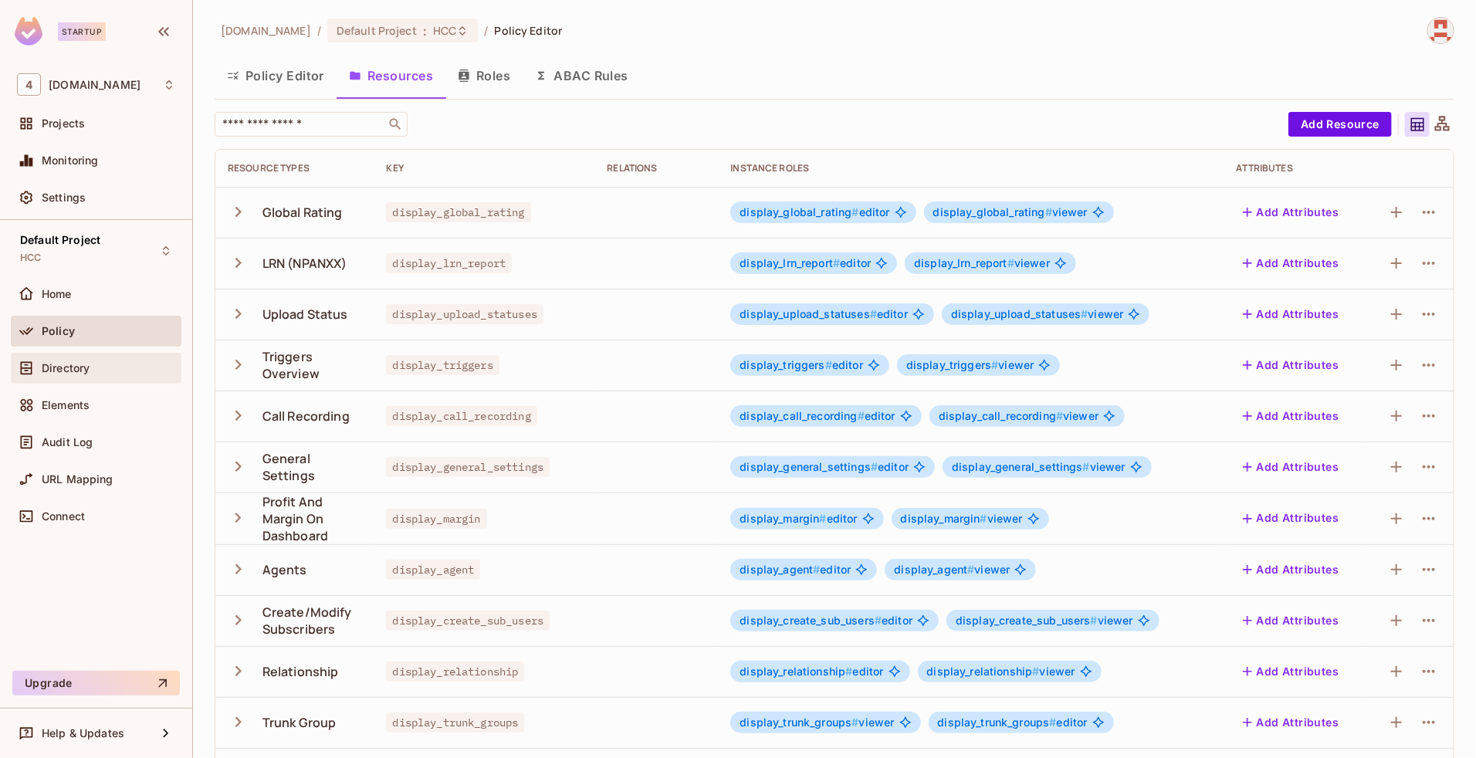
click at [56, 372] on span "Directory" at bounding box center [66, 368] width 48 height 12
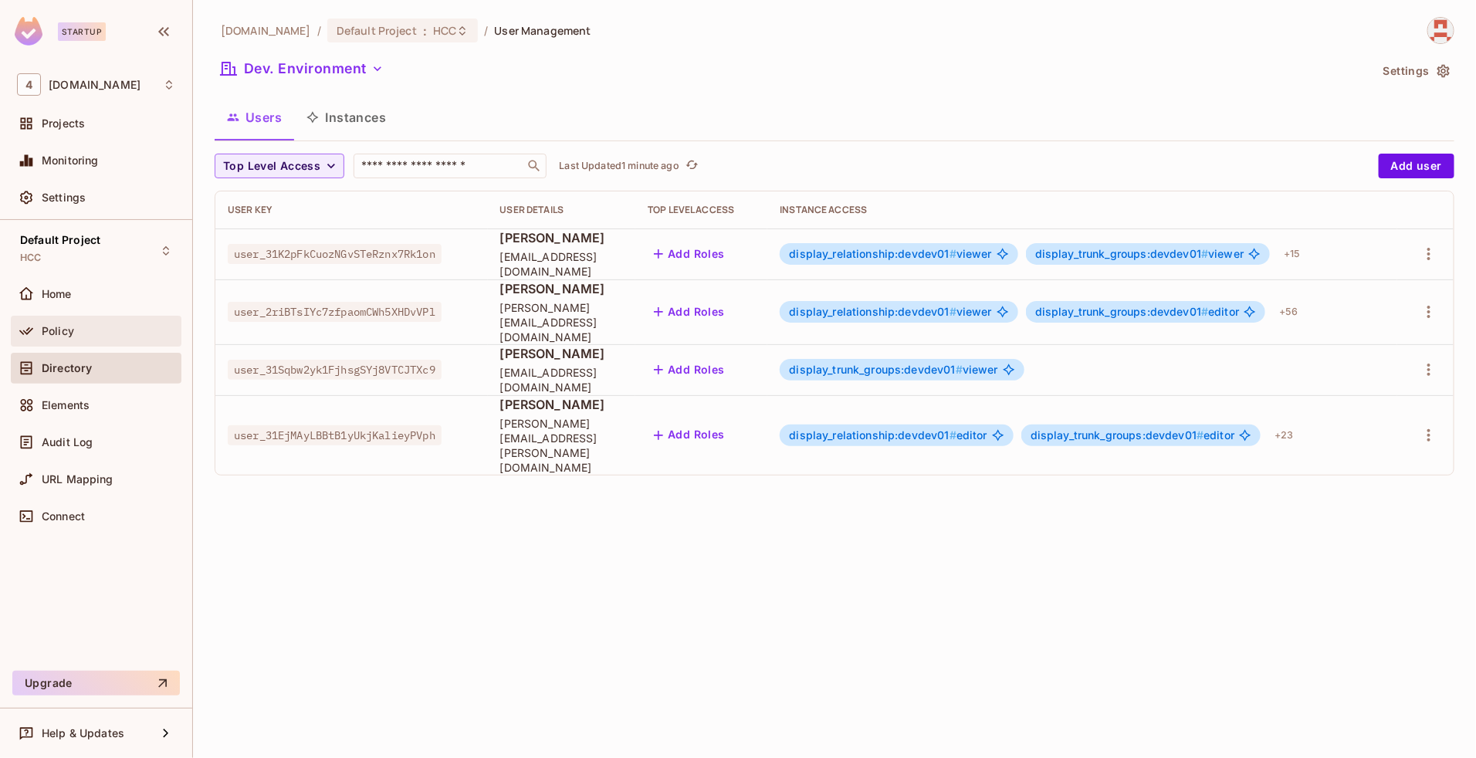
click at [54, 340] on div "Policy" at bounding box center [96, 331] width 158 height 19
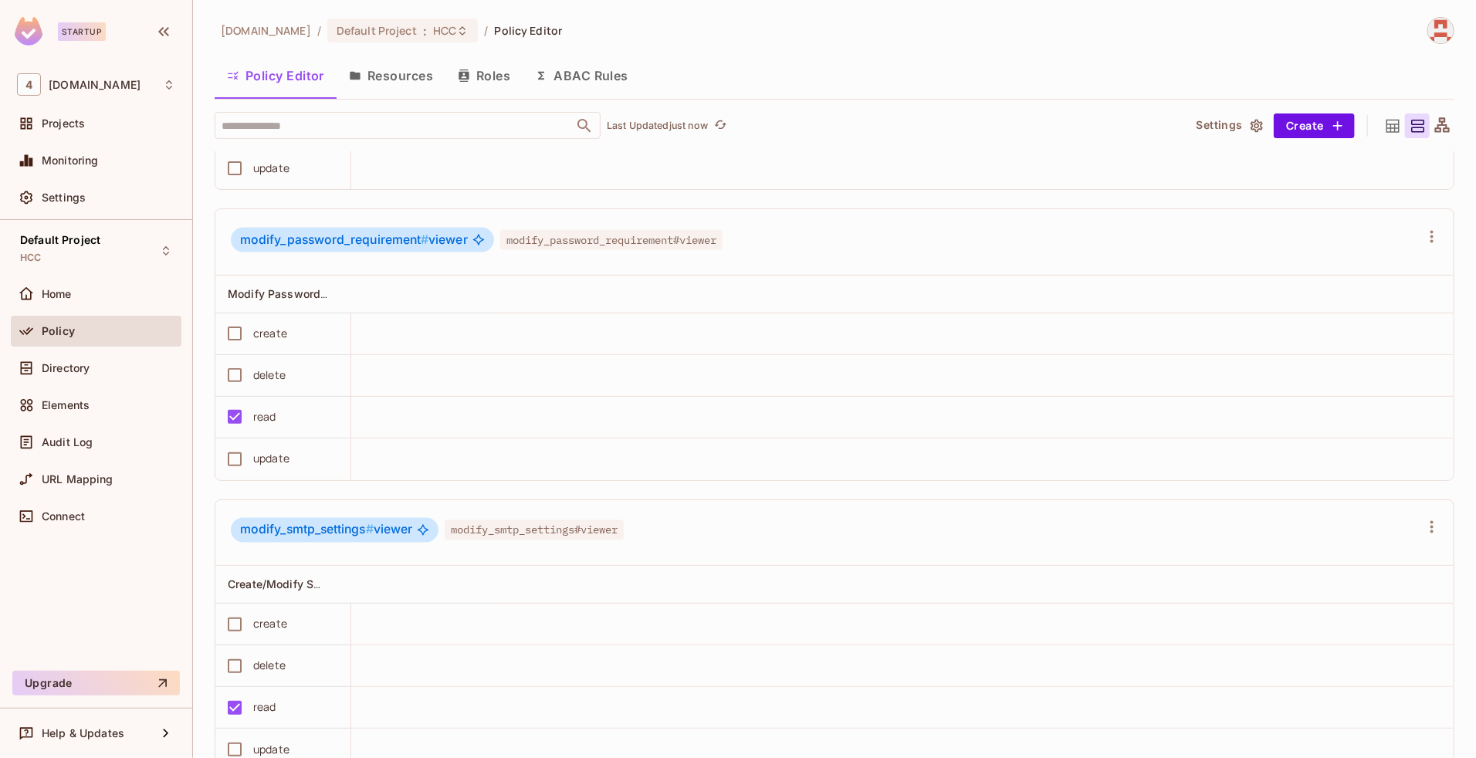
scroll to position [39680, 0]
click at [383, 124] on input "text" at bounding box center [394, 125] width 353 height 27
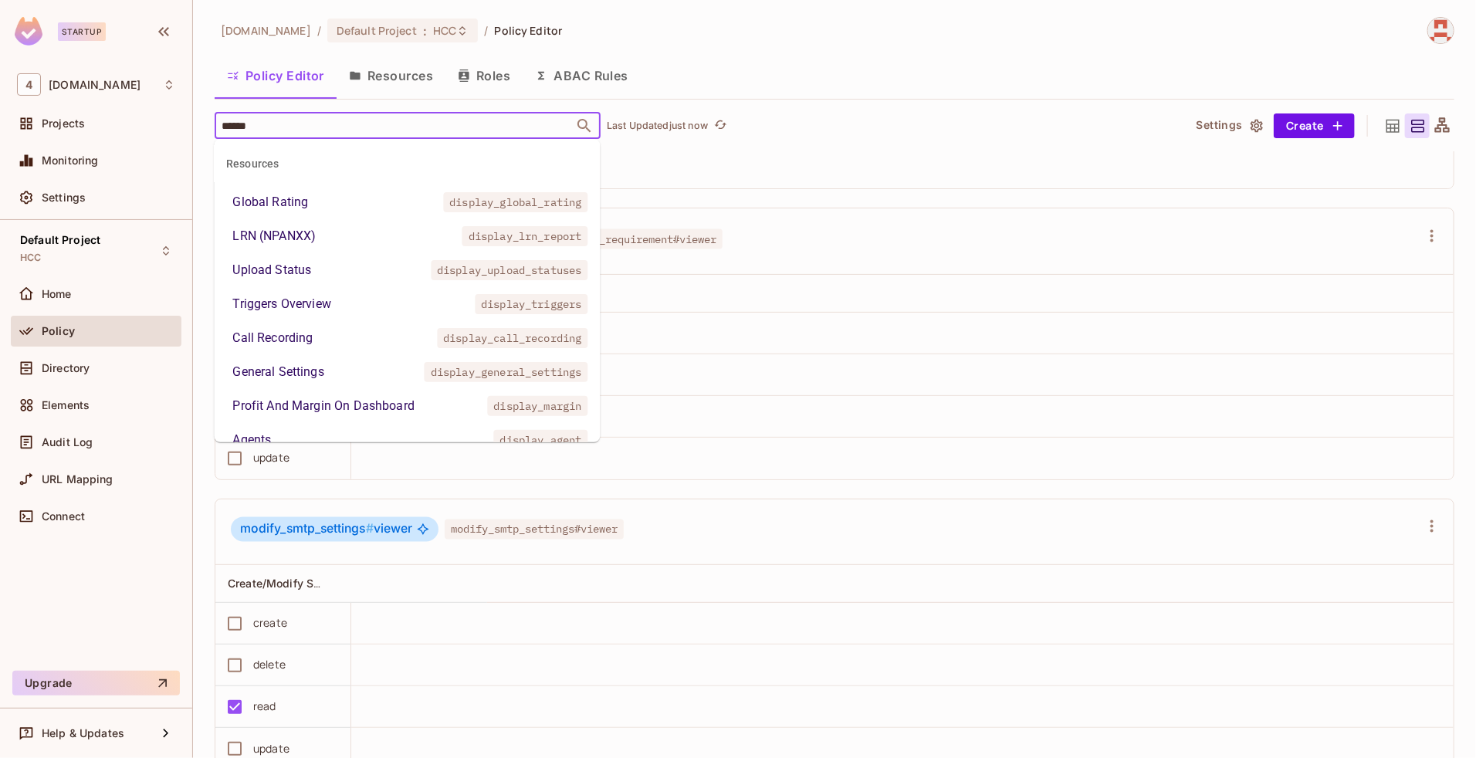
type input "*******"
click at [338, 402] on div "Profit And Margin On Dashboard" at bounding box center [324, 406] width 182 height 19
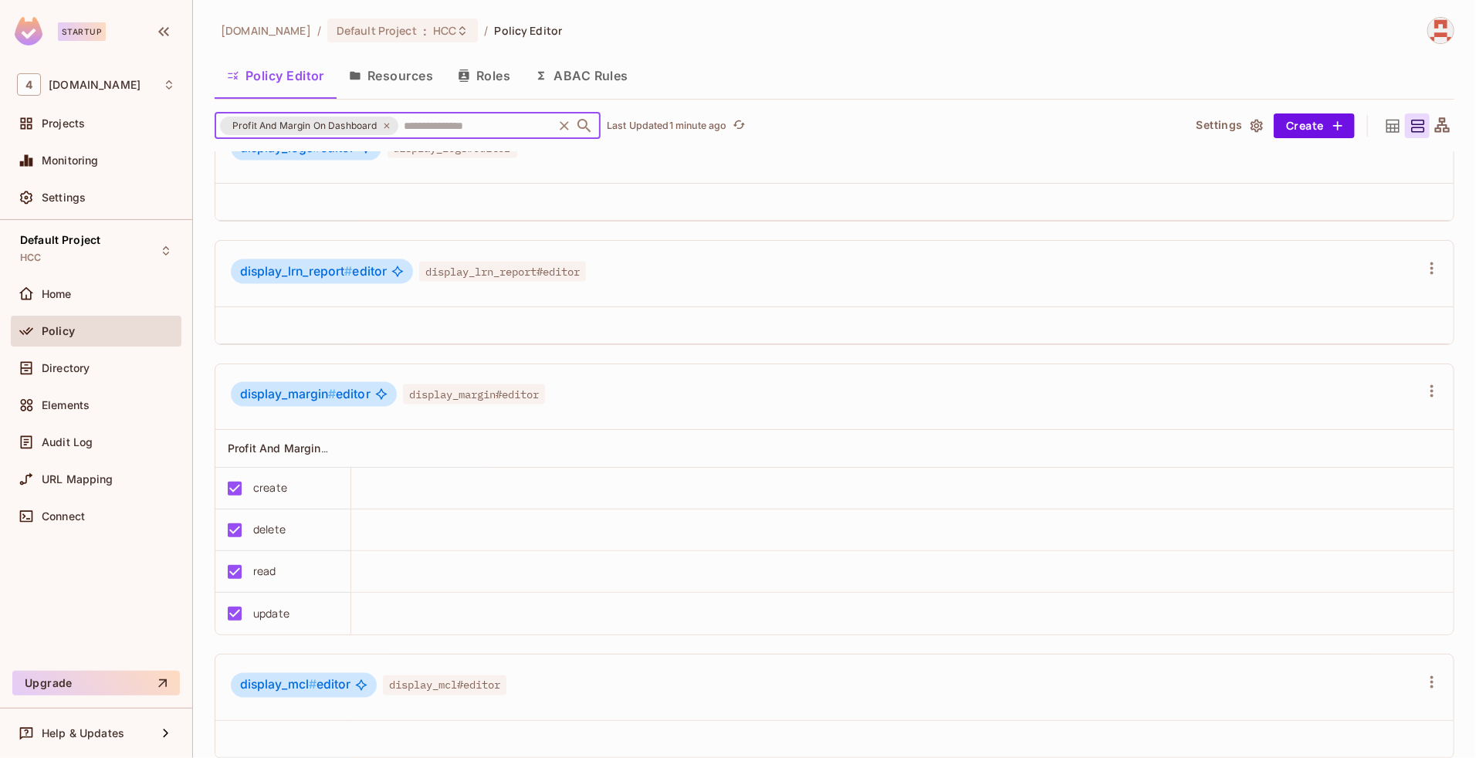
scroll to position [7089, 0]
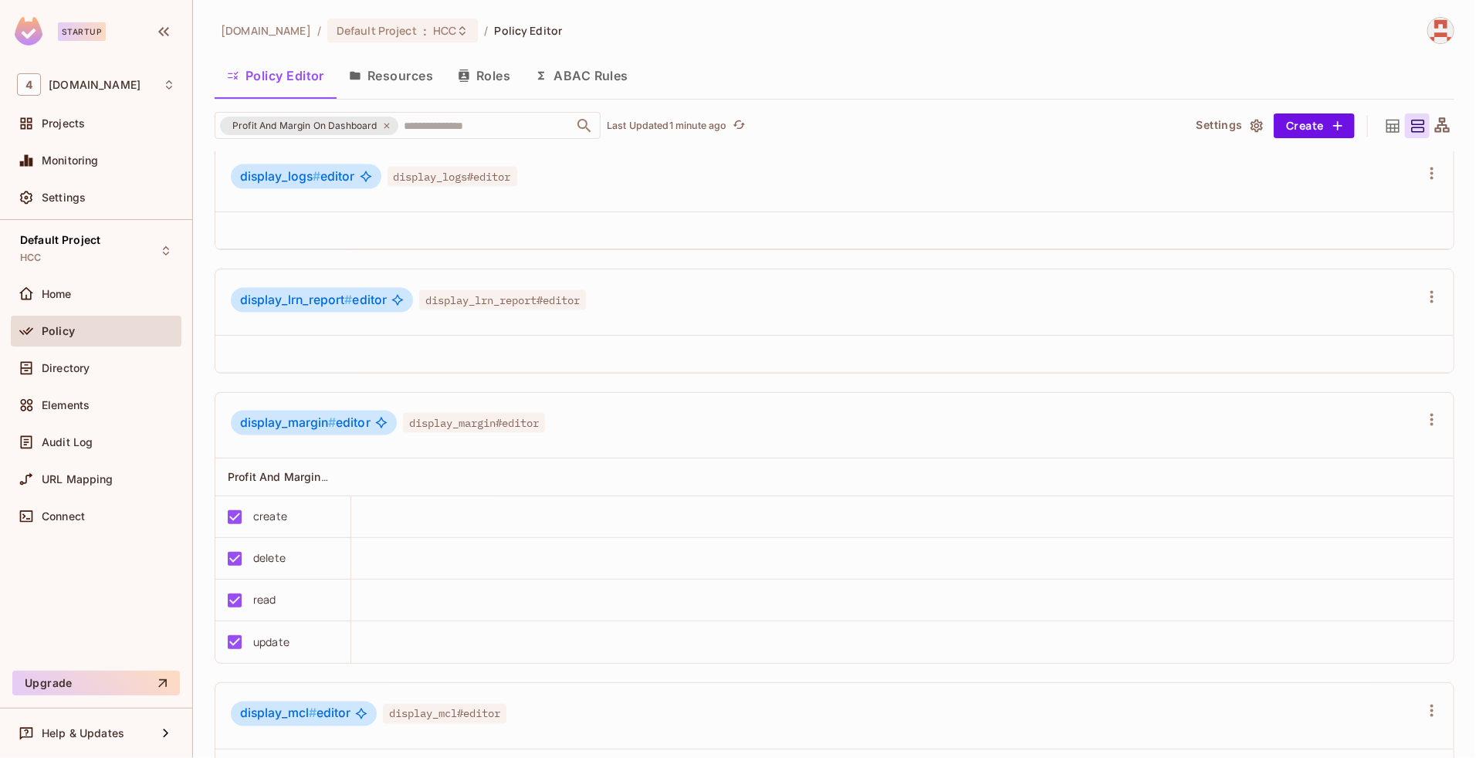
click at [411, 78] on button "Resources" at bounding box center [391, 75] width 109 height 39
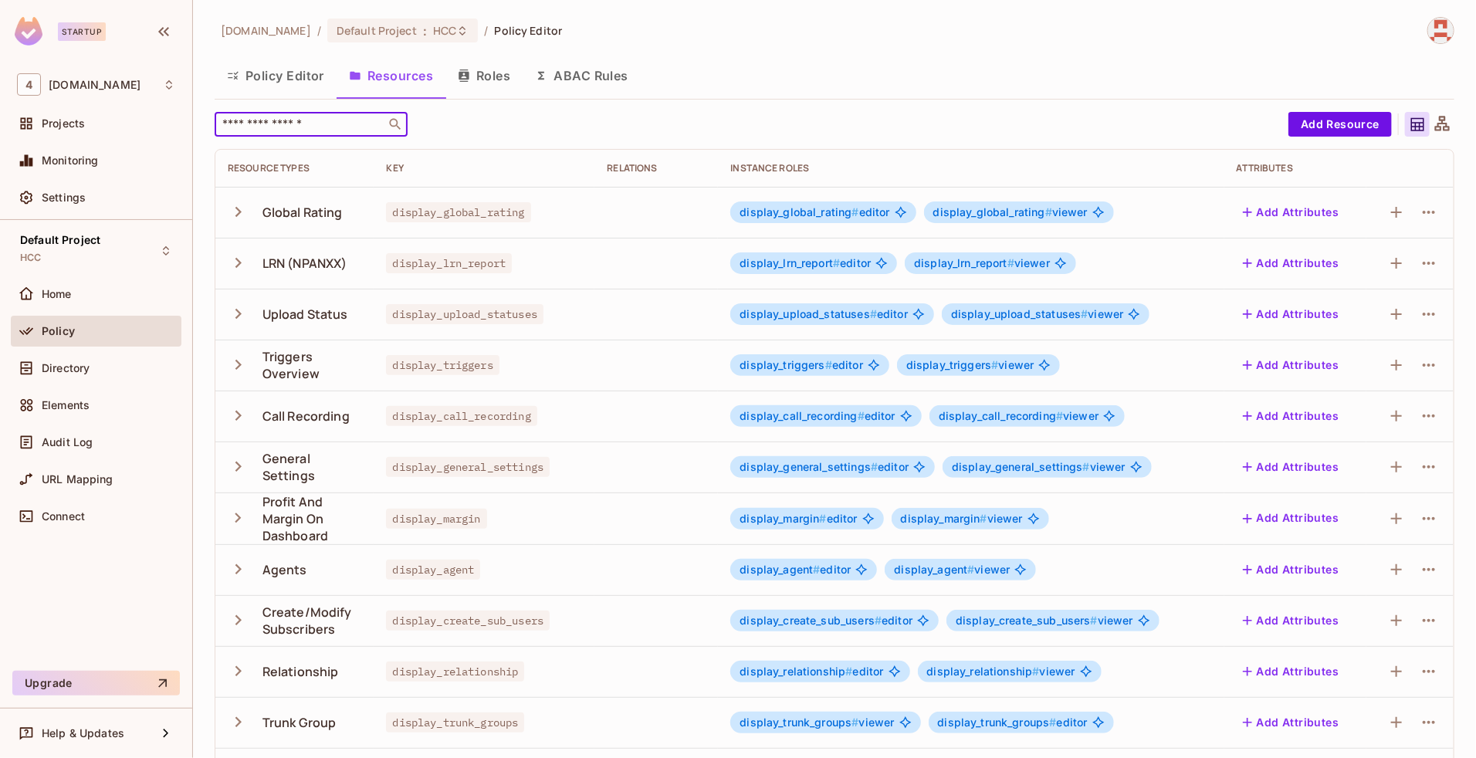
click at [313, 124] on input "text" at bounding box center [300, 124] width 162 height 15
type input "*******"
click at [388, 121] on icon at bounding box center [379, 124] width 15 height 15
click at [78, 367] on span "Directory" at bounding box center [66, 368] width 48 height 12
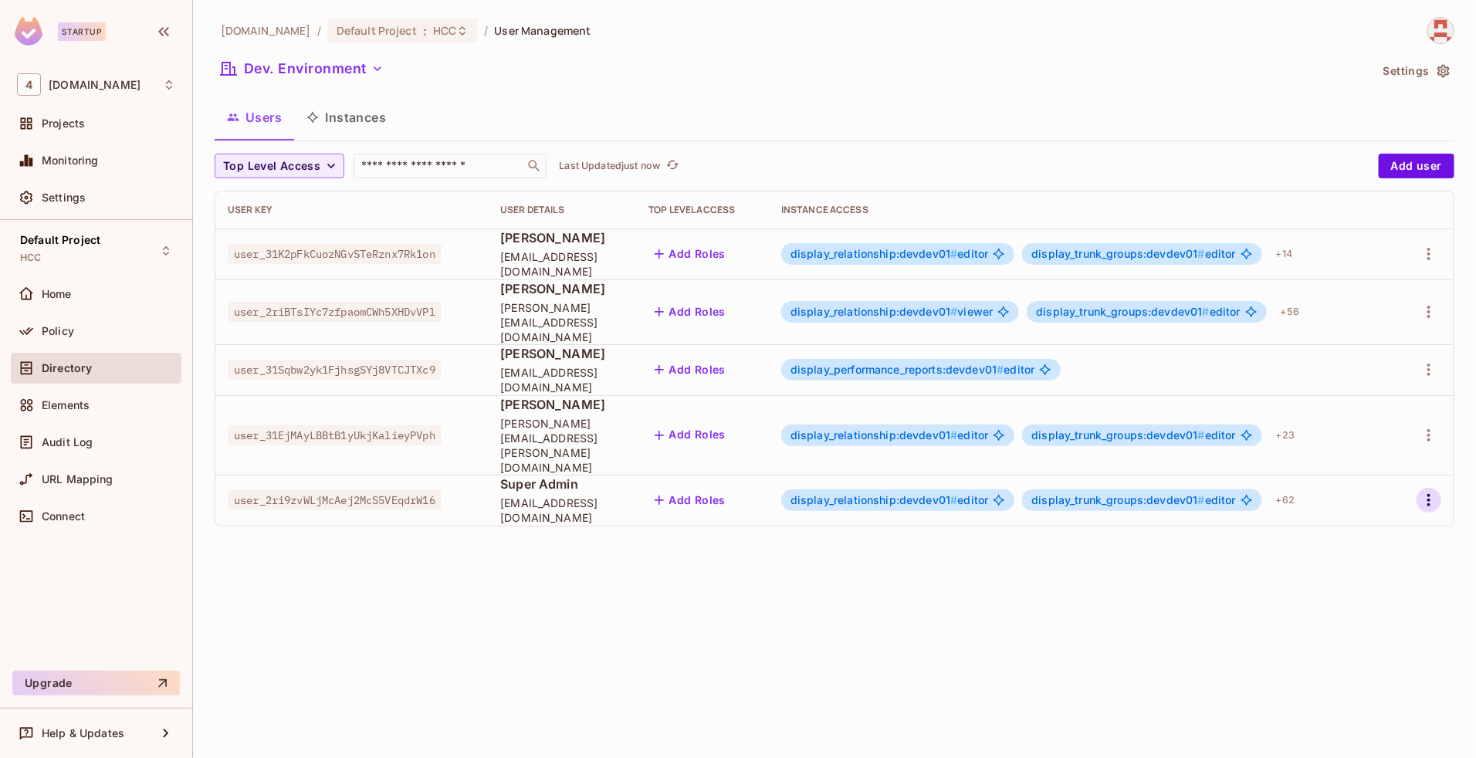
click at [1429, 491] on icon "button" at bounding box center [1429, 500] width 19 height 19
click at [1343, 490] on div "Edit" at bounding box center [1347, 493] width 21 height 15
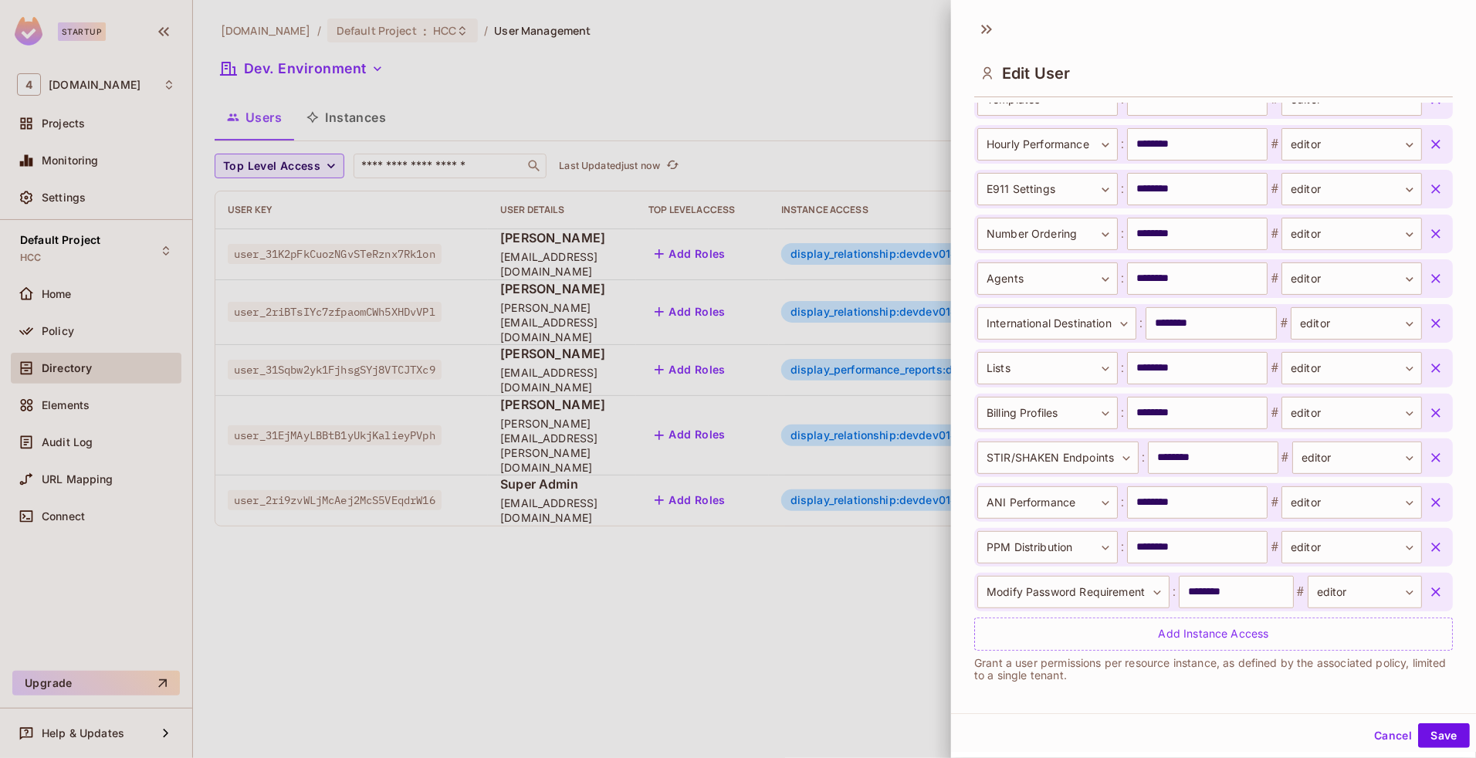
scroll to position [2926, 0]
click at [1369, 734] on button "Cancel" at bounding box center [1393, 735] width 50 height 25
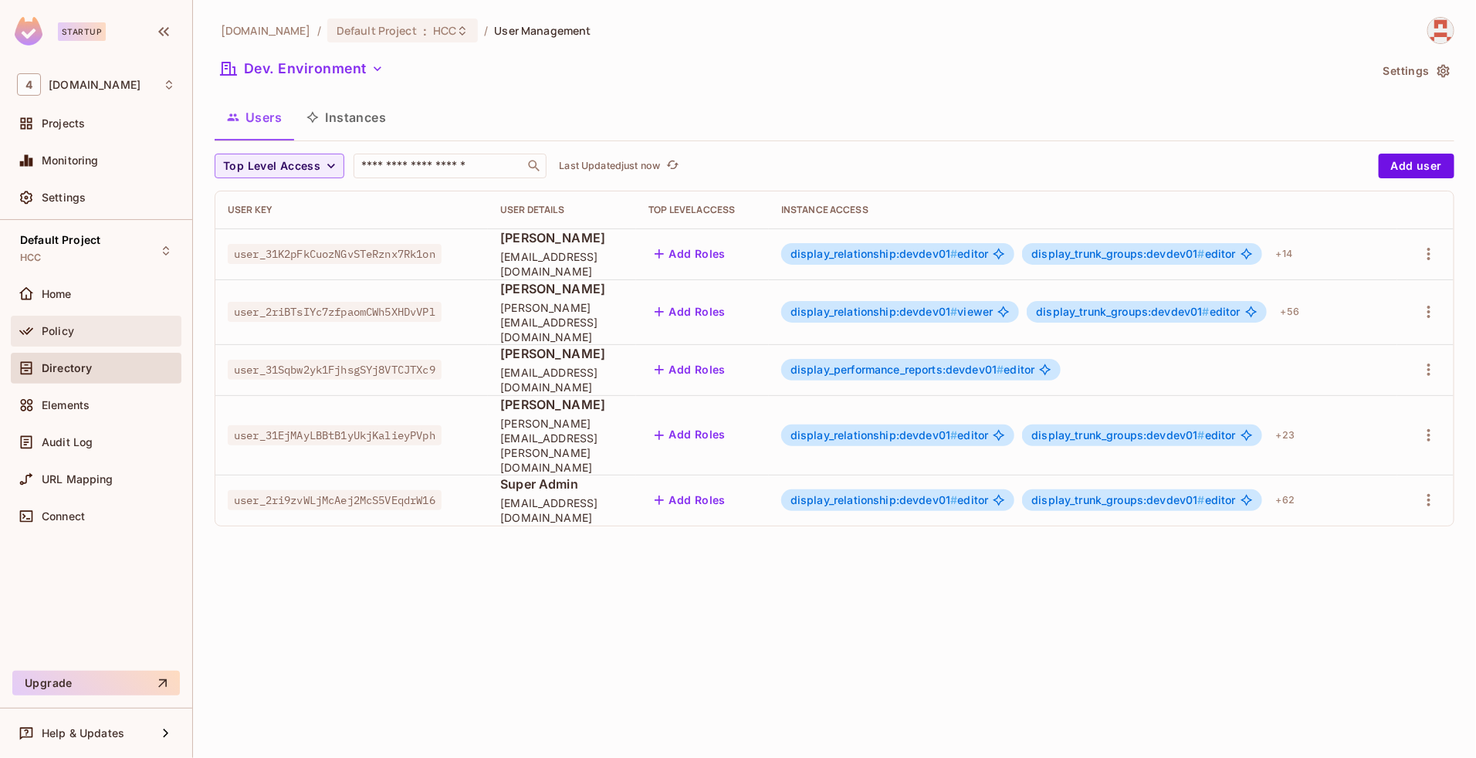
click at [64, 330] on span "Policy" at bounding box center [58, 331] width 32 height 12
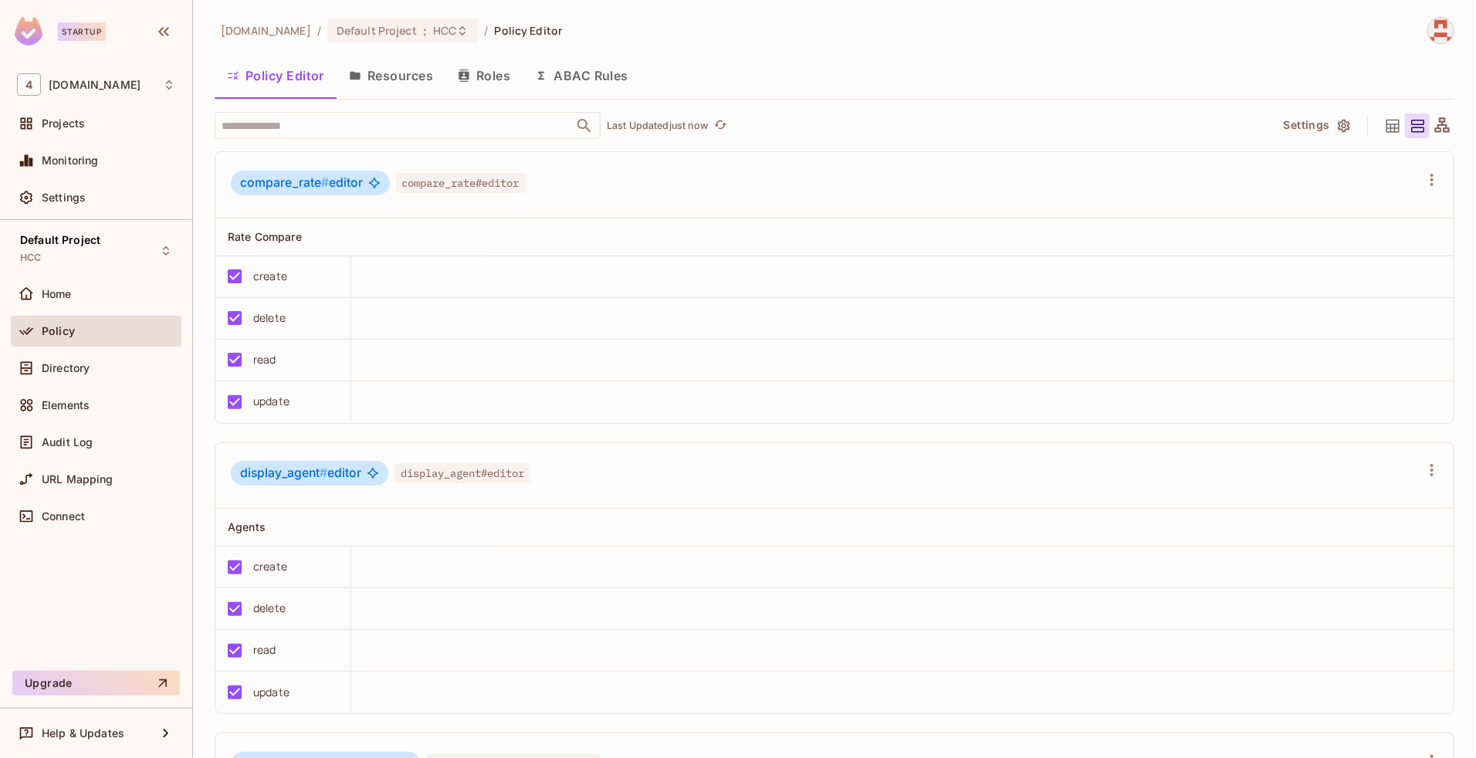
click at [391, 68] on button "Resources" at bounding box center [391, 75] width 109 height 39
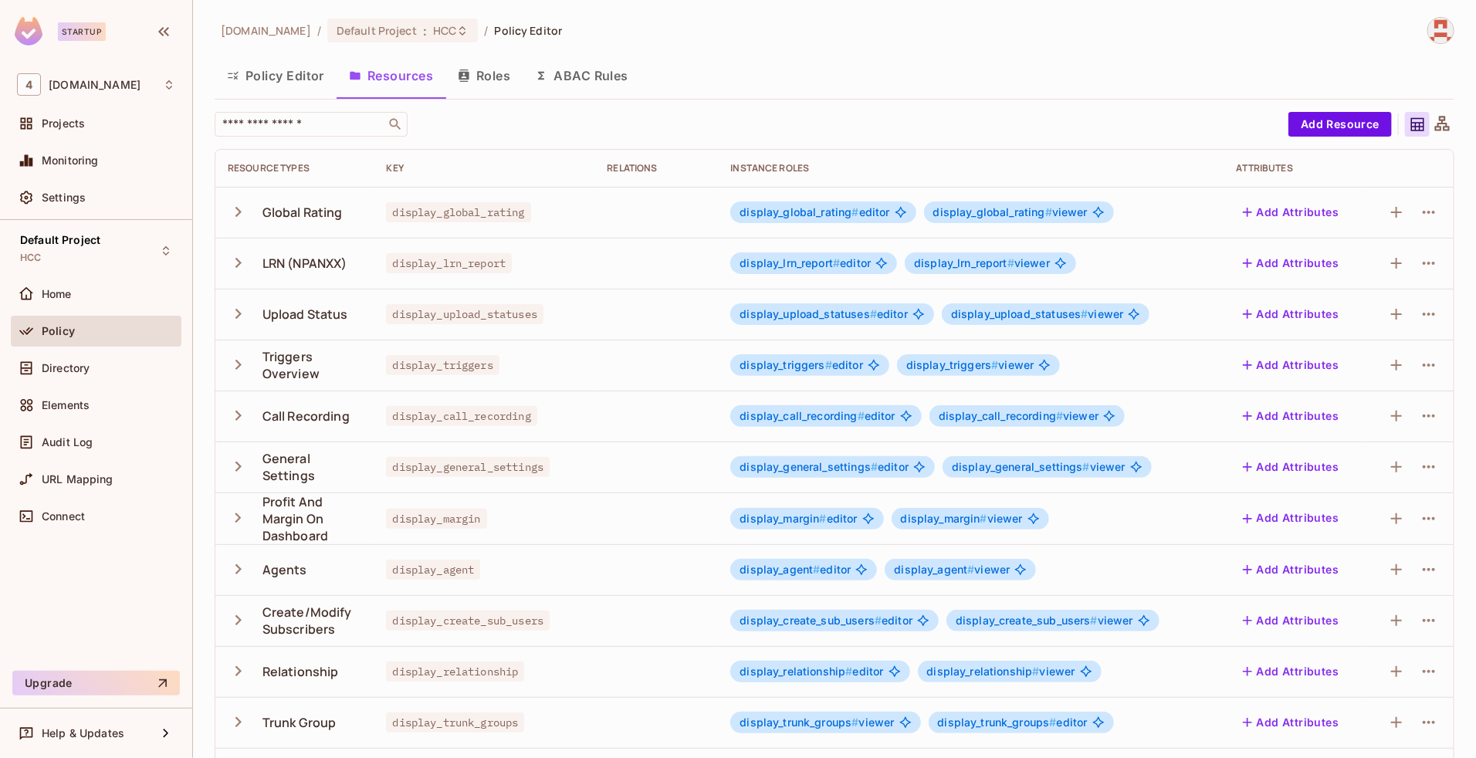
click at [229, 527] on icon "button" at bounding box center [238, 518] width 21 height 21
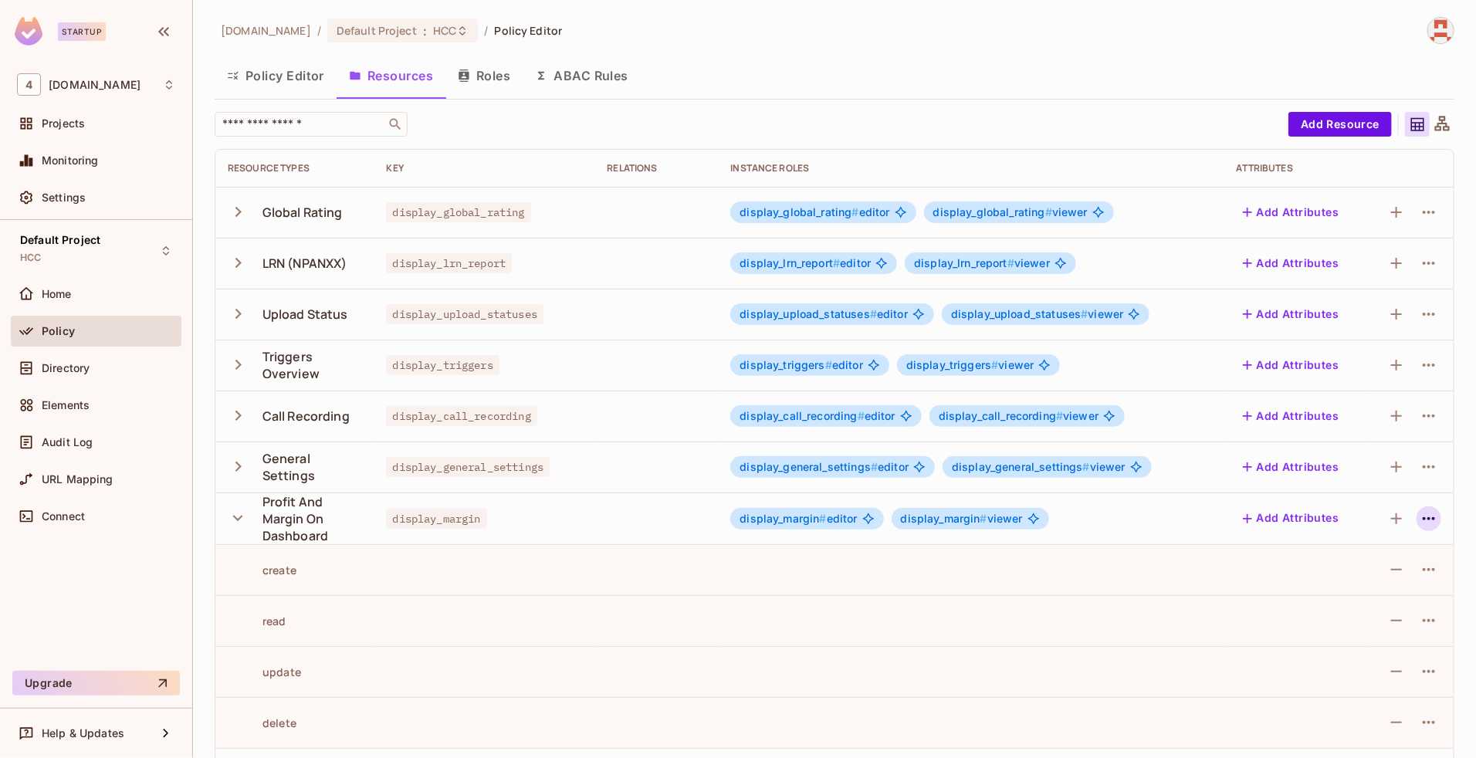
click at [1420, 520] on icon "button" at bounding box center [1429, 518] width 19 height 19
click at [1343, 573] on div "Edit Resource" at bounding box center [1348, 579] width 73 height 15
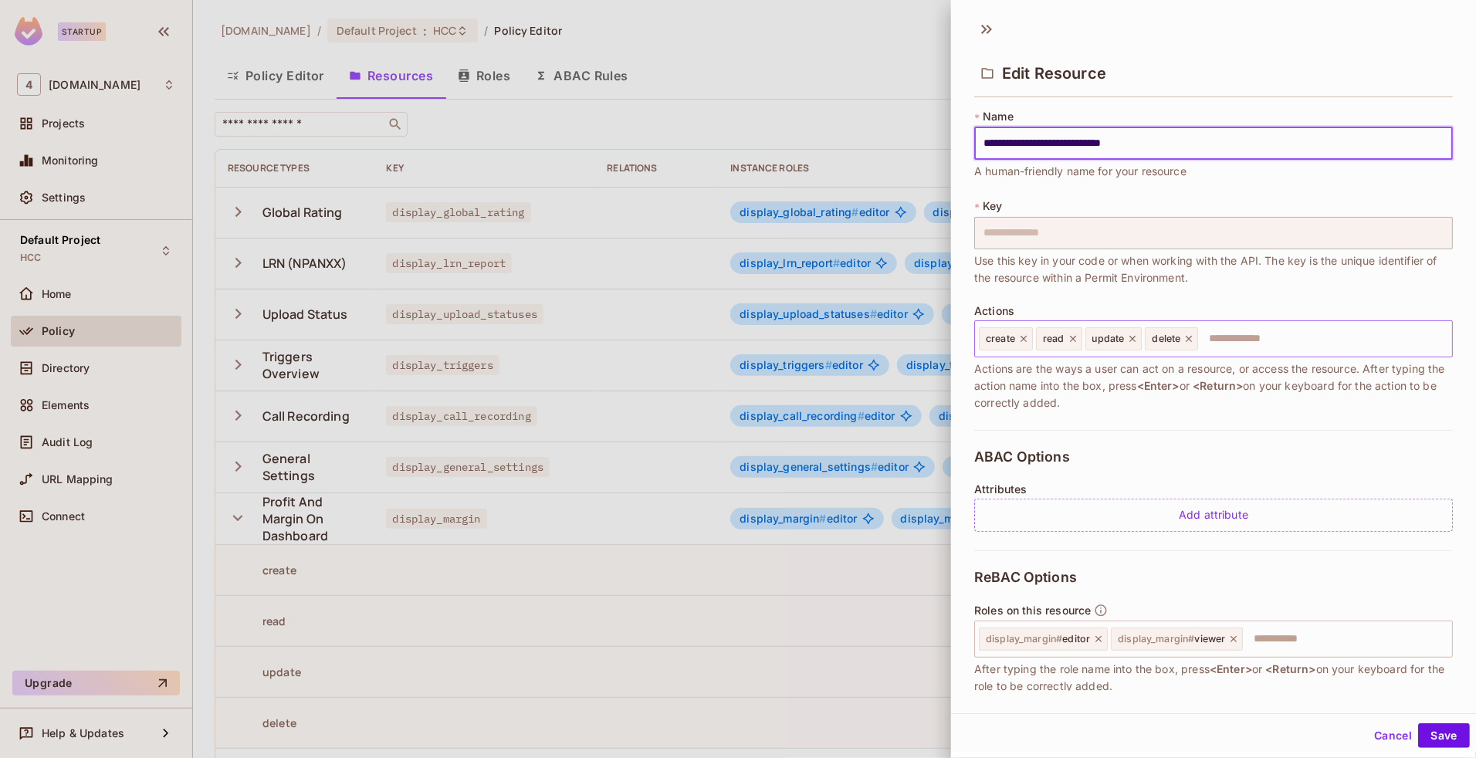
click at [1027, 338] on icon at bounding box center [1023, 338] width 11 height 11
click at [1075, 344] on icon at bounding box center [1076, 338] width 11 height 11
click at [1070, 340] on icon at bounding box center [1072, 338] width 11 height 11
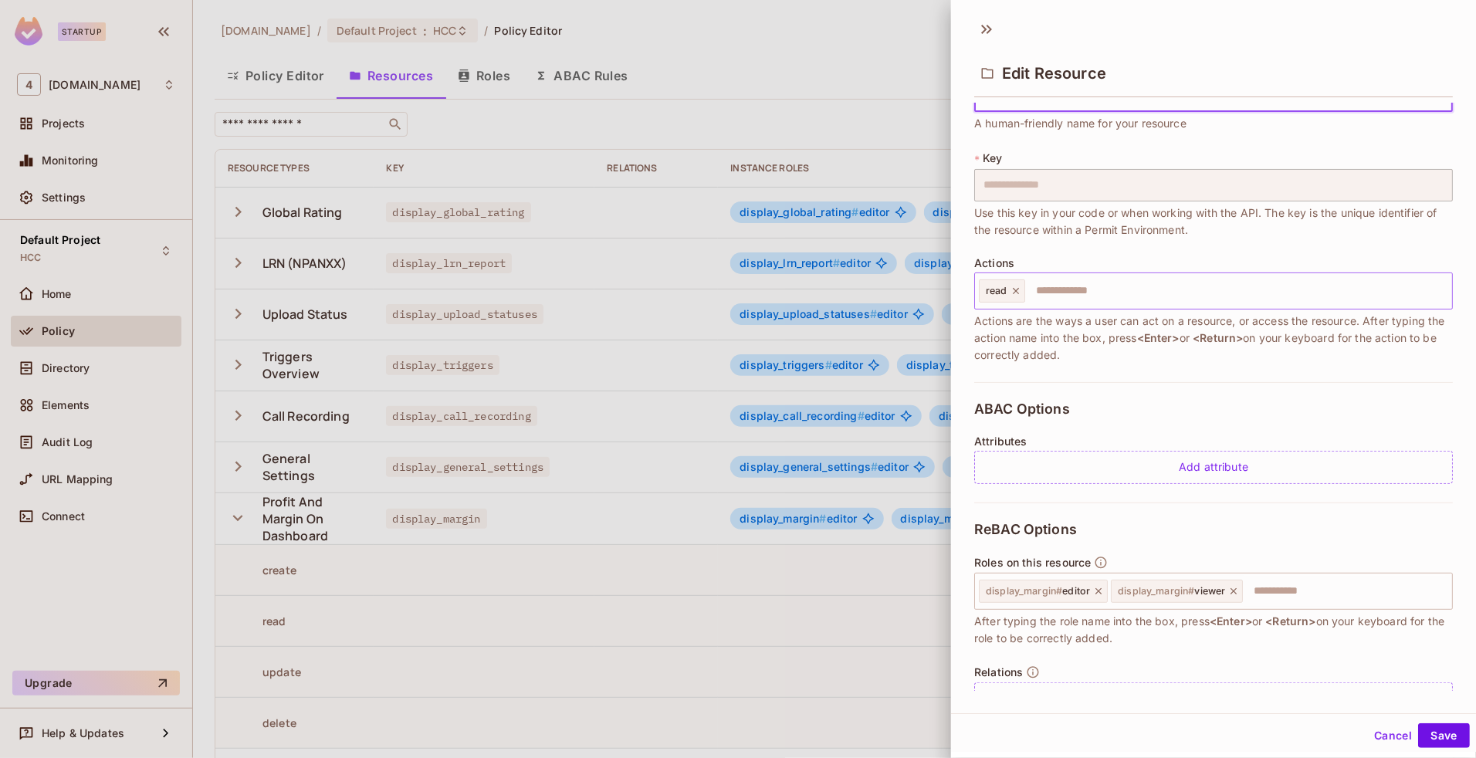
scroll to position [90, 0]
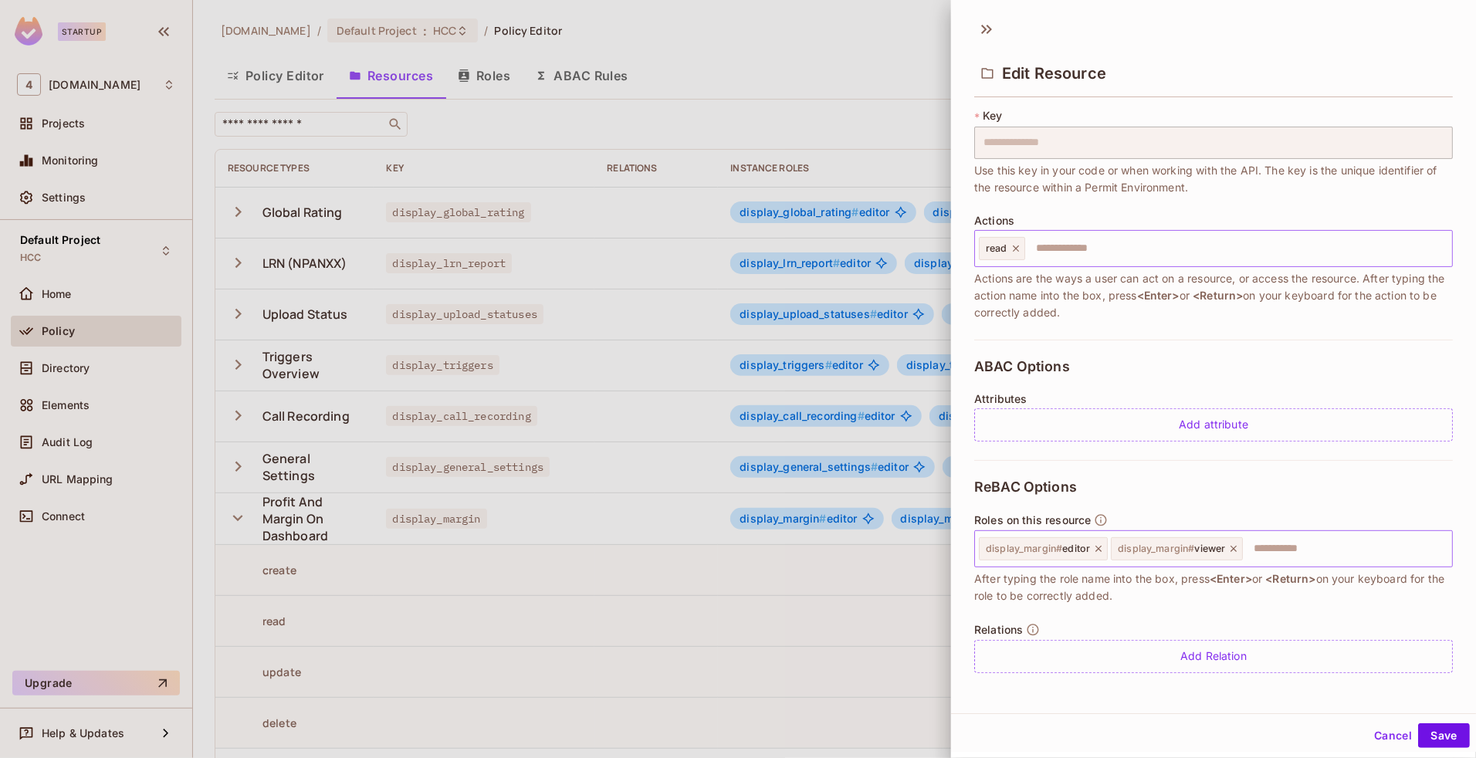
click at [1099, 549] on icon at bounding box center [1098, 549] width 6 height 6
click at [1430, 735] on button "Save" at bounding box center [1444, 735] width 52 height 25
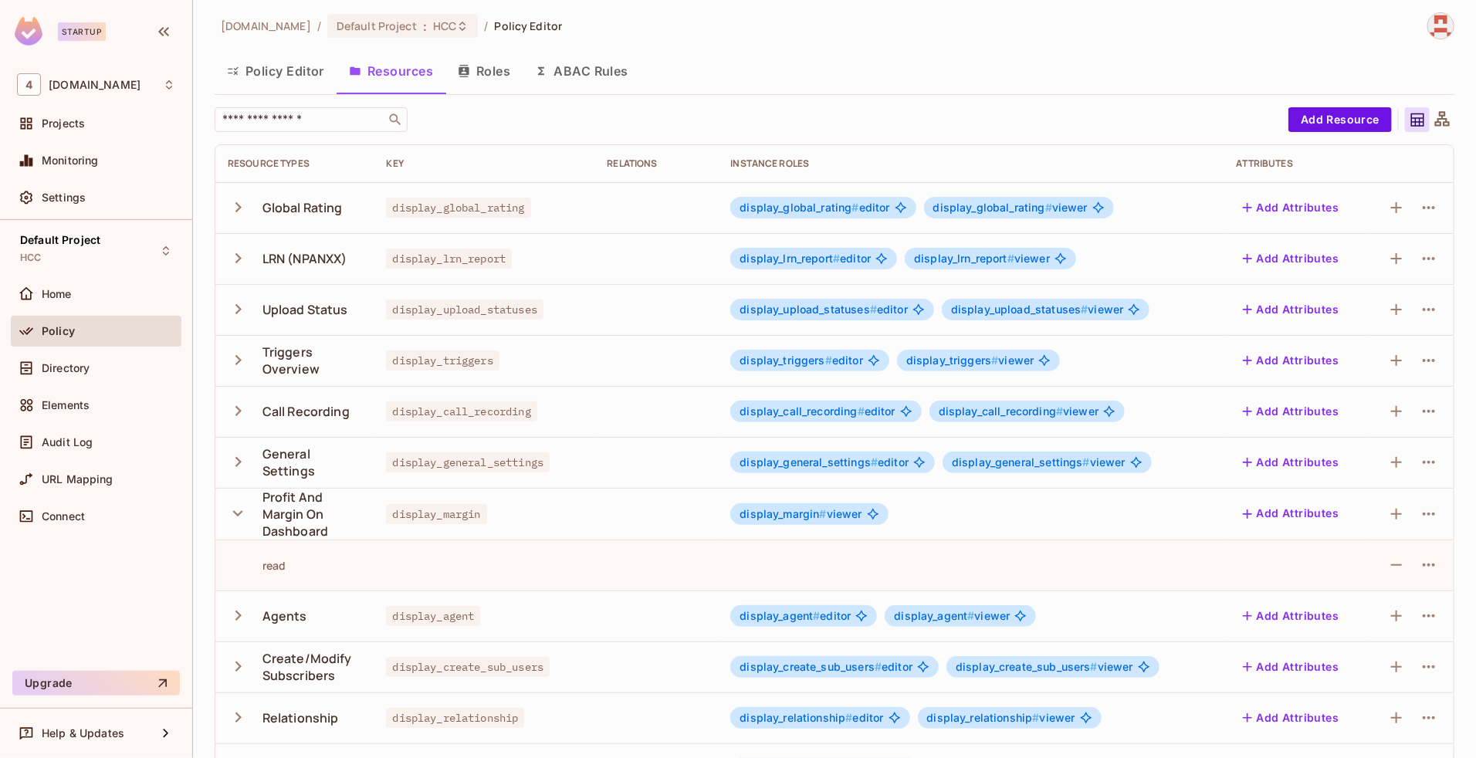
scroll to position [0, 0]
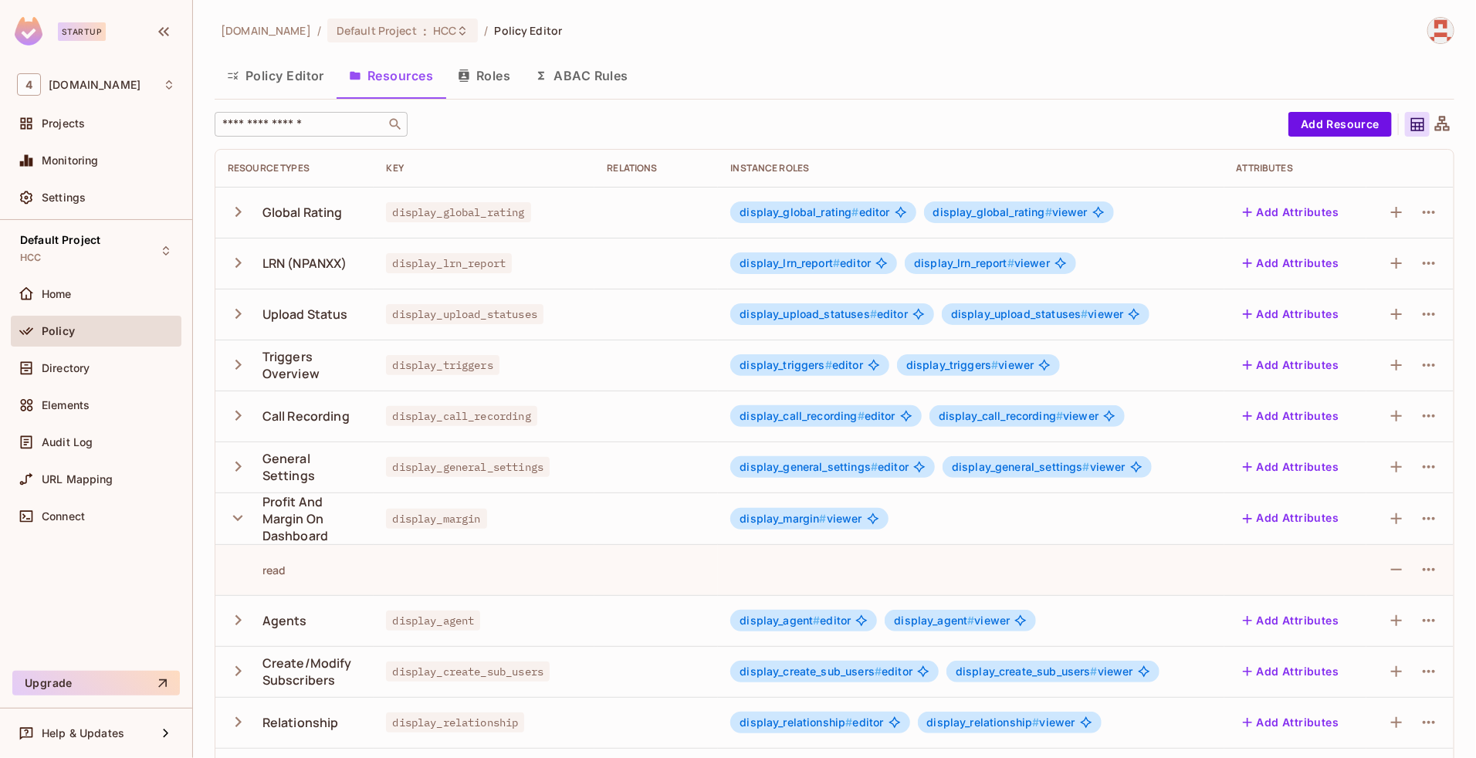
click at [320, 134] on div "​" at bounding box center [311, 124] width 193 height 25
paste input "**********"
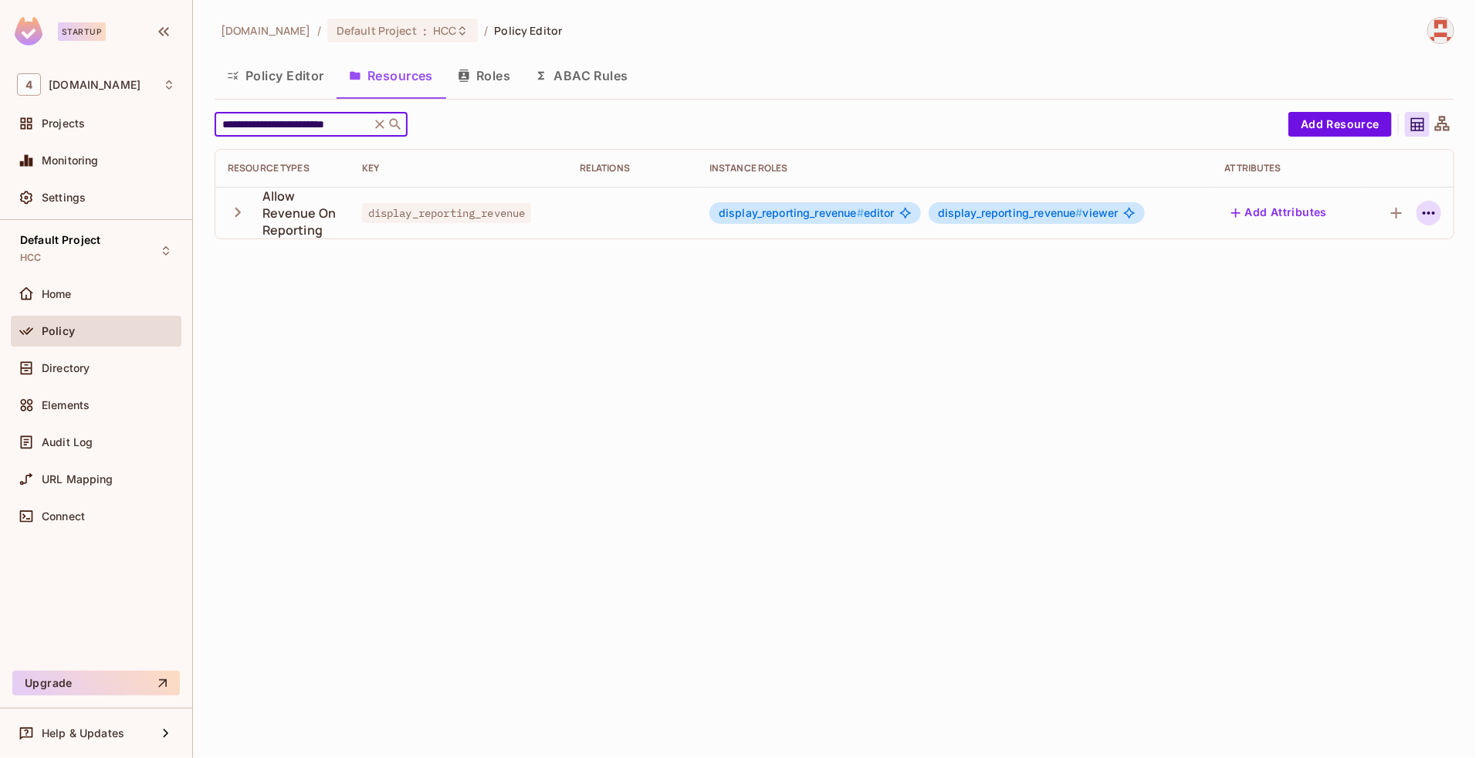
click at [1432, 216] on icon "button" at bounding box center [1429, 213] width 19 height 19
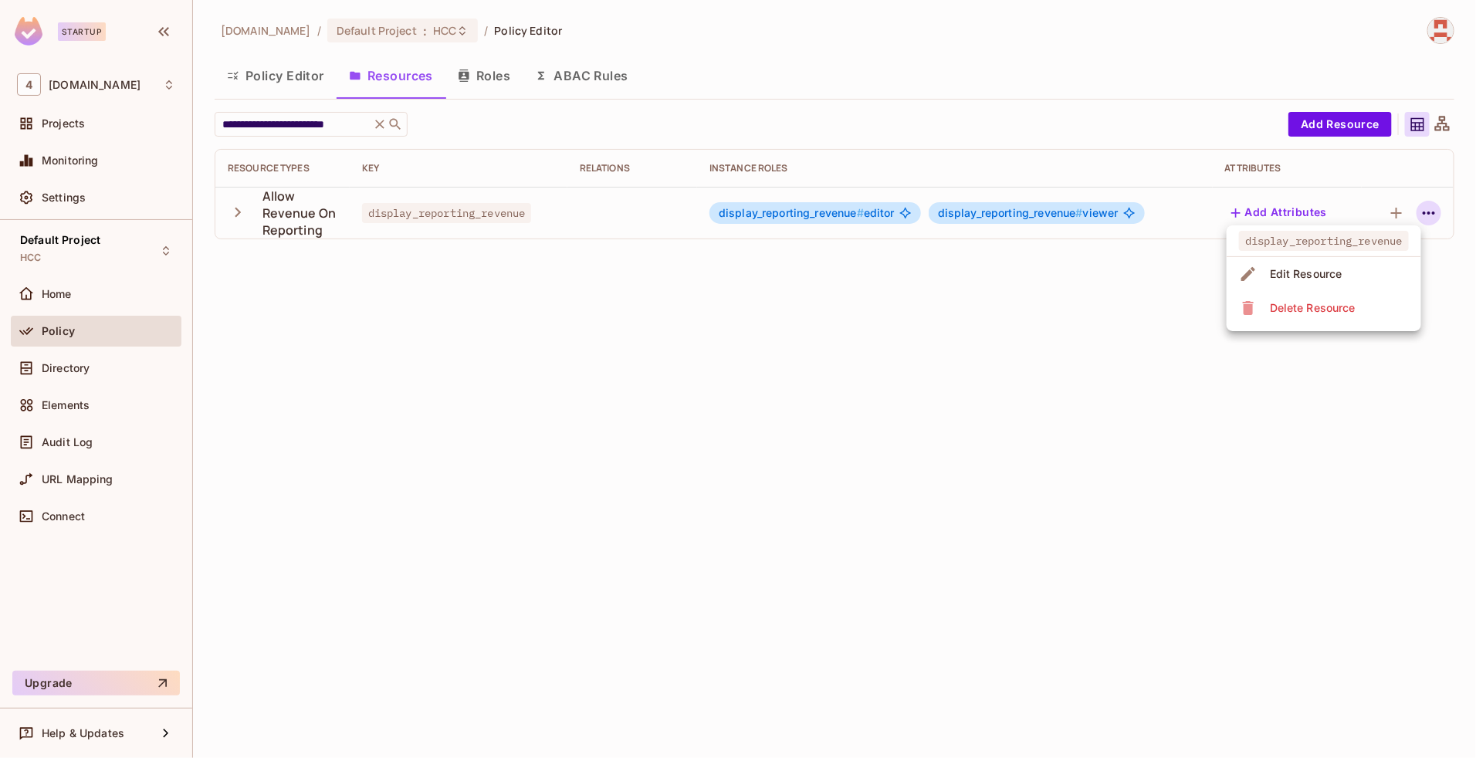
click at [1316, 278] on div "Edit Resource" at bounding box center [1306, 273] width 73 height 15
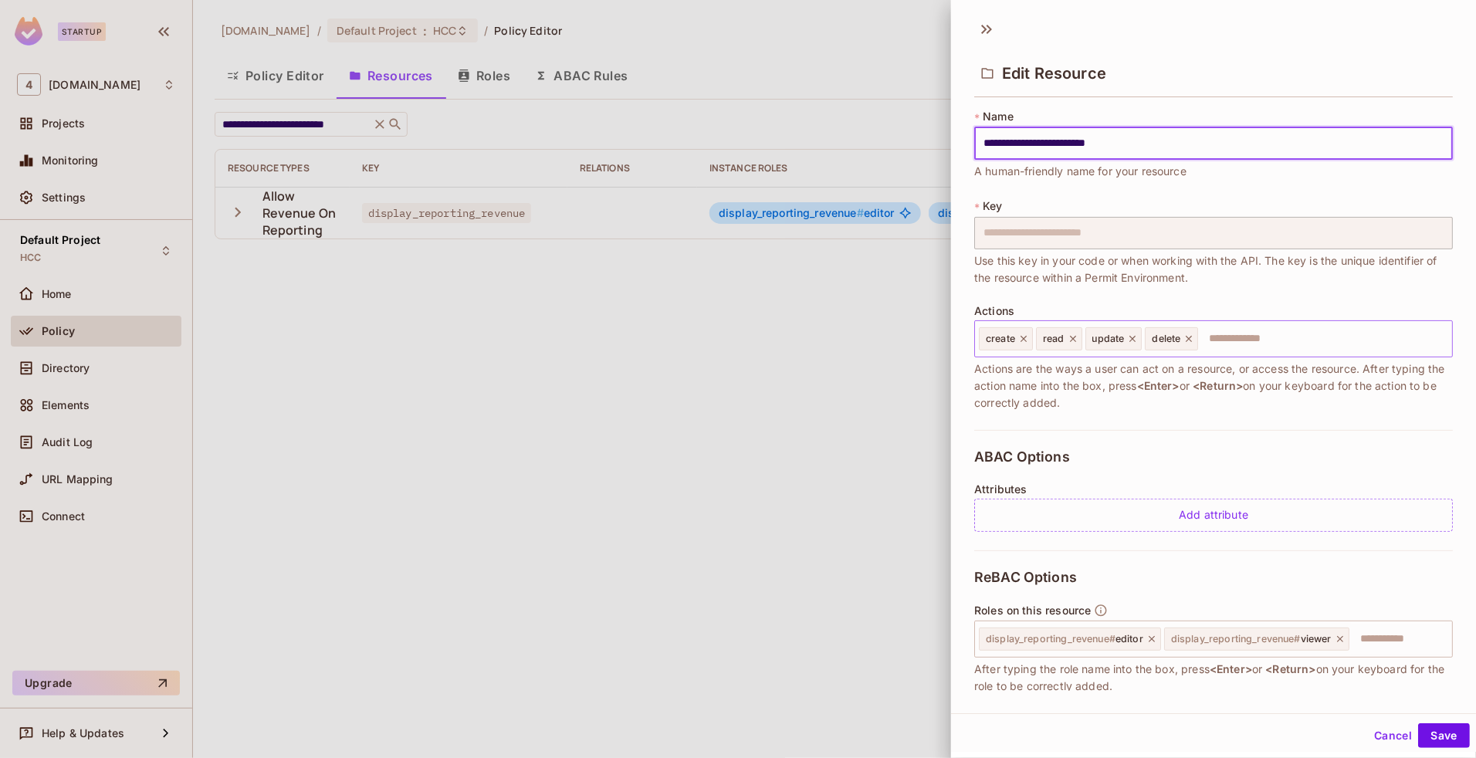
click at [1027, 337] on icon at bounding box center [1023, 338] width 11 height 11
click at [1078, 344] on icon at bounding box center [1076, 338] width 11 height 11
click at [1071, 337] on icon at bounding box center [1071, 339] width 6 height 6
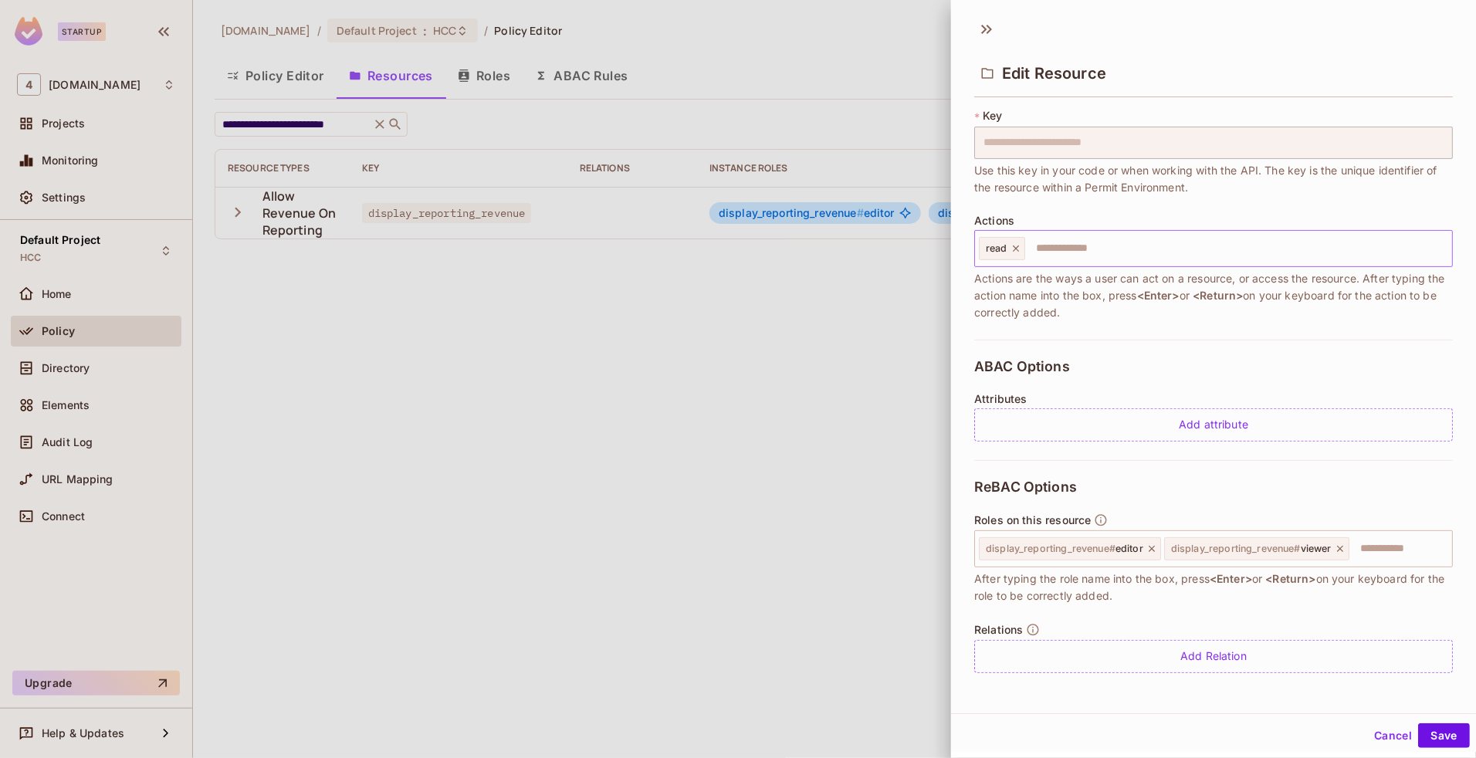
scroll to position [89, 0]
click at [1152, 550] on icon at bounding box center [1151, 550] width 11 height 11
click at [1434, 736] on button "Save" at bounding box center [1444, 735] width 52 height 25
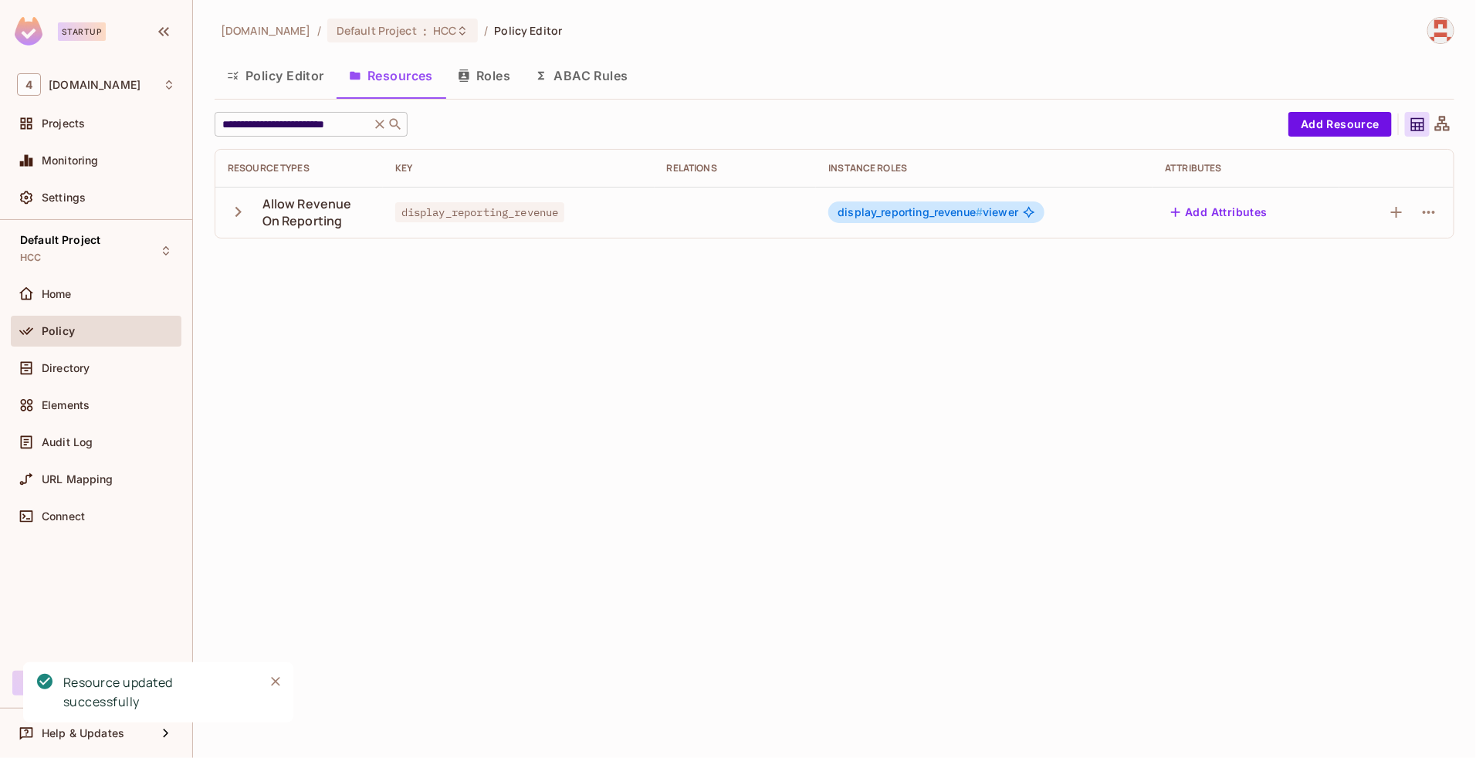
click at [359, 120] on input "**********" at bounding box center [292, 124] width 147 height 15
paste input "text"
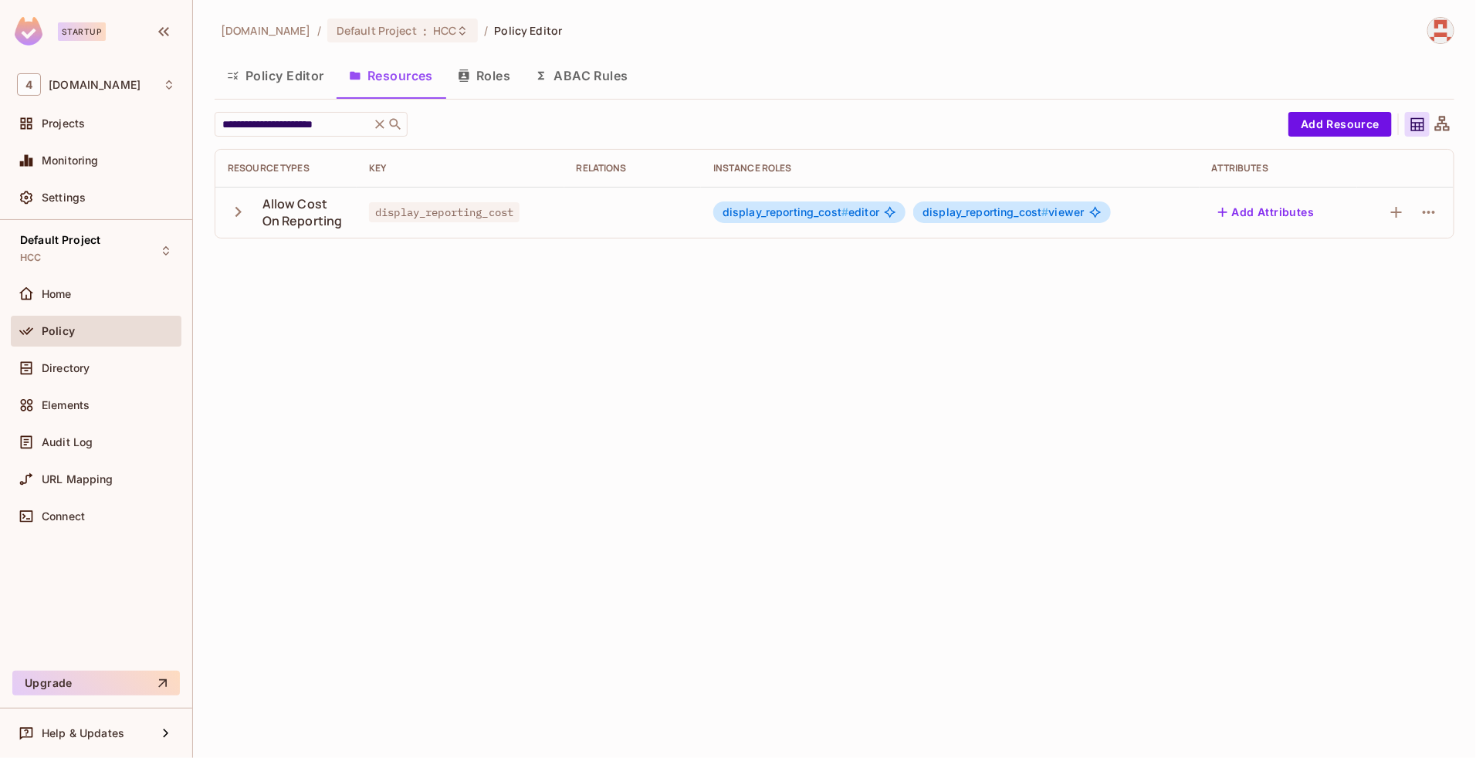
click at [232, 210] on icon "button" at bounding box center [238, 211] width 21 height 21
click at [1047, 205] on span "#" at bounding box center [1045, 211] width 7 height 13
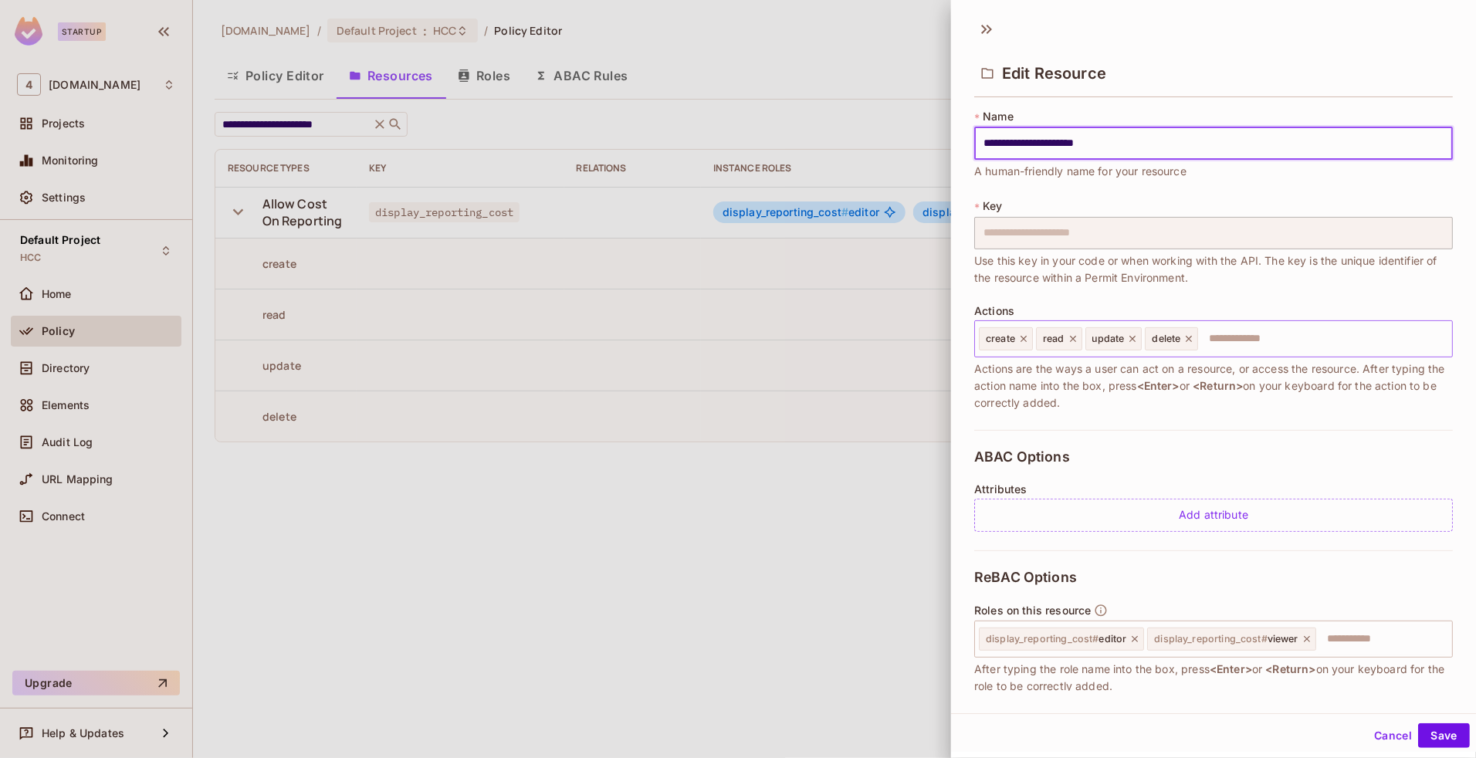
click at [1024, 337] on icon at bounding box center [1024, 339] width 6 height 6
click at [1073, 340] on icon at bounding box center [1076, 338] width 11 height 11
click at [1075, 341] on icon at bounding box center [1072, 338] width 11 height 11
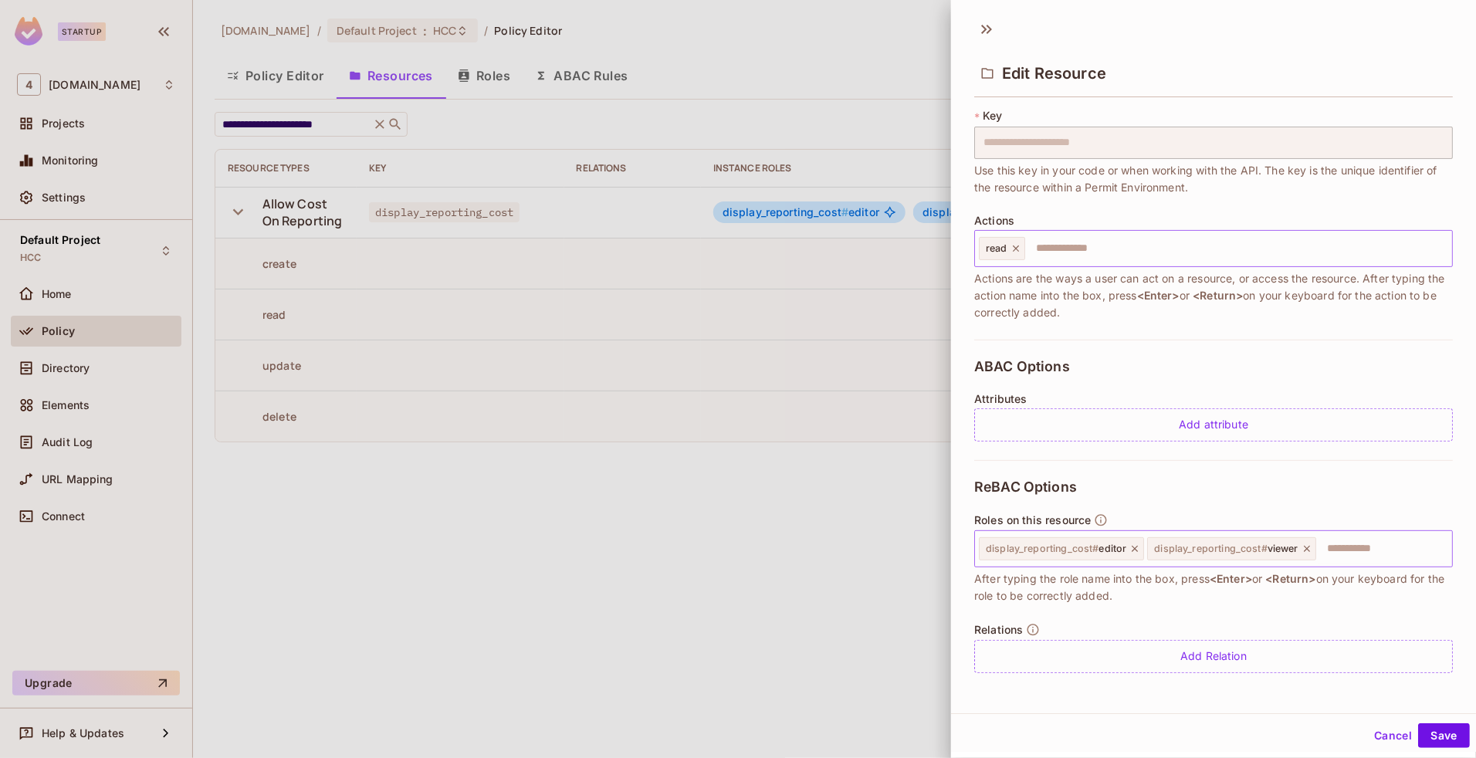
click at [1136, 550] on icon at bounding box center [1135, 549] width 6 height 6
click at [1422, 738] on button "Save" at bounding box center [1444, 735] width 52 height 25
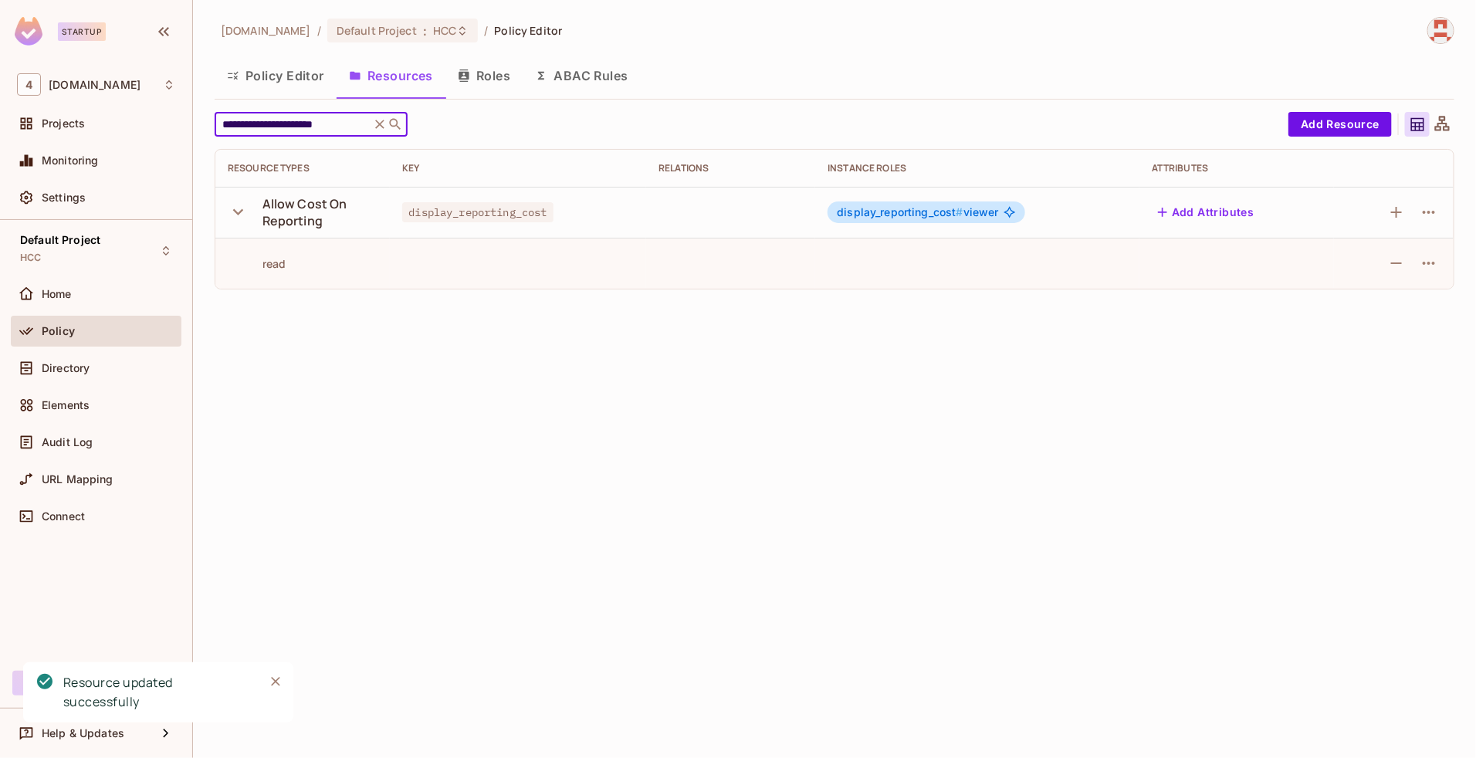
click at [344, 128] on input "**********" at bounding box center [292, 124] width 147 height 15
paste input "**"
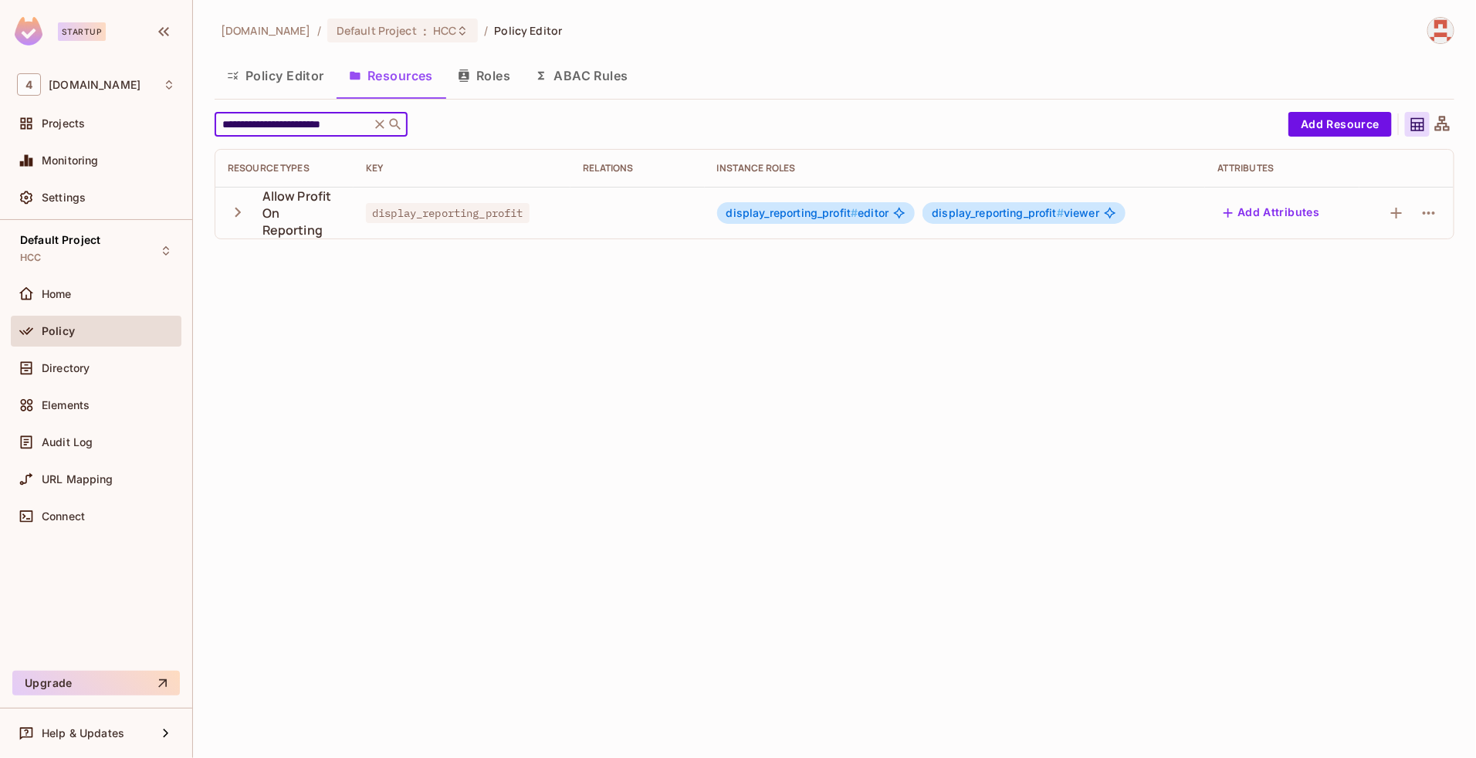
click at [973, 210] on span "display_reporting_profit #" at bounding box center [998, 212] width 132 height 13
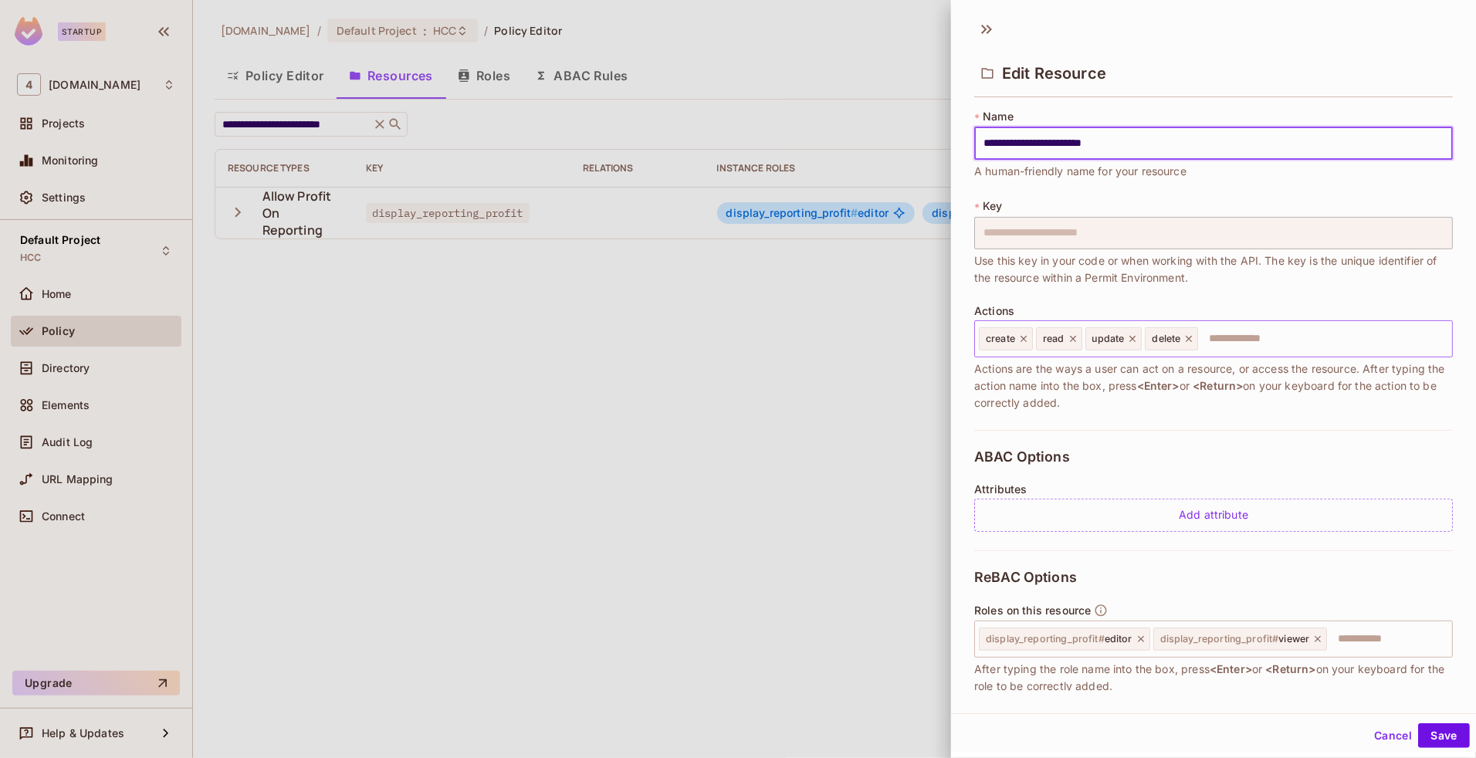
click at [1021, 340] on icon at bounding box center [1023, 338] width 11 height 11
click at [1078, 334] on icon at bounding box center [1076, 338] width 11 height 11
click at [1074, 344] on icon at bounding box center [1072, 338] width 11 height 11
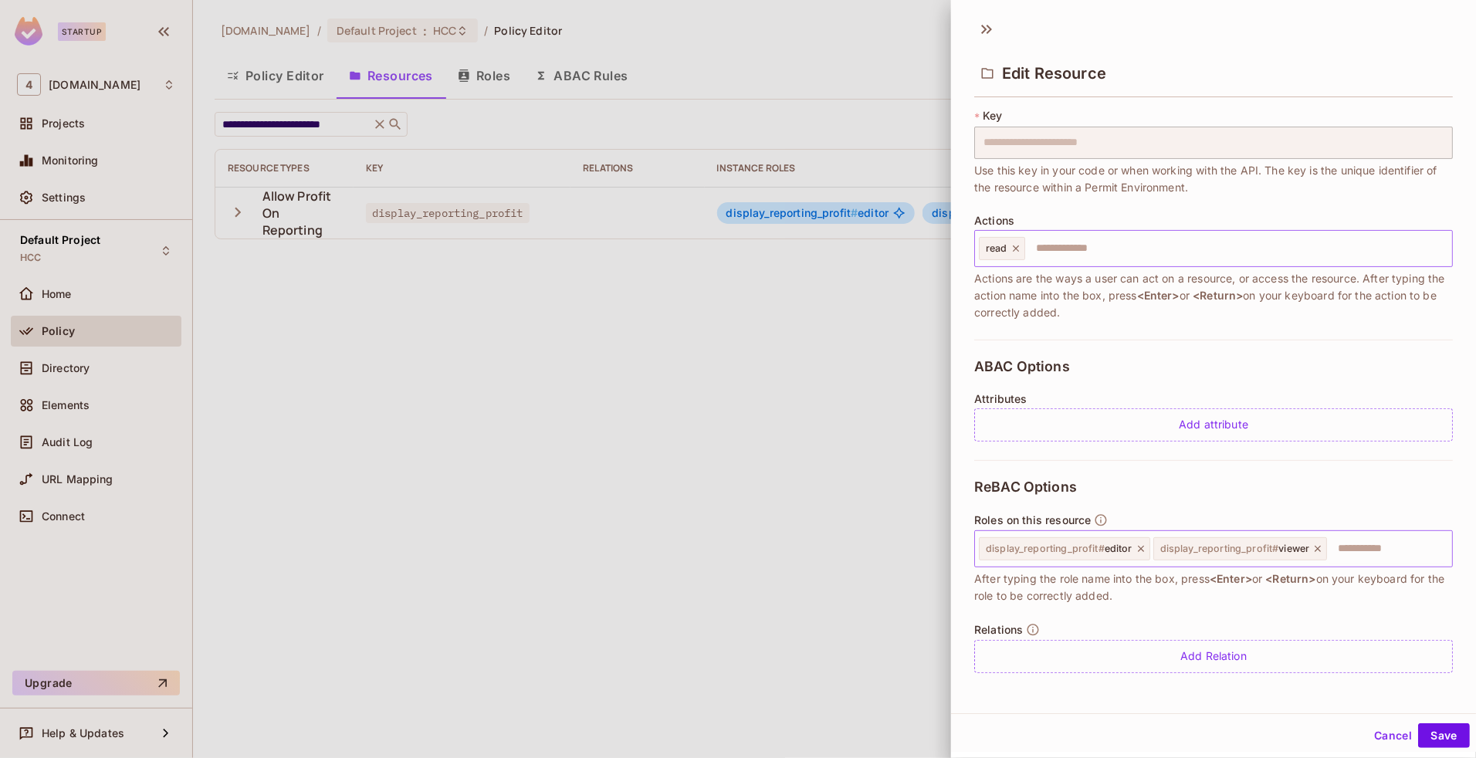
click at [1141, 550] on icon at bounding box center [1141, 549] width 6 height 6
click at [1440, 736] on button "Save" at bounding box center [1444, 735] width 52 height 25
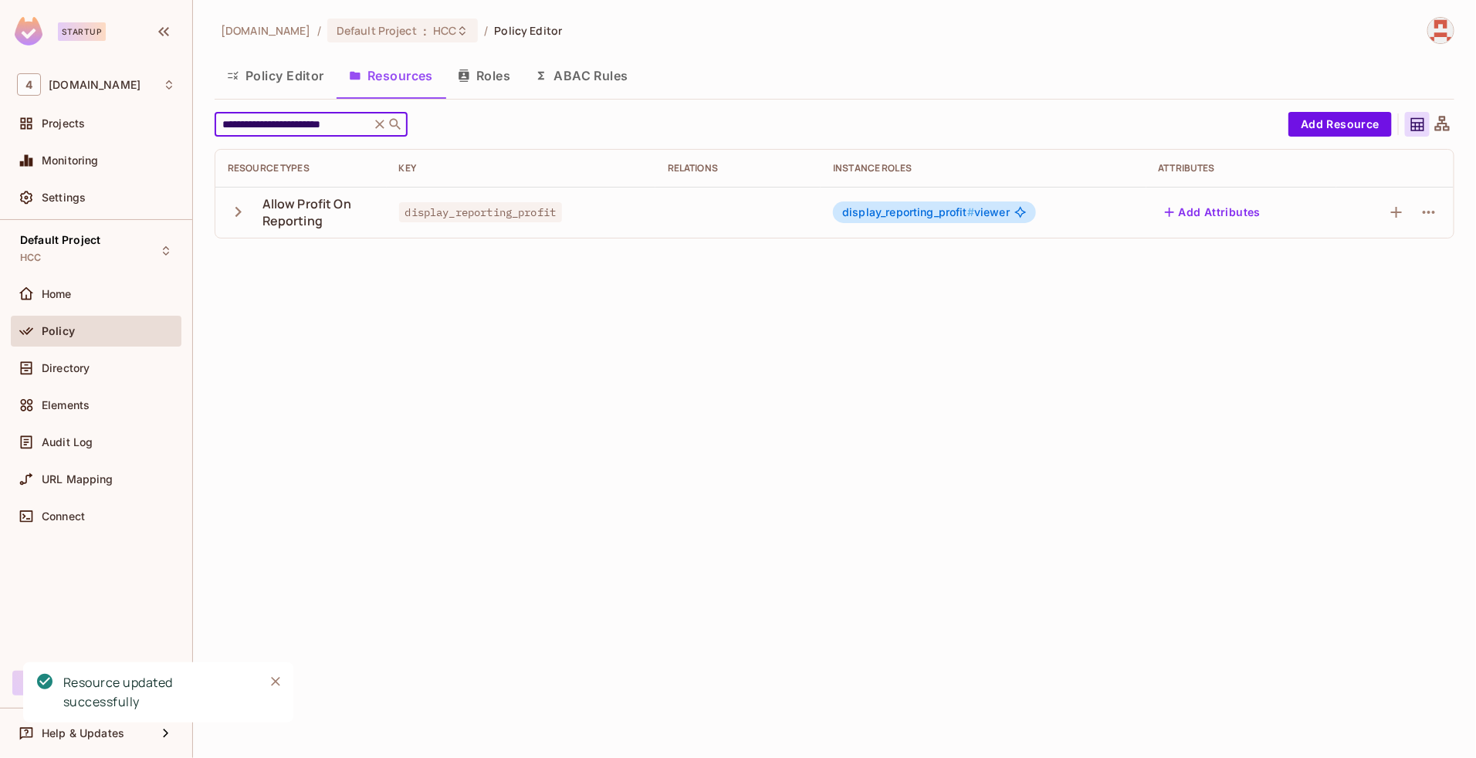
click at [347, 129] on input "**********" at bounding box center [292, 124] width 147 height 15
paste input "text"
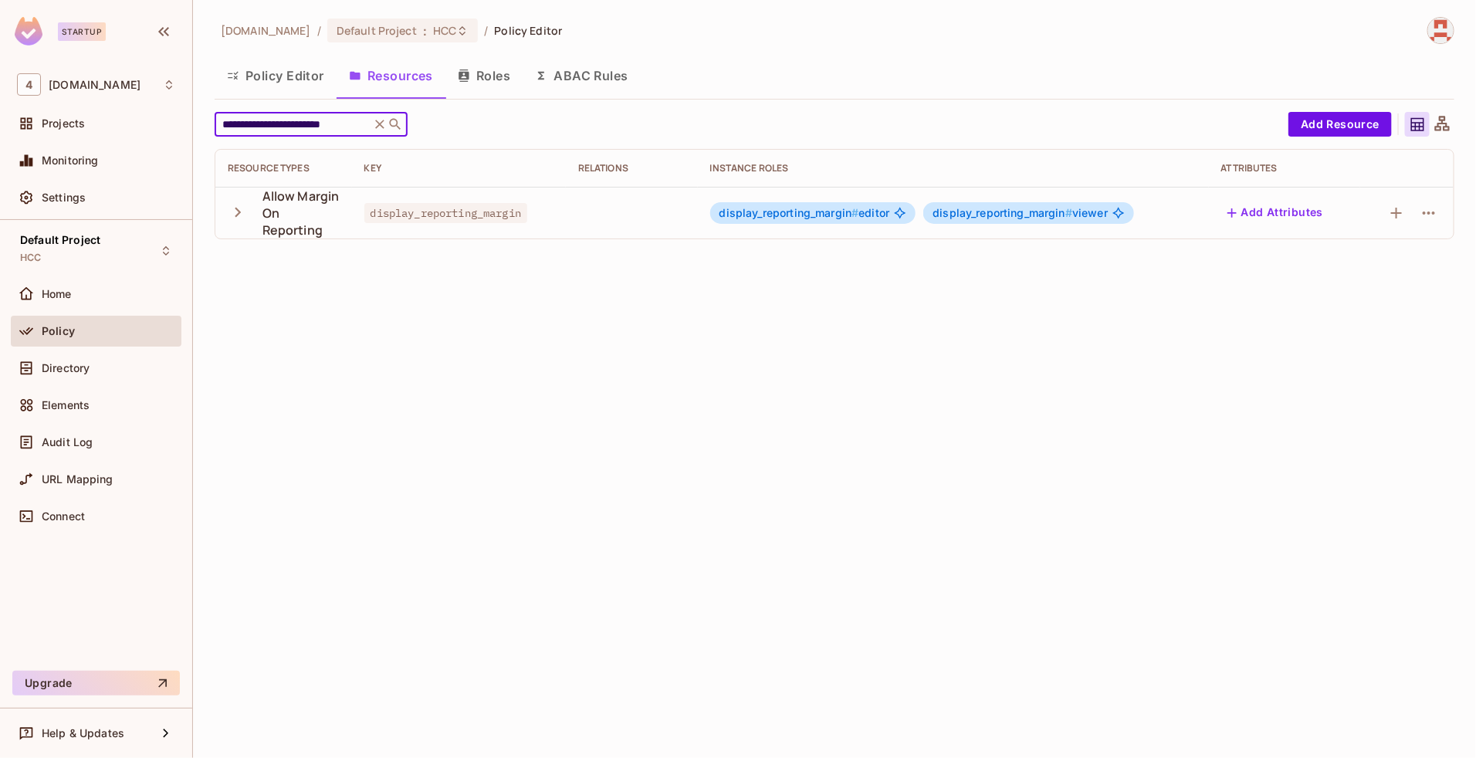
type input "**********"
click at [838, 213] on span "display_reporting_margin #" at bounding box center [789, 212] width 140 height 13
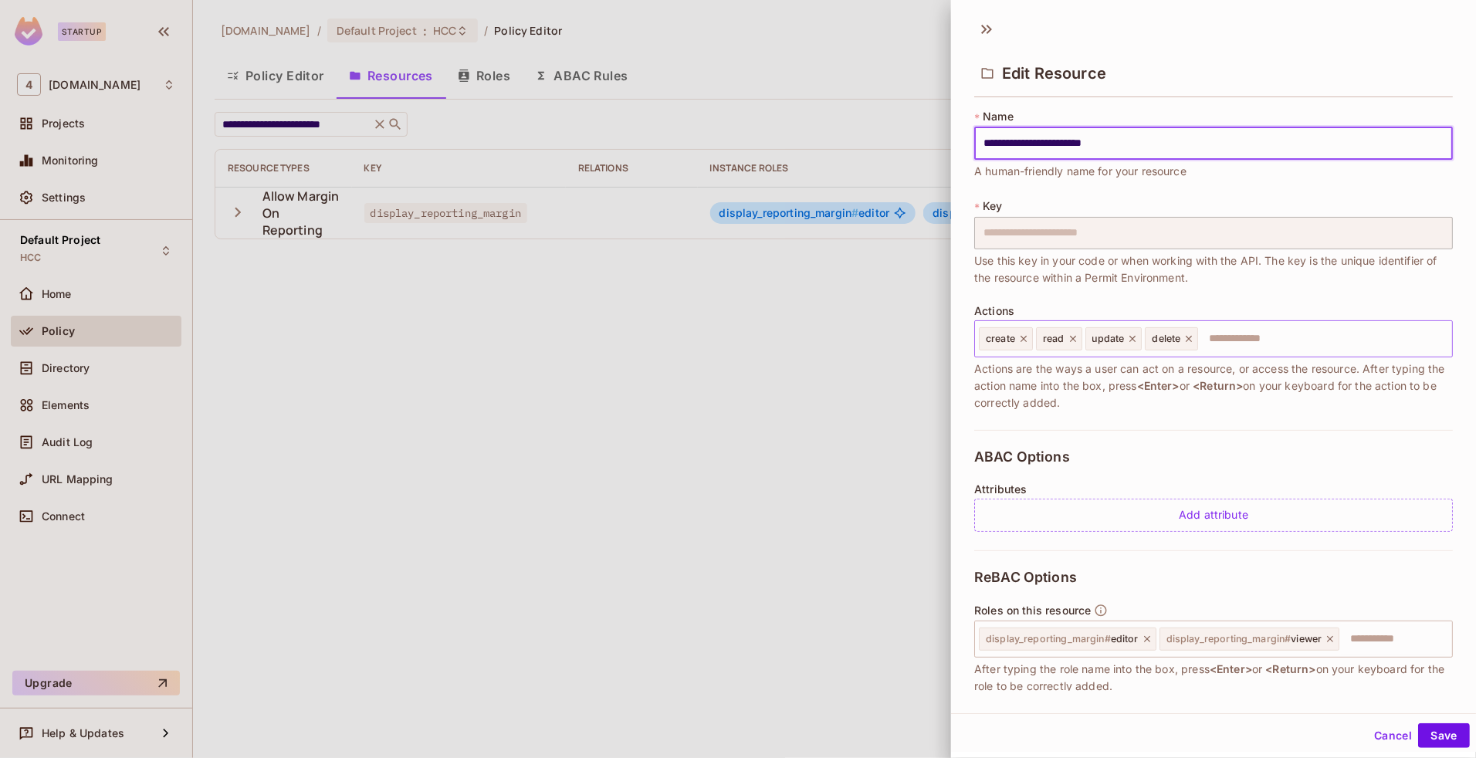
click at [1024, 337] on icon at bounding box center [1024, 339] width 6 height 6
click at [1074, 342] on icon at bounding box center [1076, 338] width 11 height 11
click at [1075, 337] on icon at bounding box center [1072, 338] width 11 height 11
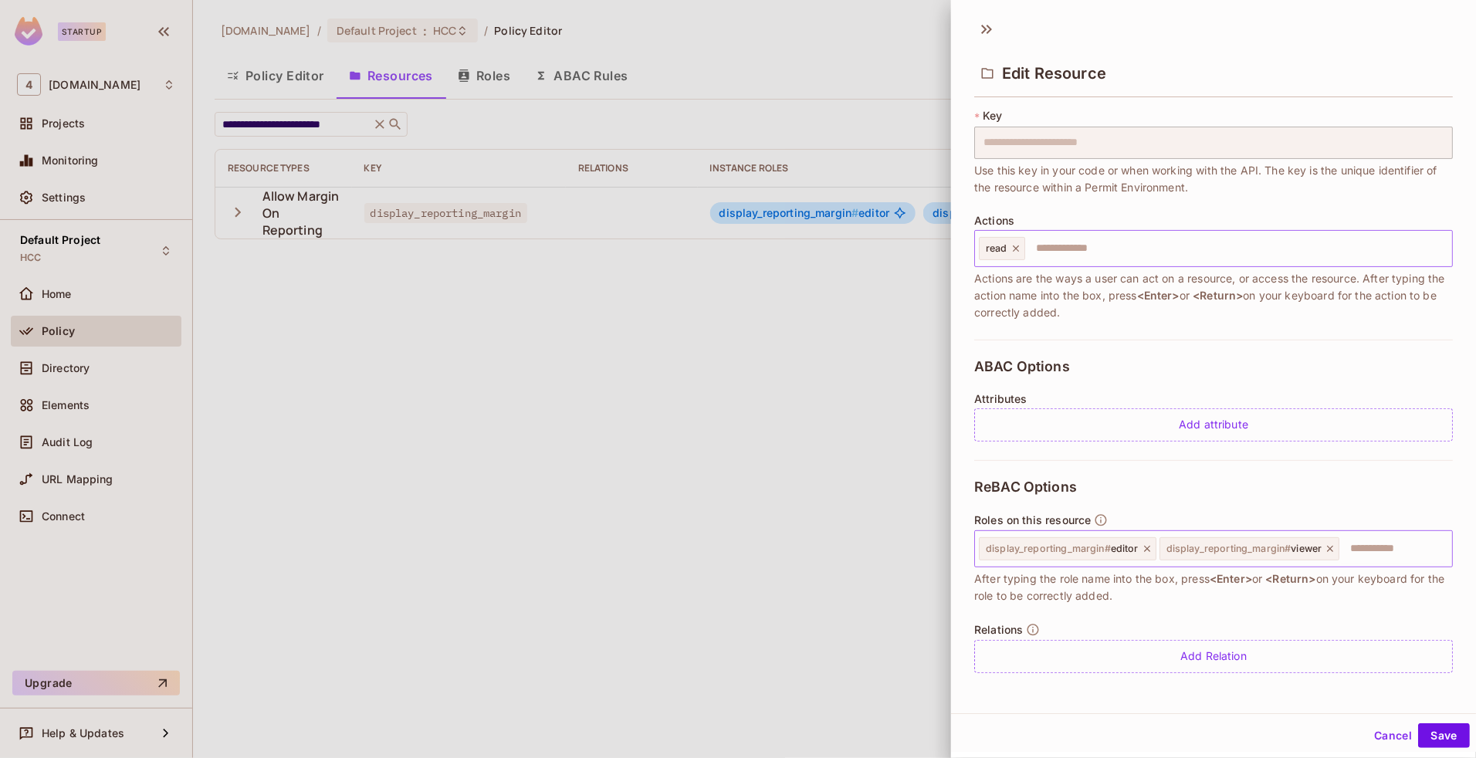
click at [1147, 547] on icon at bounding box center [1147, 549] width 6 height 6
click at [1418, 740] on button "Save" at bounding box center [1444, 735] width 52 height 25
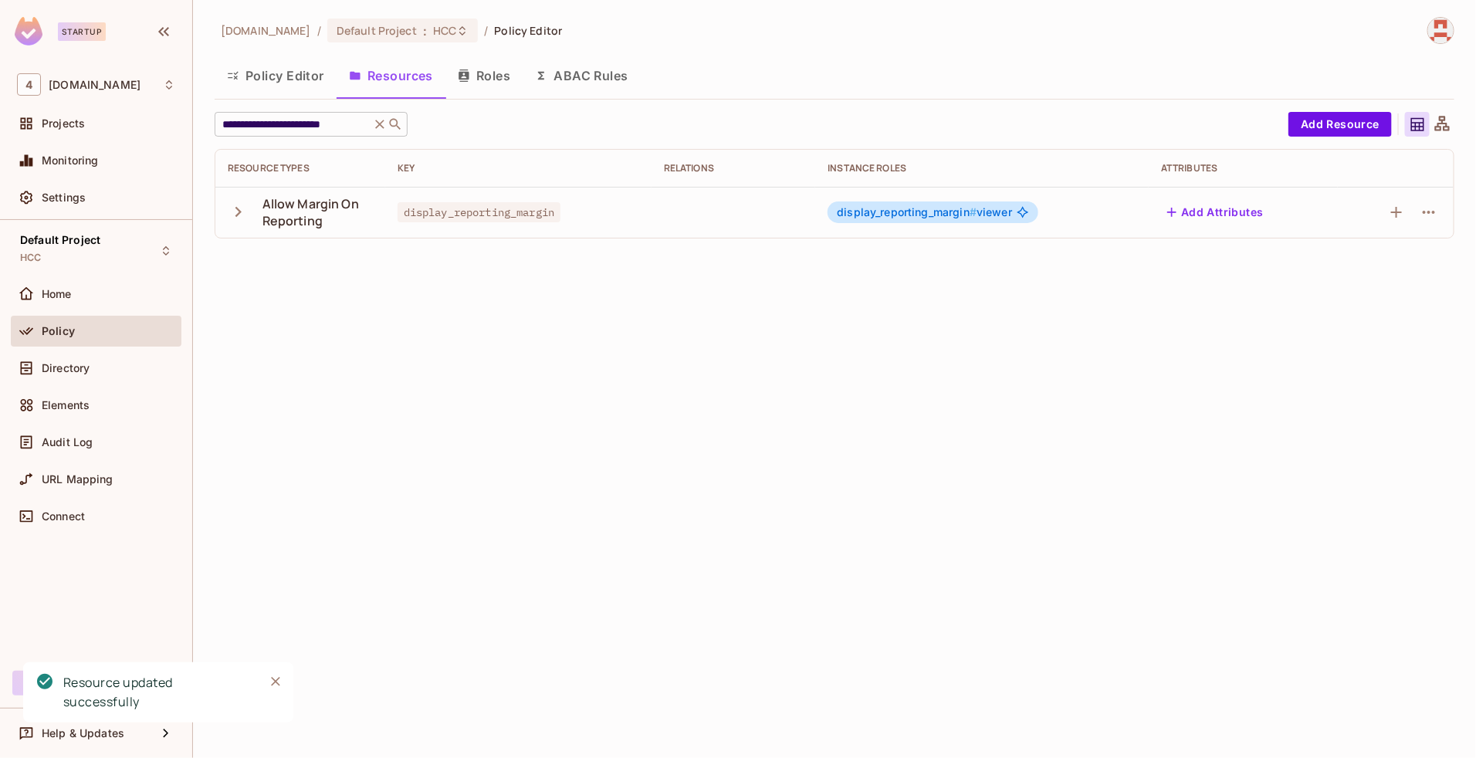
click at [388, 127] on icon at bounding box center [379, 124] width 15 height 15
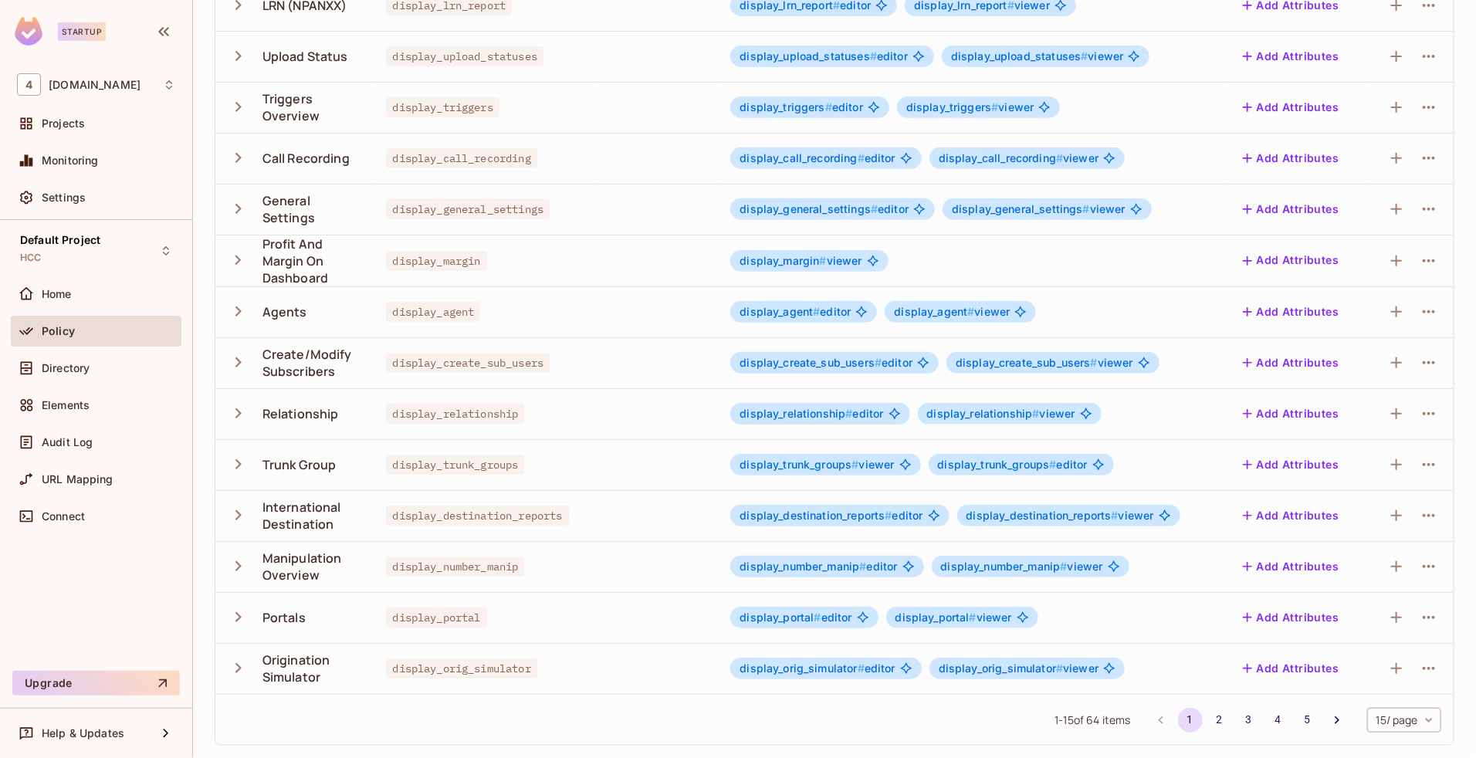
scroll to position [0, 0]
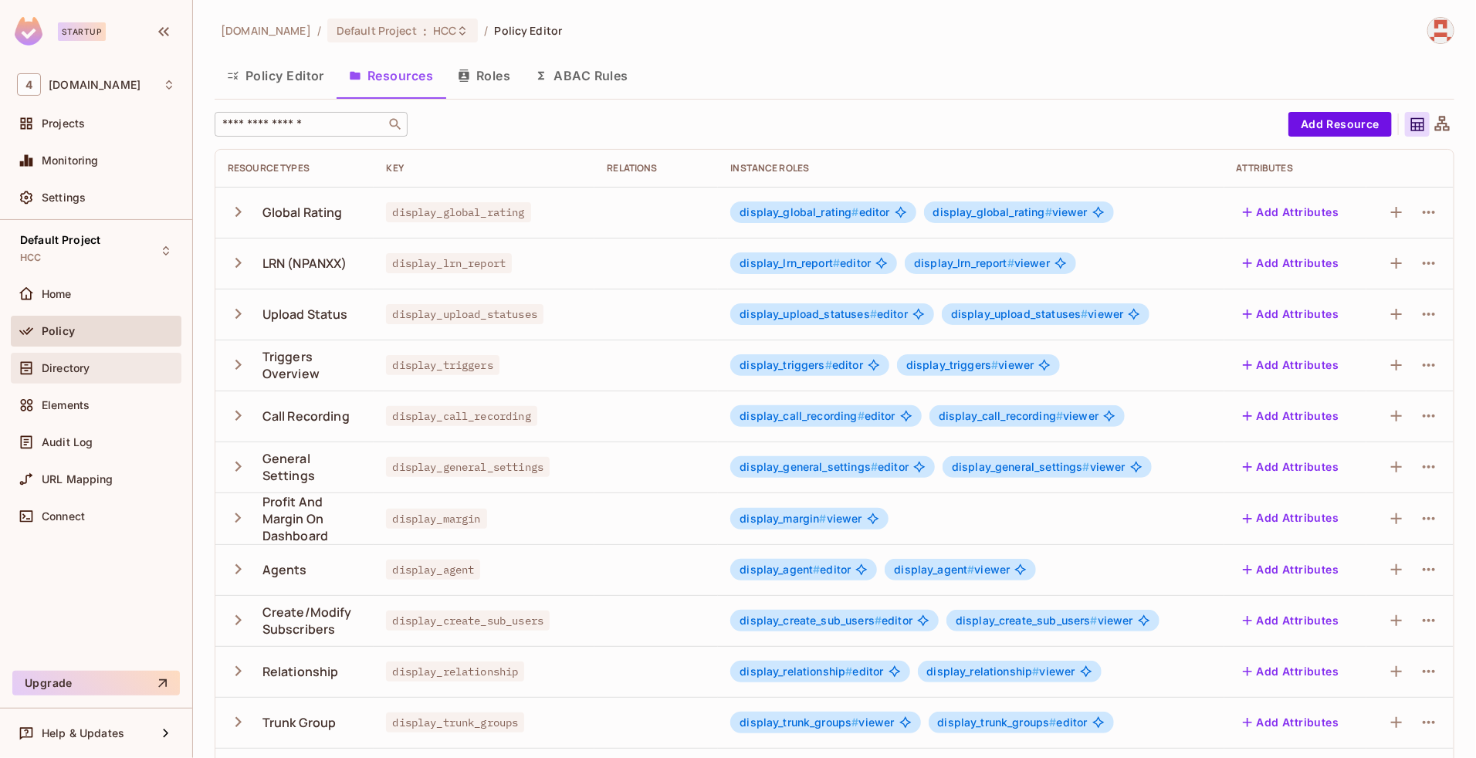
click at [66, 374] on div "Directory" at bounding box center [96, 368] width 158 height 19
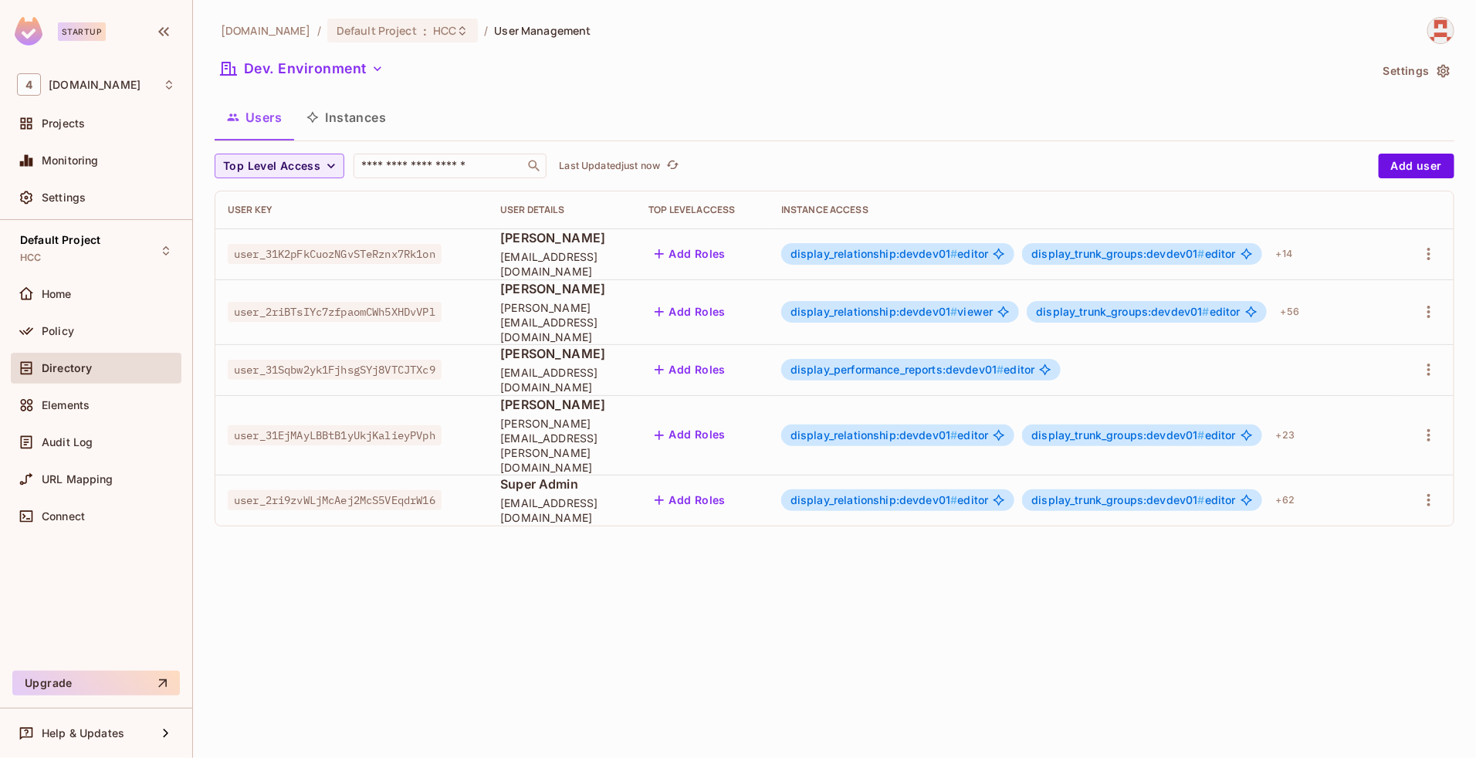
click at [958, 493] on span "display_relationship:devdev01 #" at bounding box center [874, 499] width 168 height 13
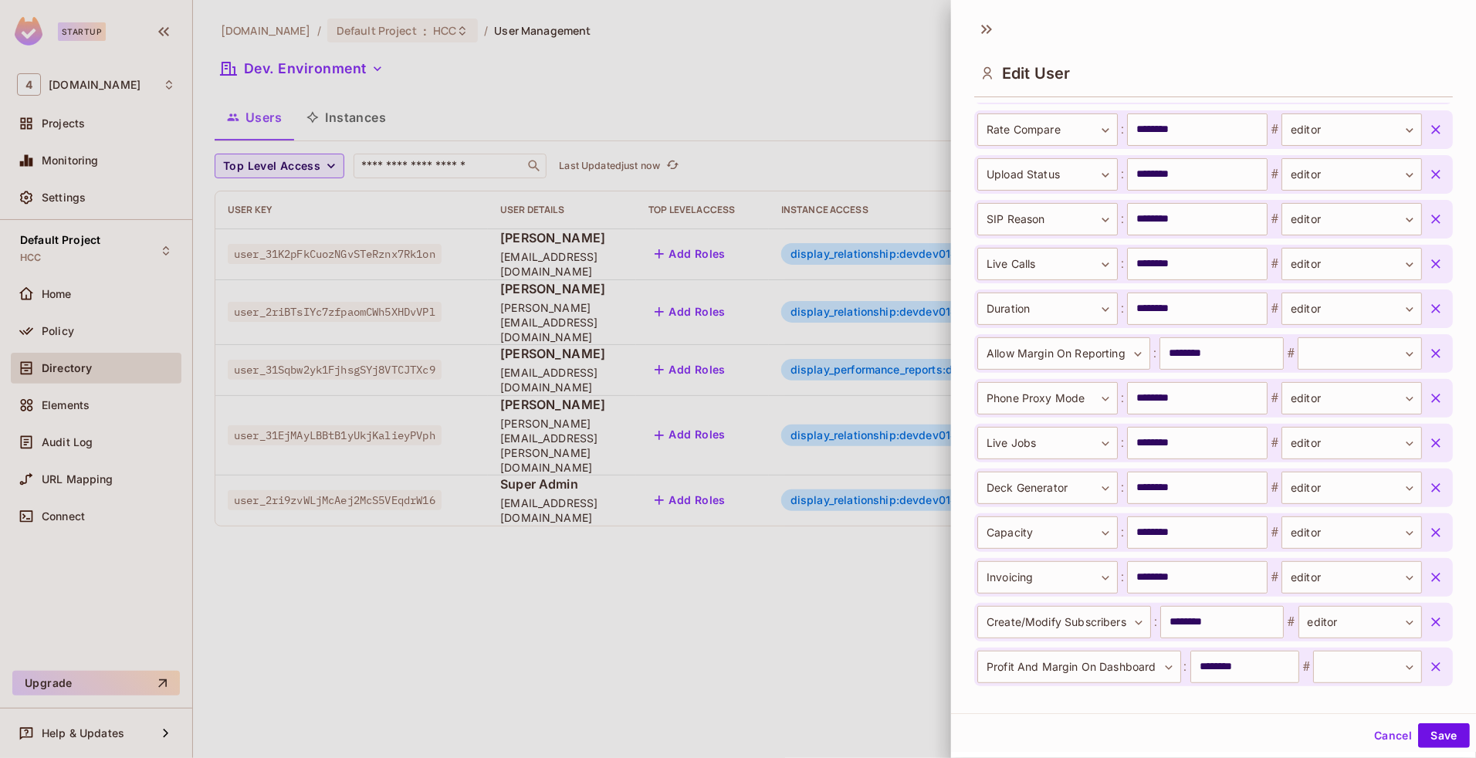
scroll to position [764, 0]
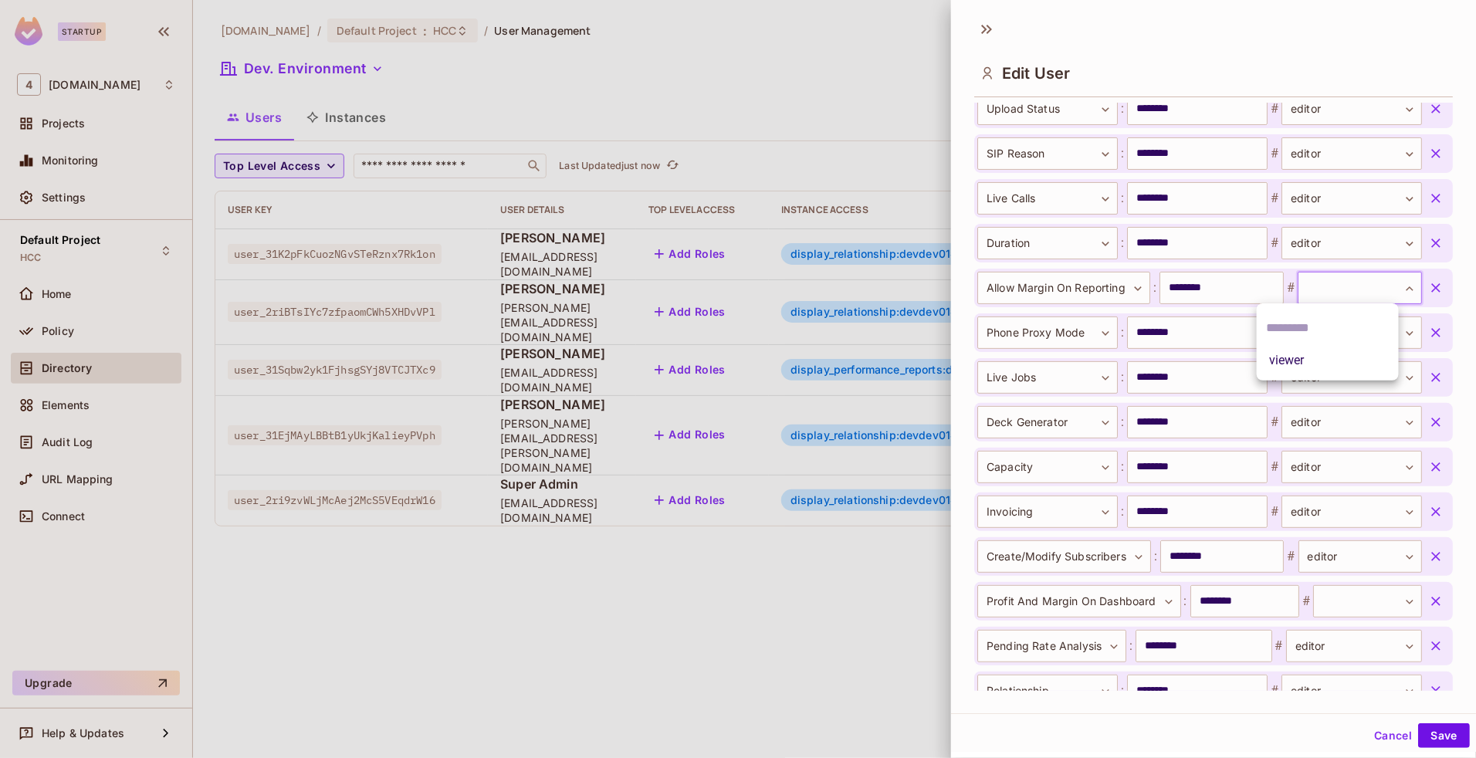
click at [1348, 283] on body "Startup 4 46labs.com Projects Monitoring Settings Default Project HCC Home Poli…" at bounding box center [738, 379] width 1476 height 758
click at [1295, 356] on li "viewer" at bounding box center [1328, 361] width 142 height 28
type input "******"
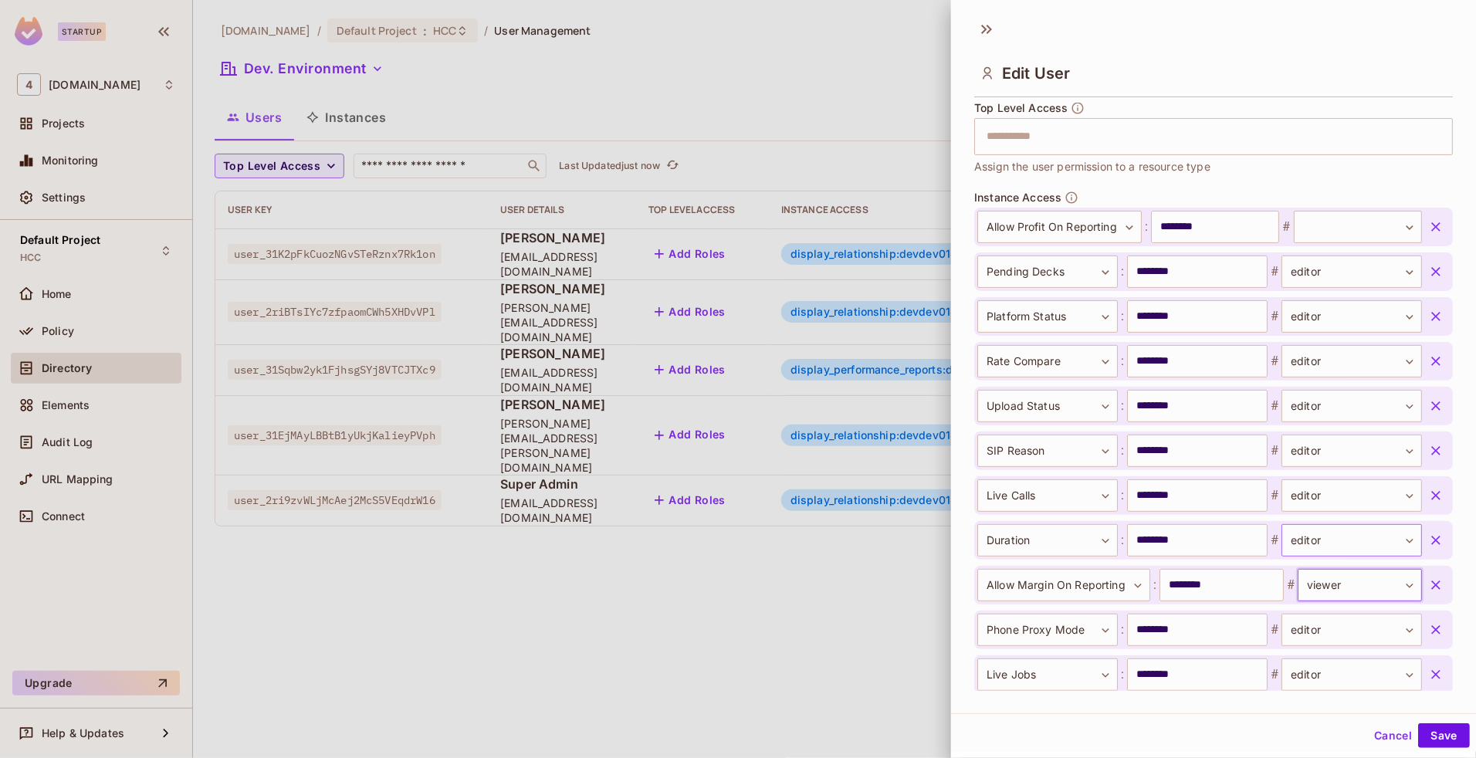
scroll to position [434, 0]
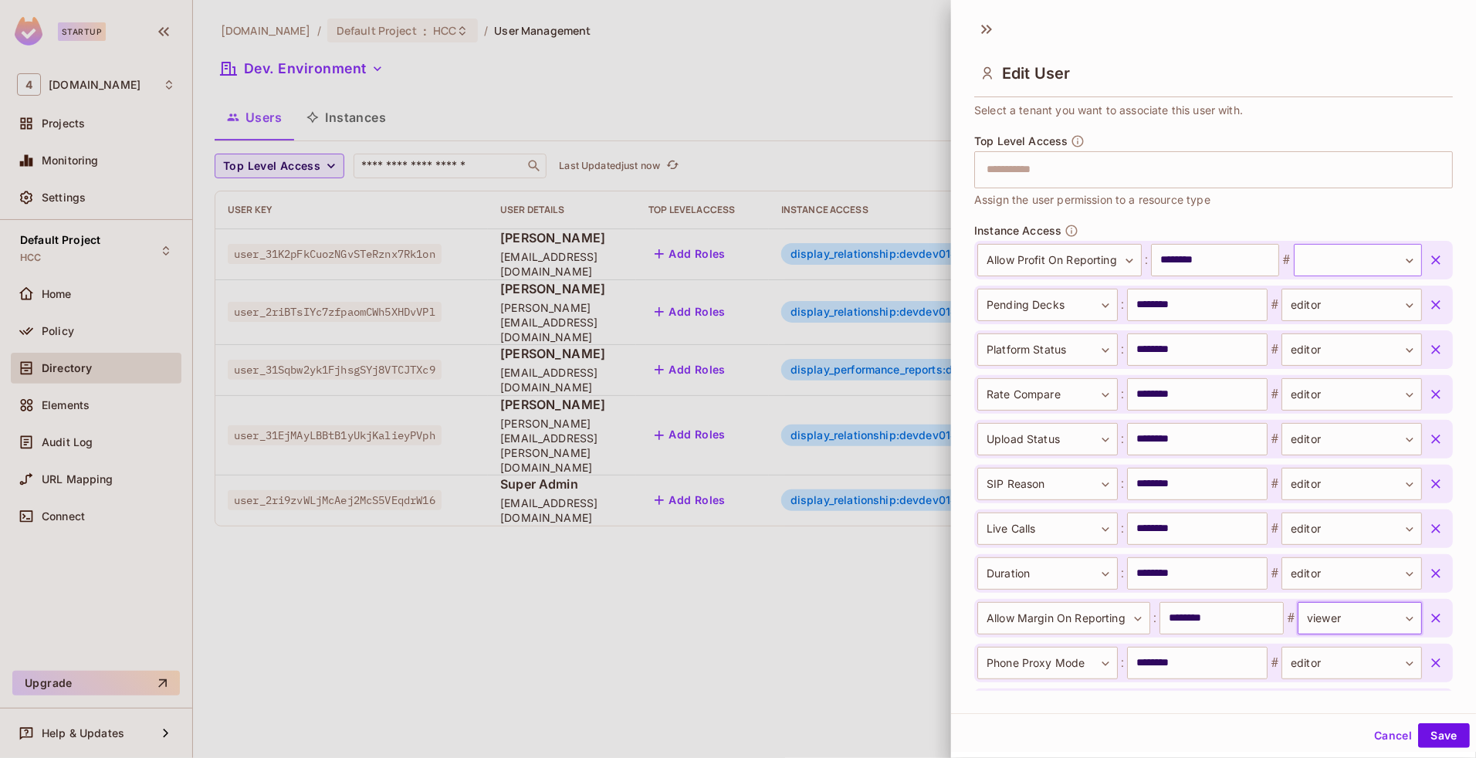
click at [1339, 259] on body "Startup 4 46labs.com Projects Monitoring Settings Default Project HCC Home Poli…" at bounding box center [738, 379] width 1476 height 758
click at [1293, 330] on li "viewer" at bounding box center [1325, 333] width 142 height 28
type input "******"
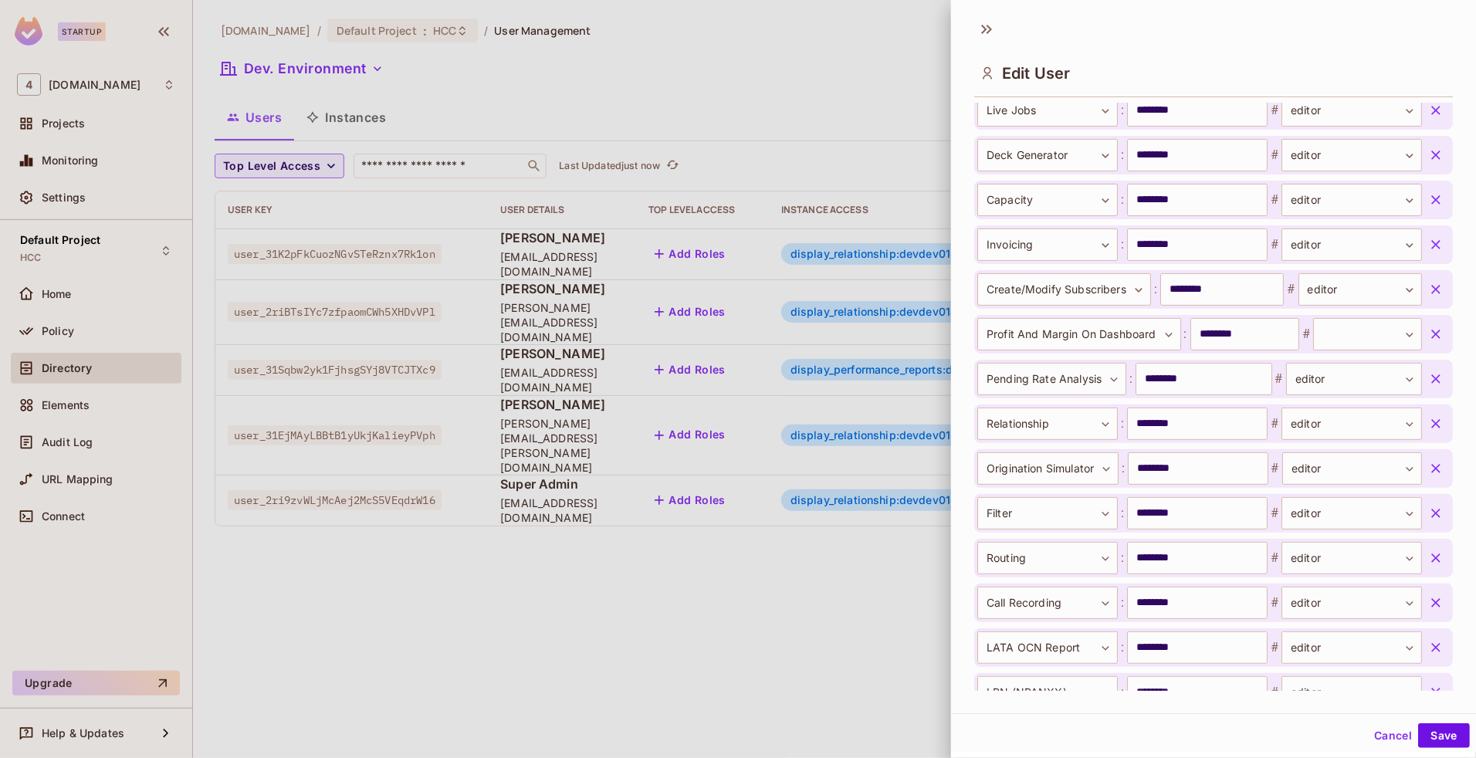
scroll to position [1032, 0]
click at [1326, 338] on body "Startup 4 46labs.com Projects Monitoring Settings Default Project HCC Home Poli…" at bounding box center [738, 379] width 1476 height 758
click at [1316, 404] on li "viewer" at bounding box center [1335, 406] width 142 height 28
type input "******"
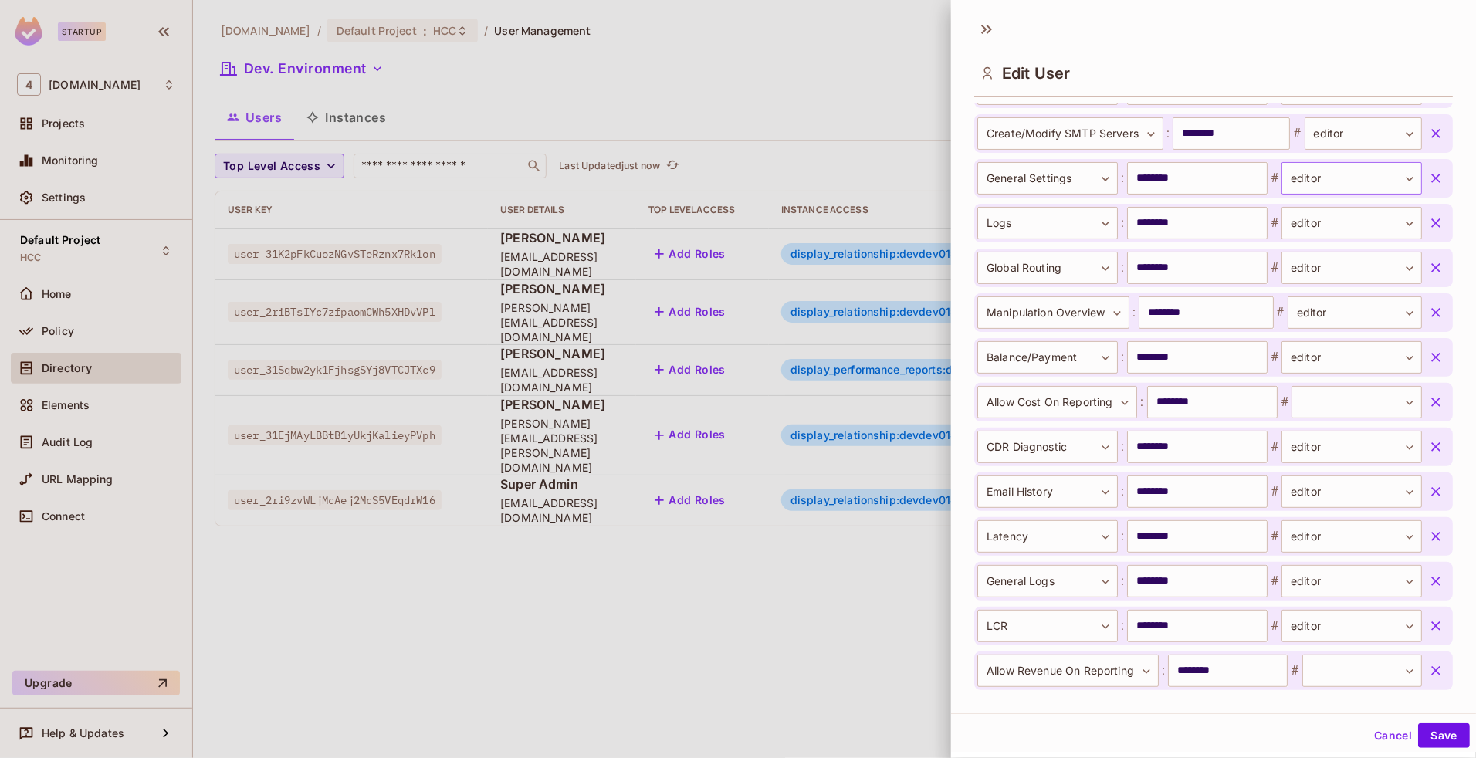
scroll to position [2052, 0]
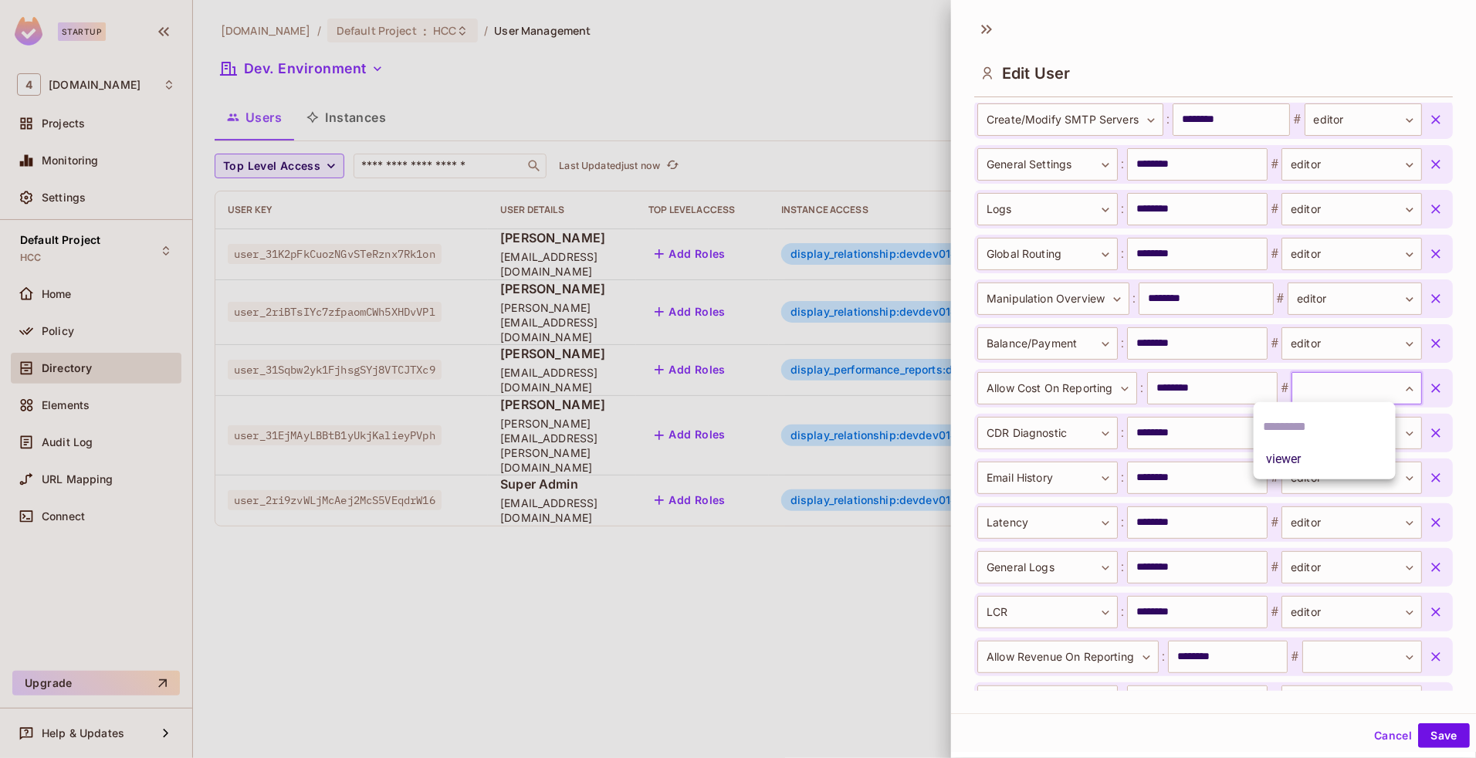
click at [1310, 396] on body "Startup 4 46labs.com Projects Monitoring Settings Default Project HCC Home Poli…" at bounding box center [738, 379] width 1476 height 758
click at [1307, 455] on li "viewer" at bounding box center [1325, 459] width 142 height 28
type input "******"
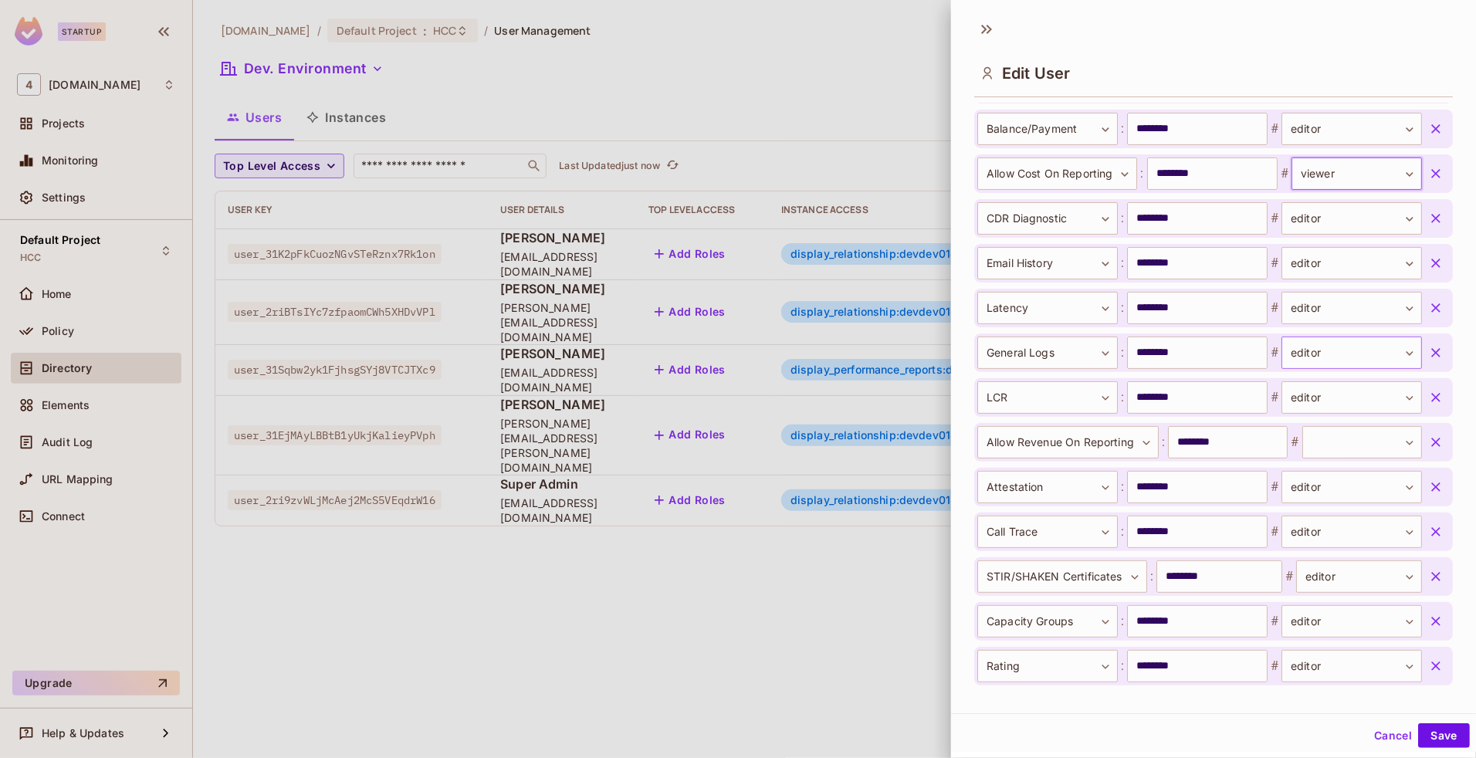
scroll to position [2283, 0]
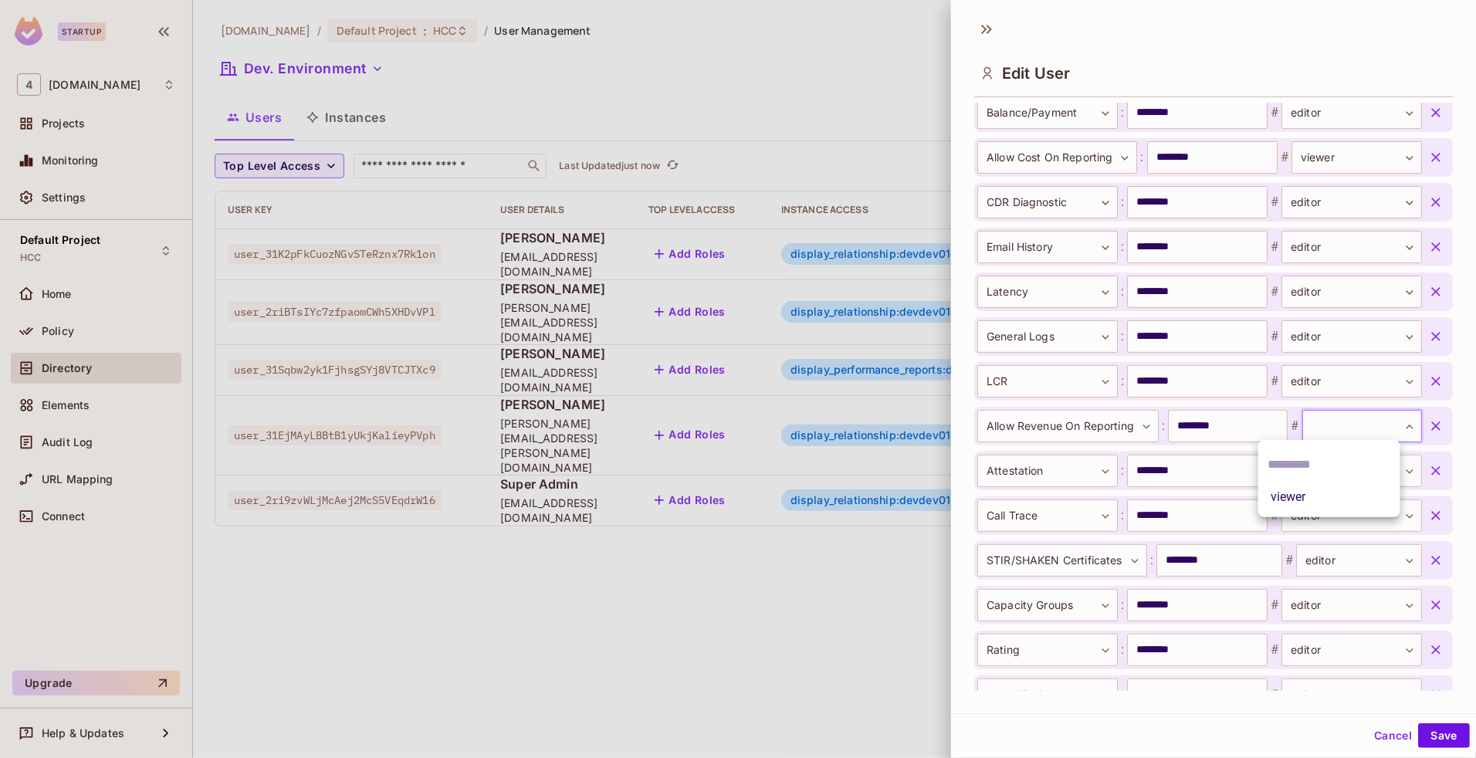
click at [1322, 436] on body "Startup 4 46labs.com Projects Monitoring Settings Default Project HCC Home Poli…" at bounding box center [738, 379] width 1476 height 758
click at [1310, 500] on li "viewer" at bounding box center [1329, 497] width 142 height 28
type input "******"
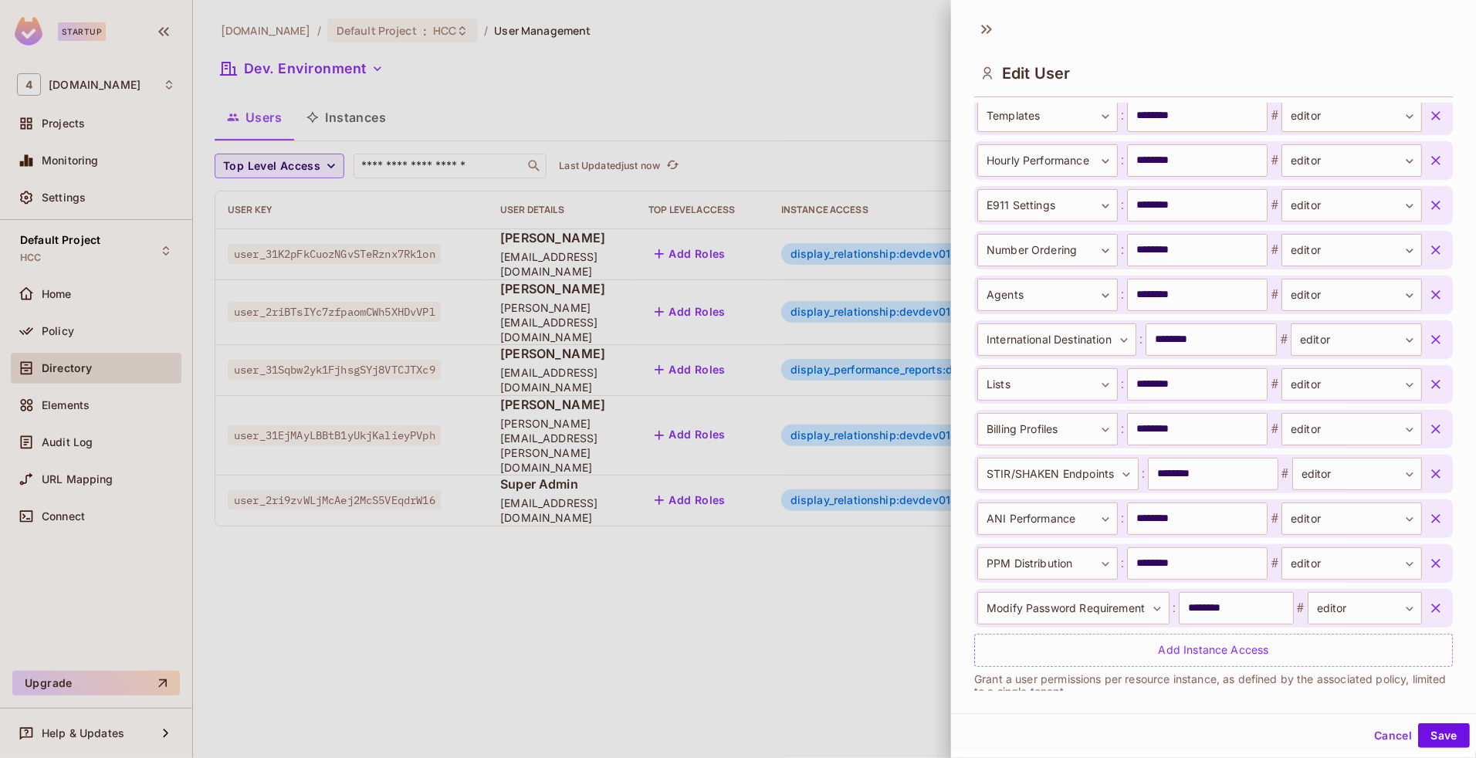
scroll to position [2926, 0]
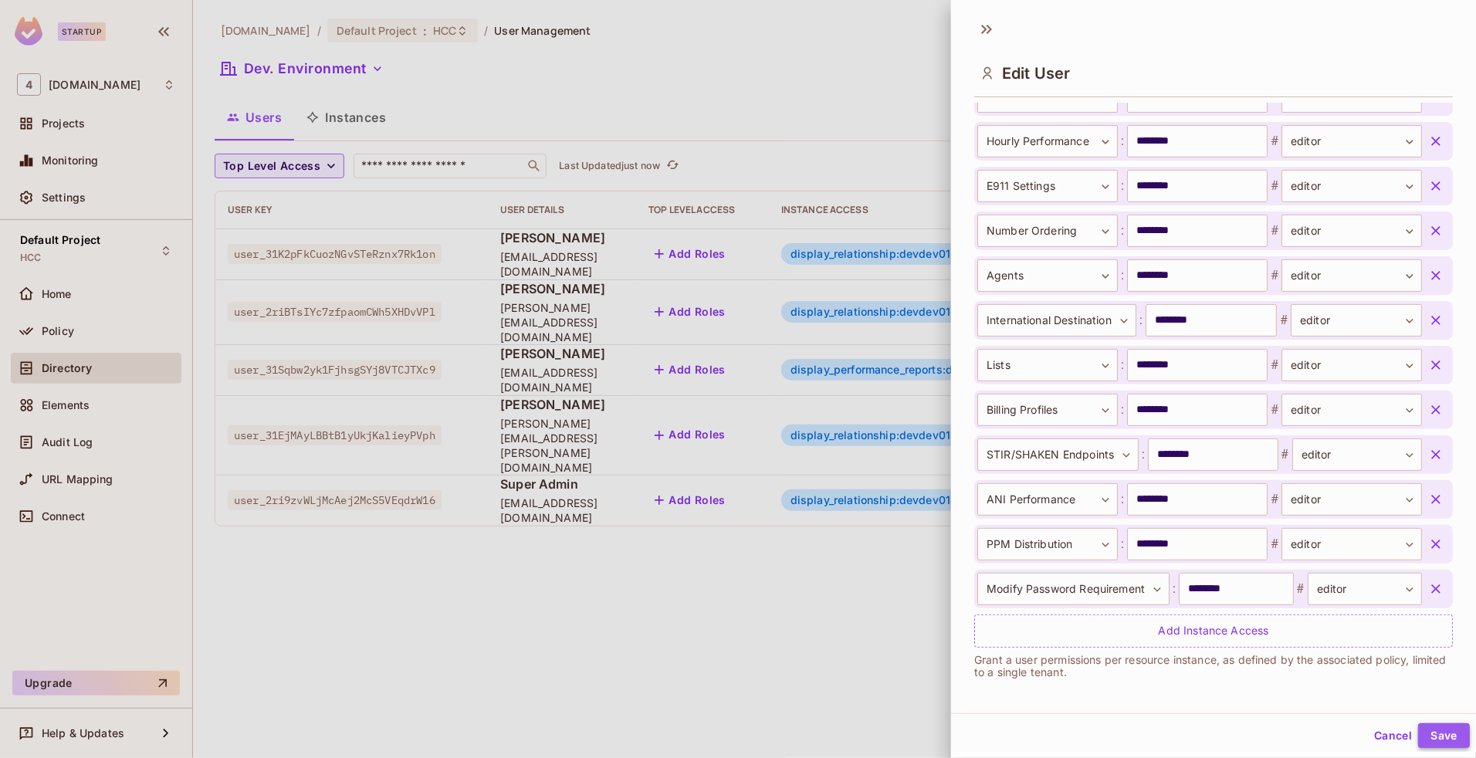
click at [1427, 735] on button "Save" at bounding box center [1444, 735] width 52 height 25
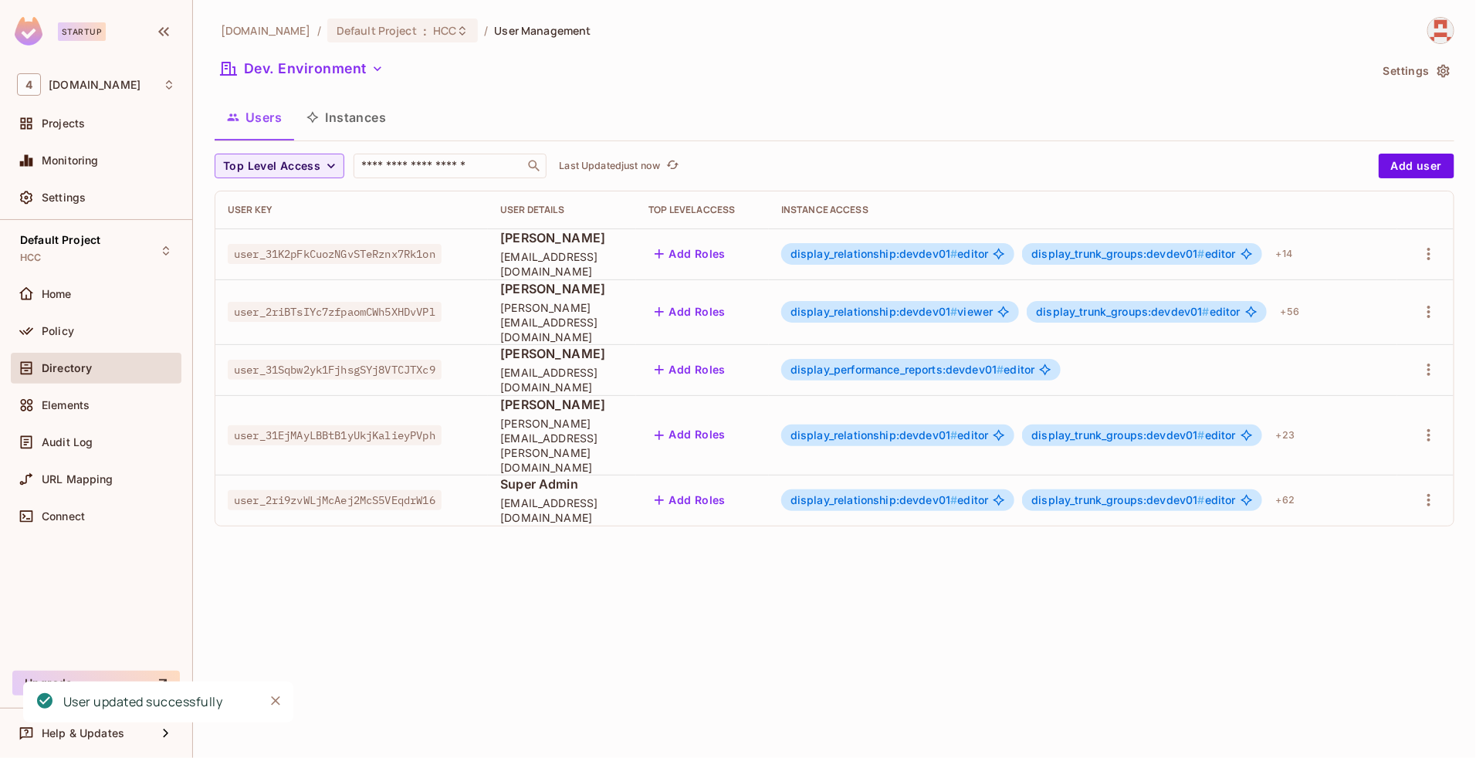
click at [885, 428] on span "display_relationship:devdev01 #" at bounding box center [874, 434] width 168 height 13
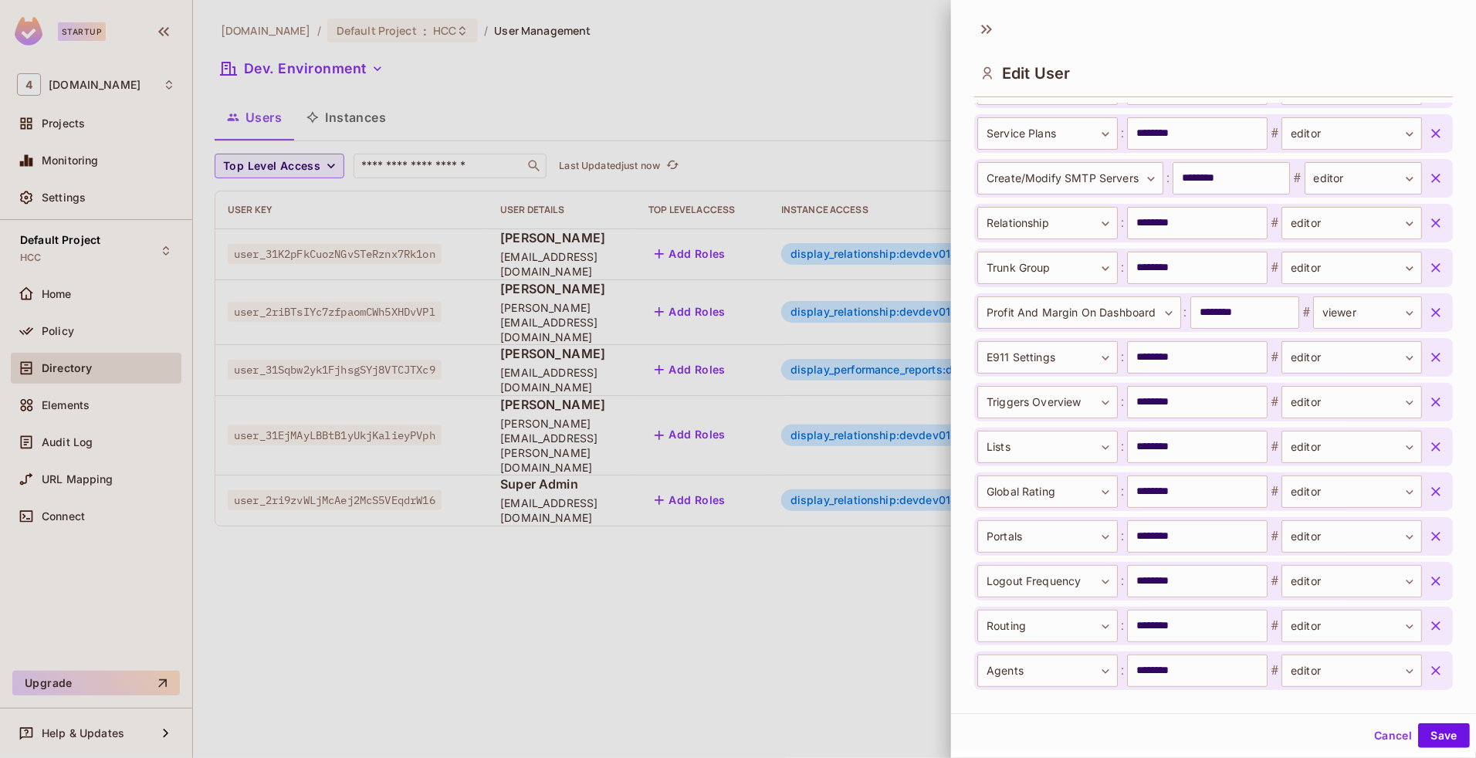
scroll to position [1181, 0]
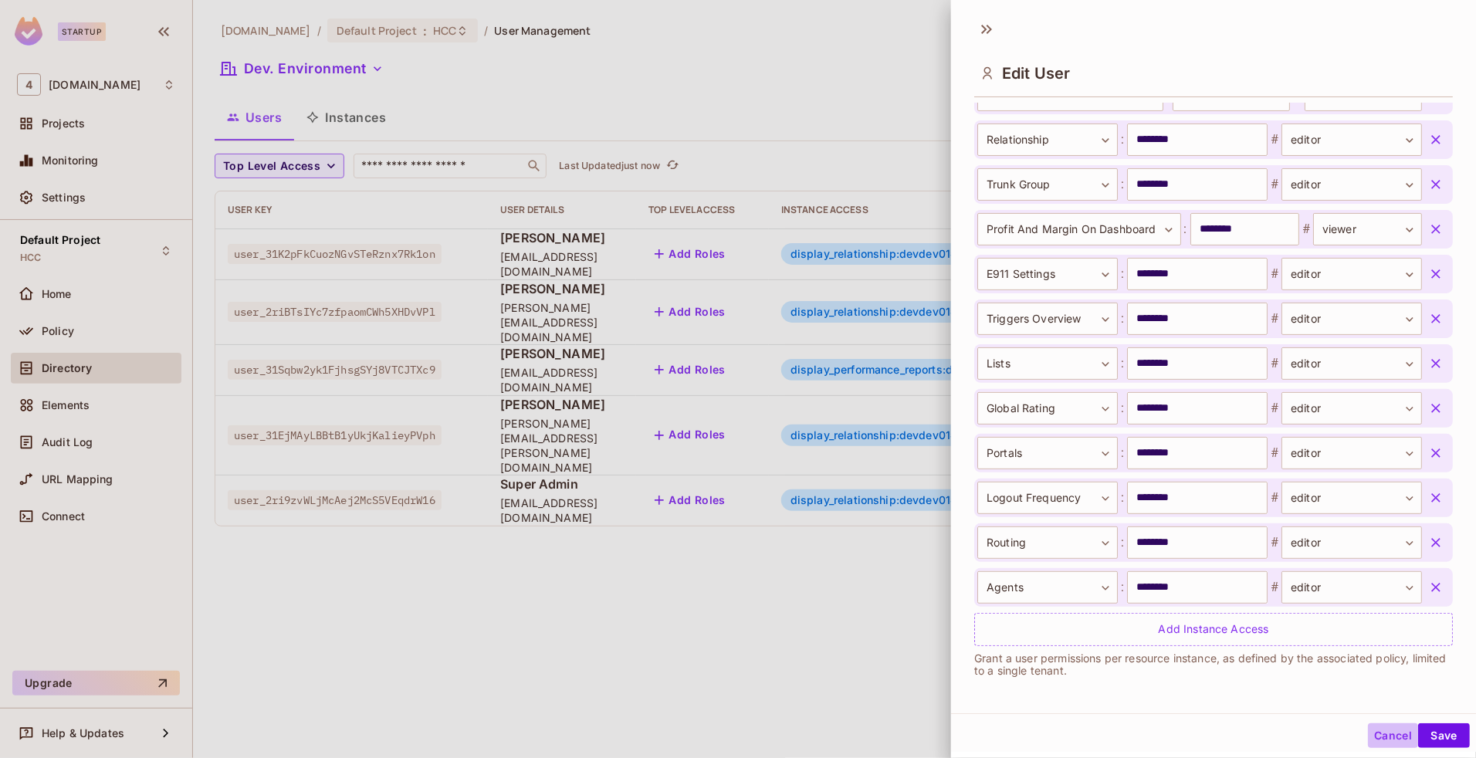
click at [1370, 734] on button "Cancel" at bounding box center [1393, 735] width 50 height 25
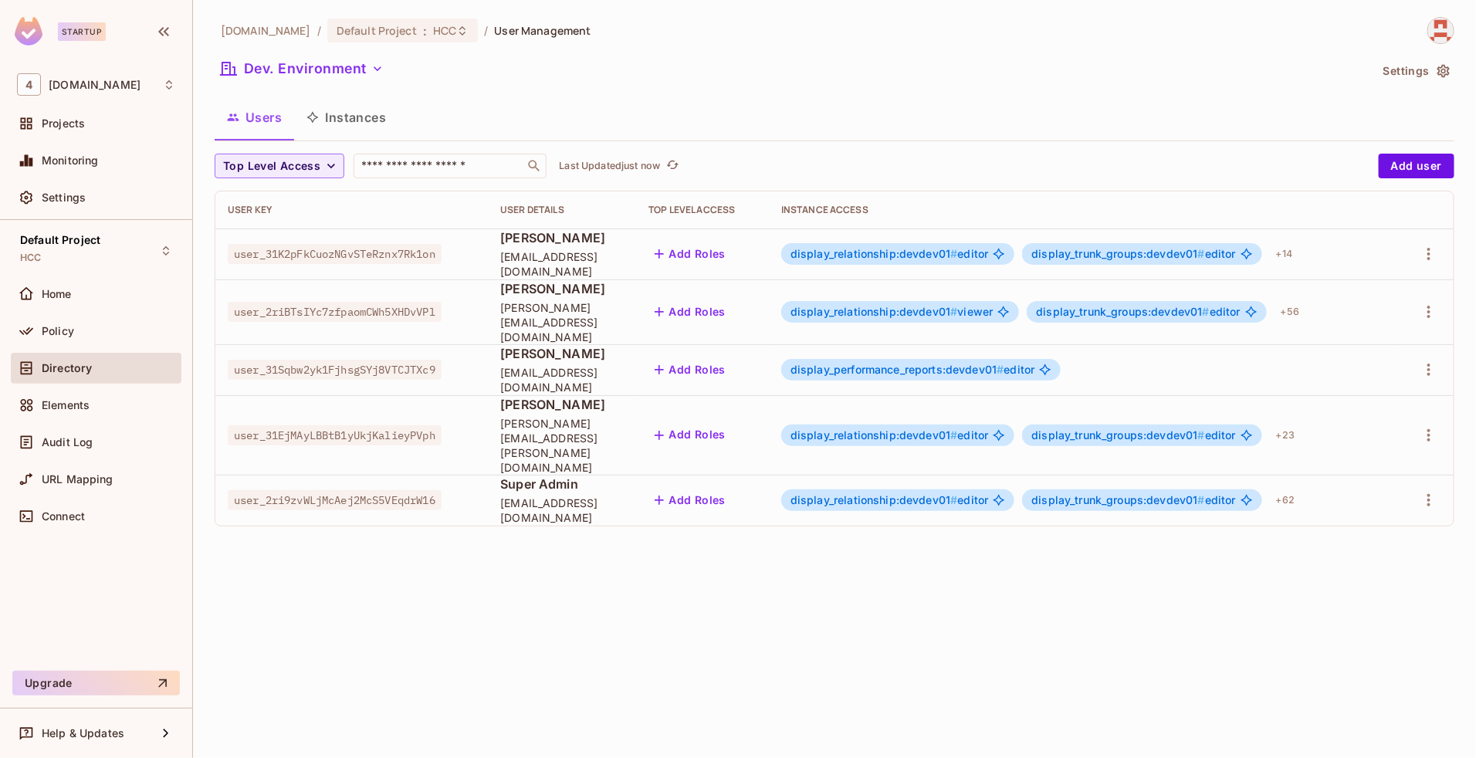
click at [1136, 305] on span "display_trunk_groups:devdev01 #" at bounding box center [1123, 311] width 174 height 13
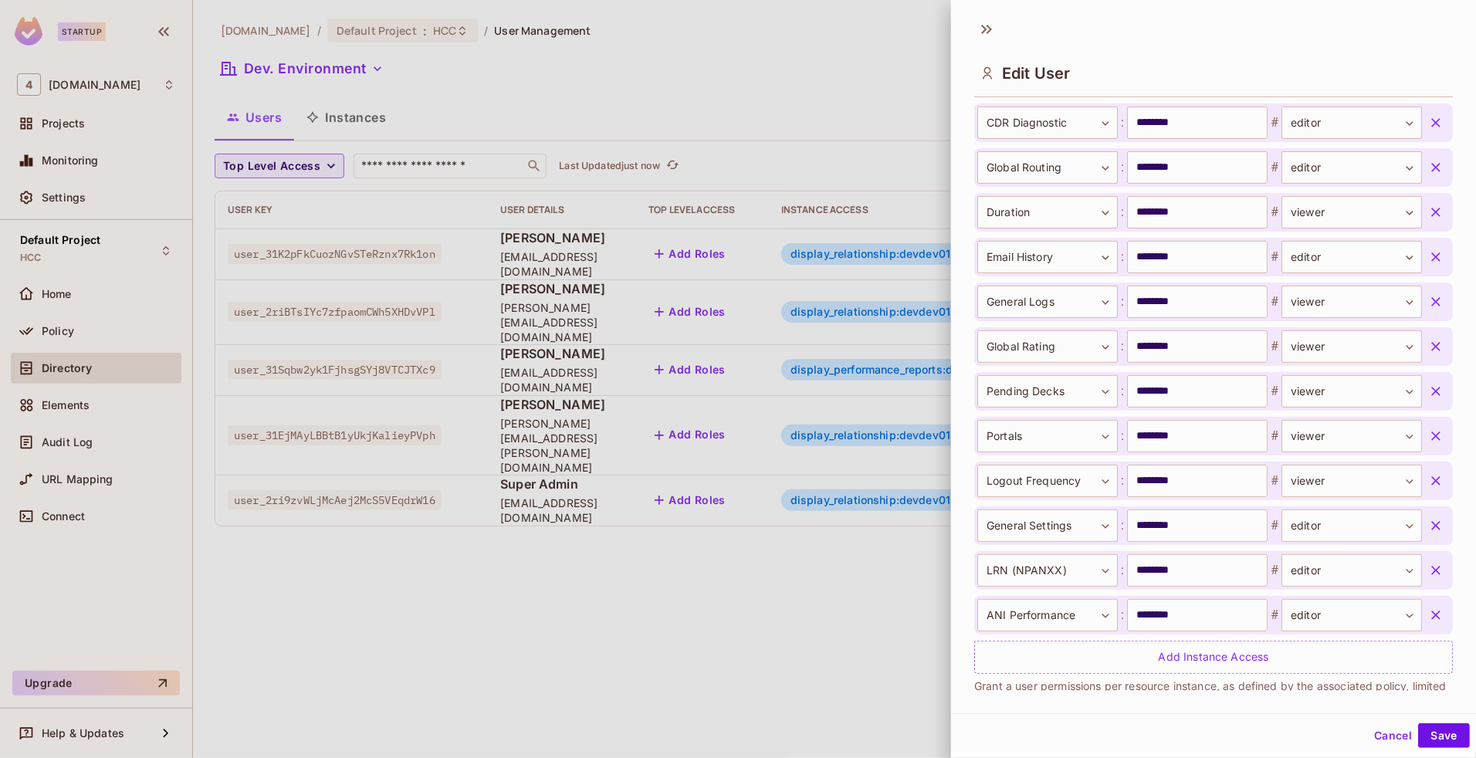
scroll to position [2657, 0]
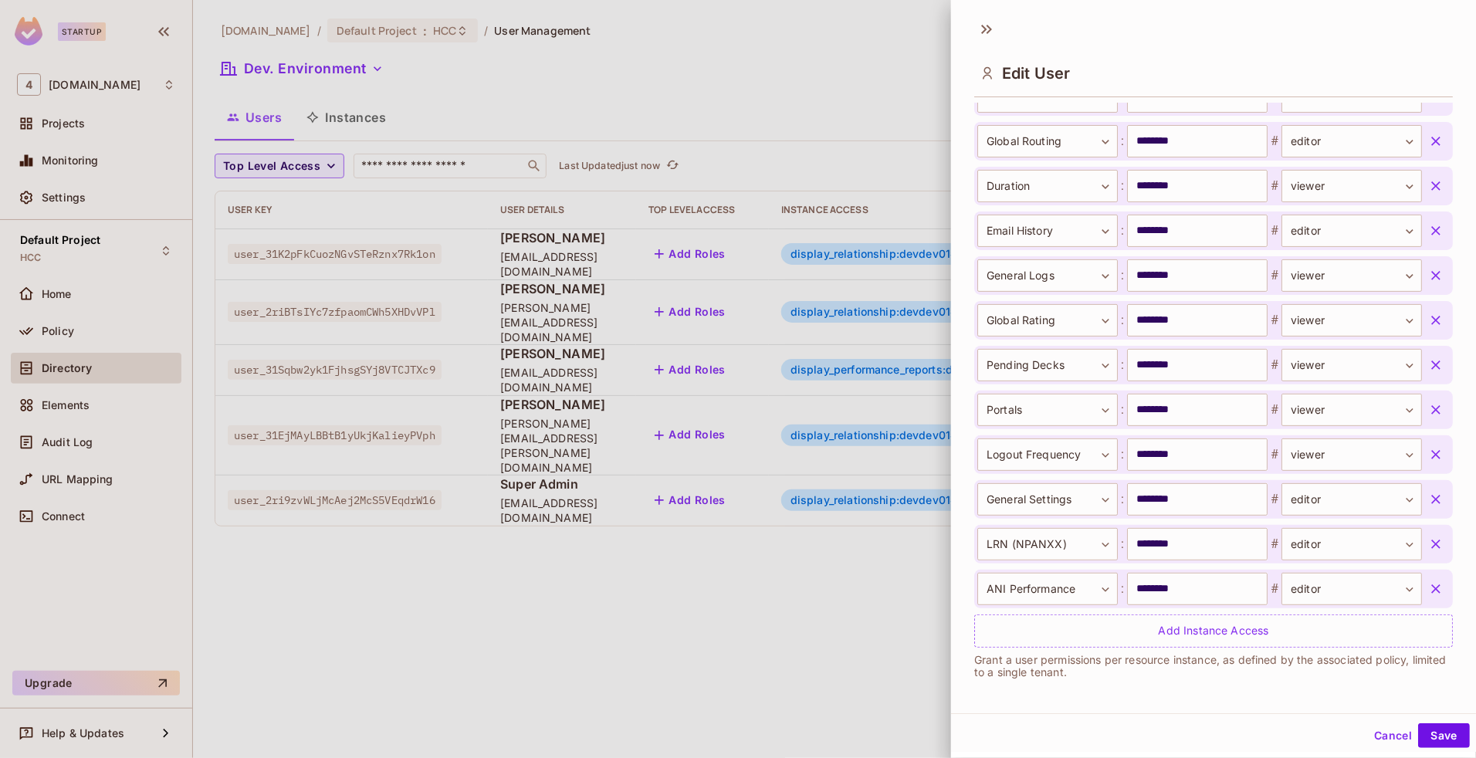
click at [1368, 741] on button "Cancel" at bounding box center [1393, 735] width 50 height 25
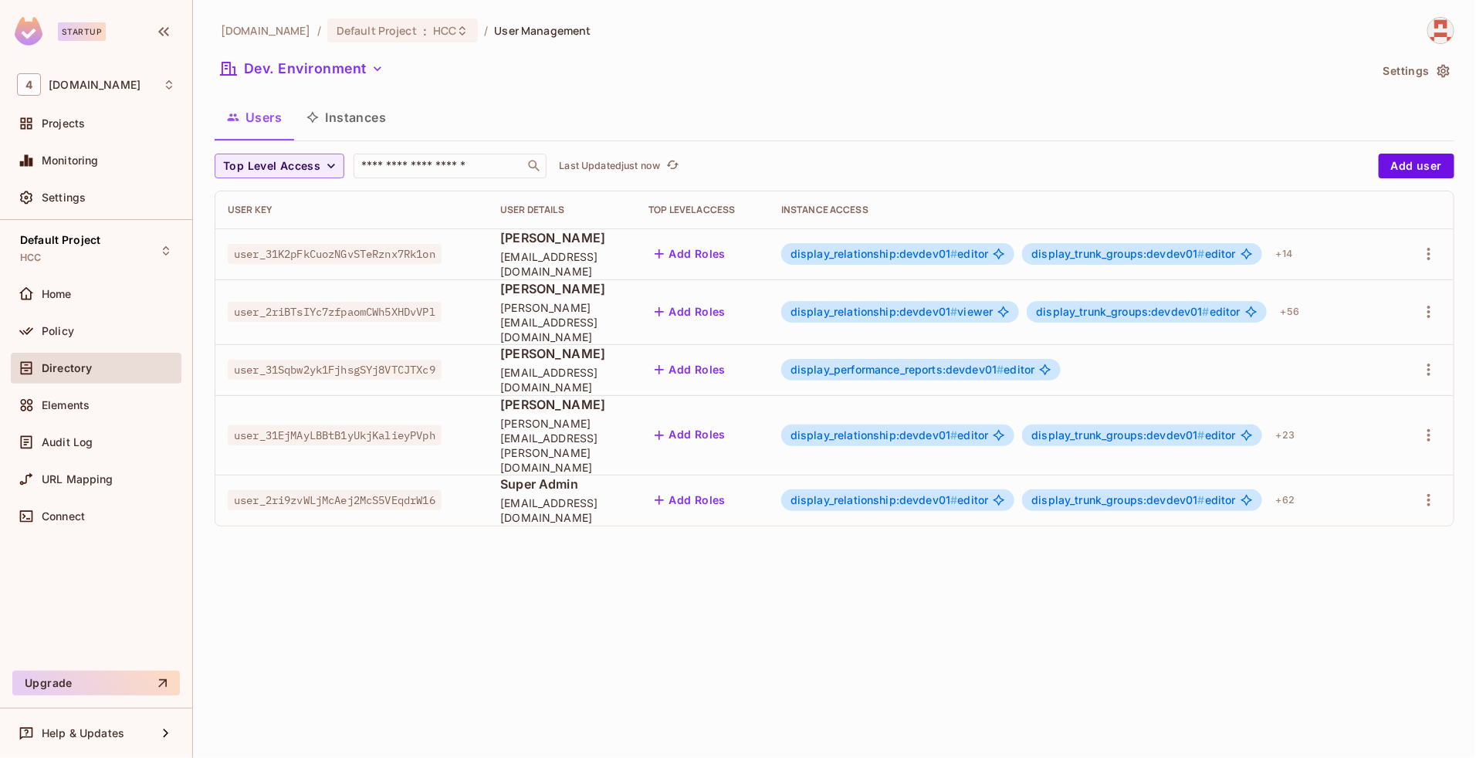
click at [1368, 741] on div "46labs.com / Default Project : HCC / User Management Dev. Environment Settings …" at bounding box center [834, 379] width 1283 height 758
click at [908, 249] on span "display_relationship:devdev01 #" at bounding box center [874, 253] width 168 height 13
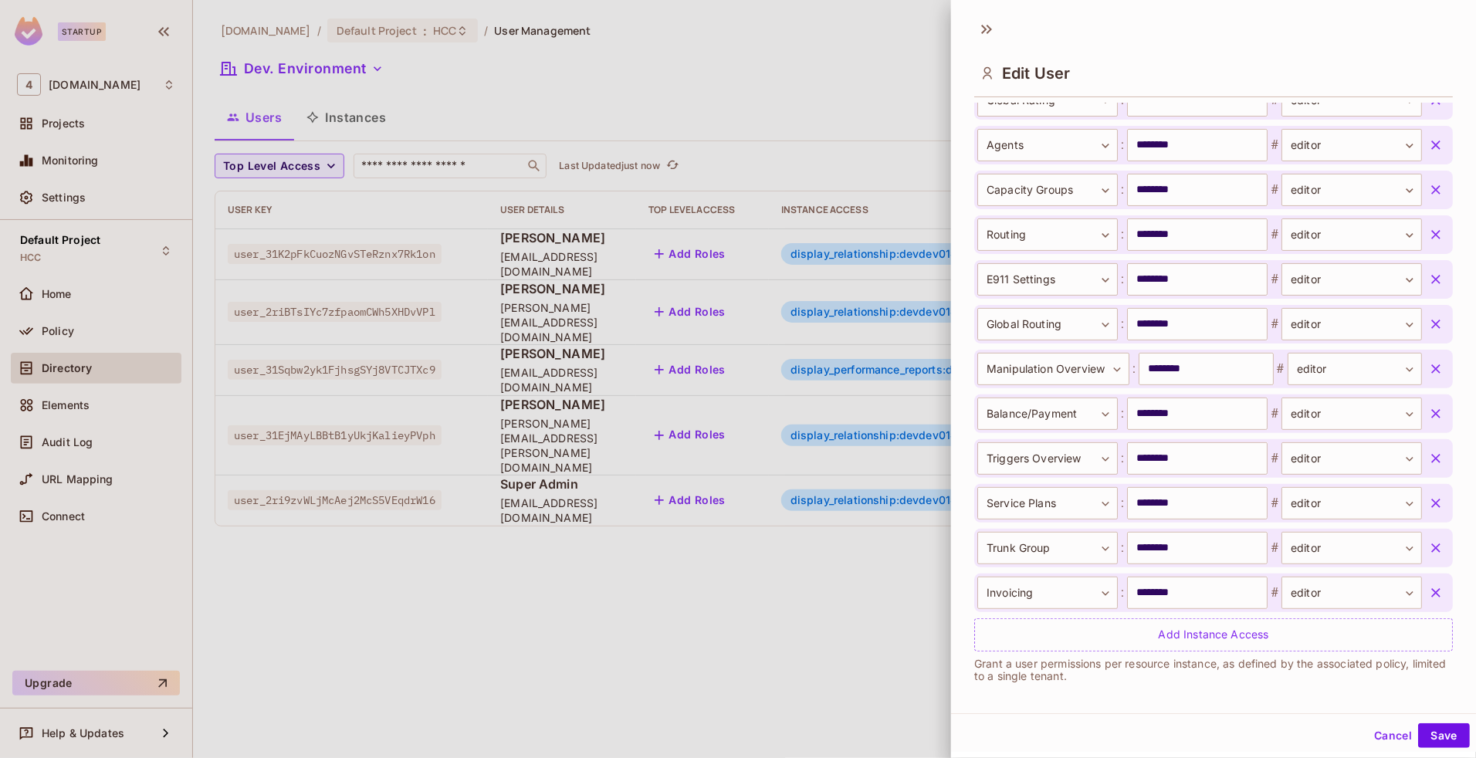
scroll to position [778, 0]
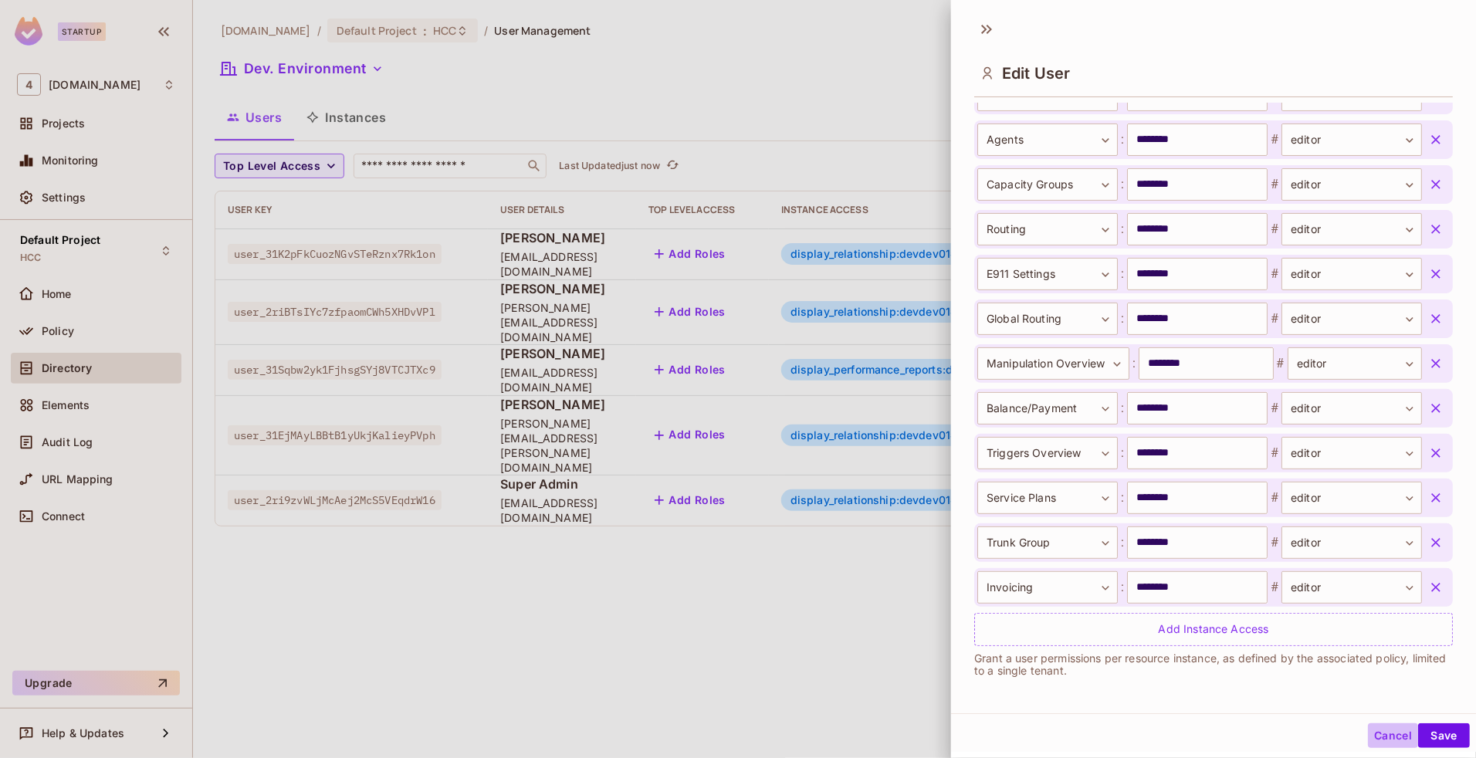
click at [1376, 734] on button "Cancel" at bounding box center [1393, 735] width 50 height 25
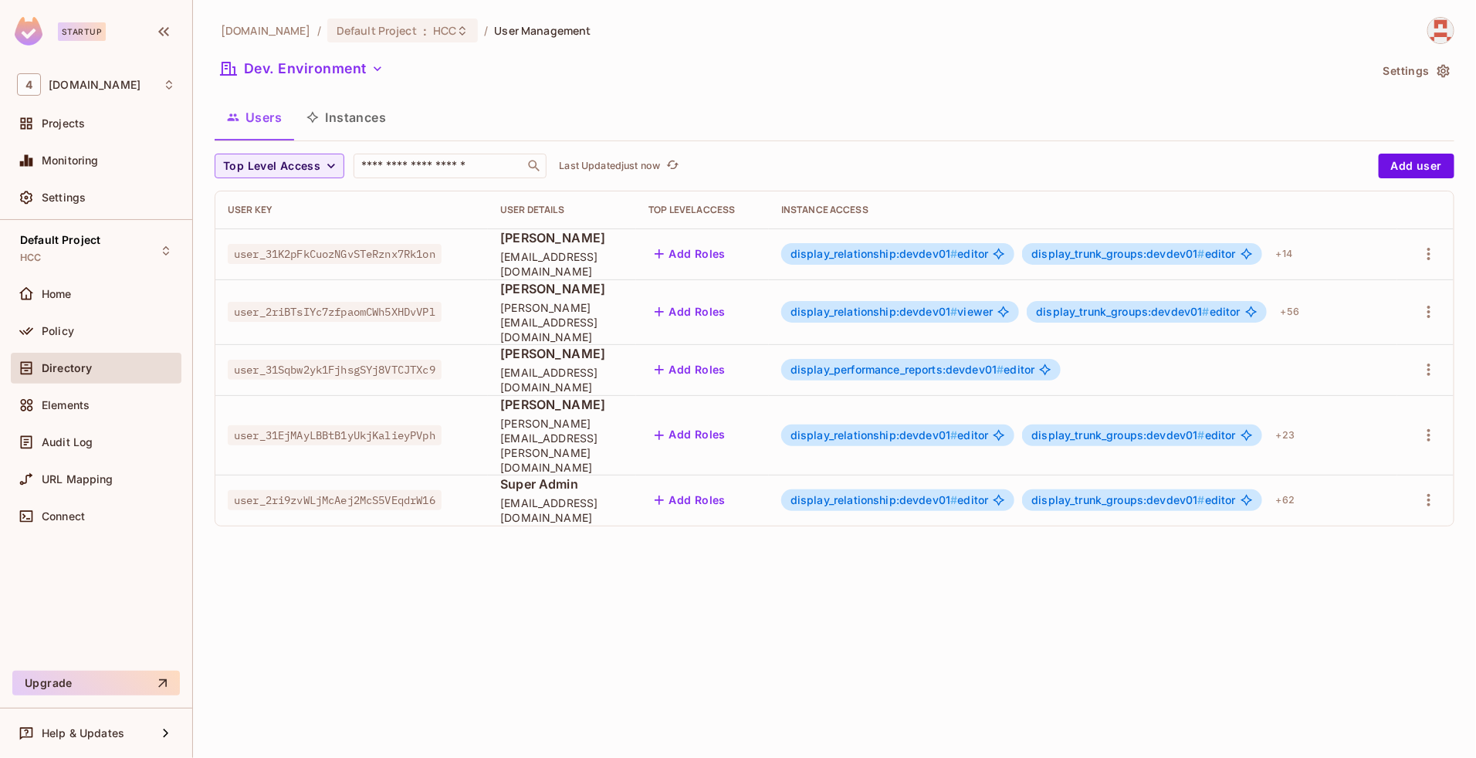
click at [1054, 638] on div "46labs.com / Default Project : HCC / User Management Dev. Environment Settings …" at bounding box center [834, 379] width 1283 height 758
